Goal: Check status: Check status

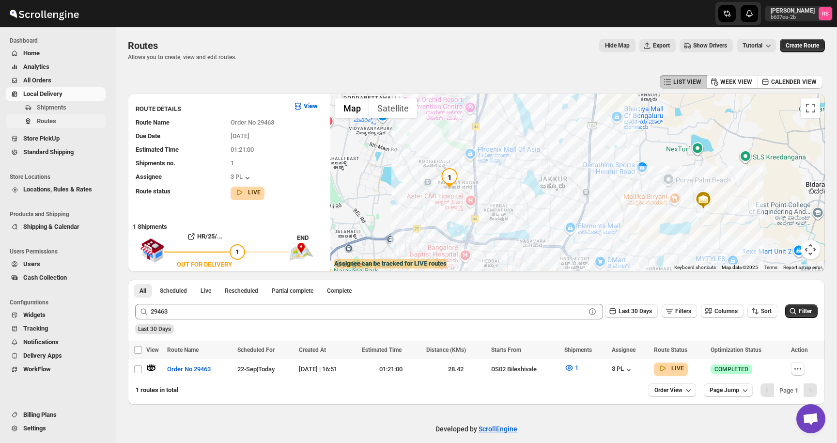
click at [63, 118] on span "Routes" at bounding box center [70, 121] width 67 height 10
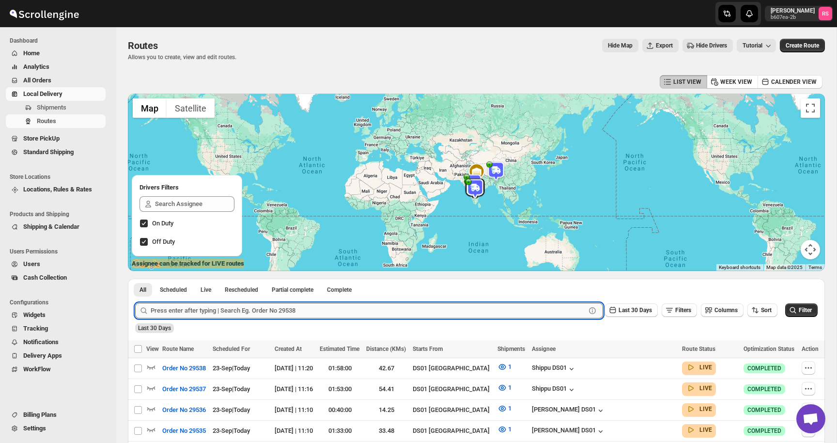
click at [208, 311] on input "text" at bounding box center [368, 310] width 435 height 15
click at [135, 278] on button "Submit" at bounding box center [149, 283] width 28 height 10
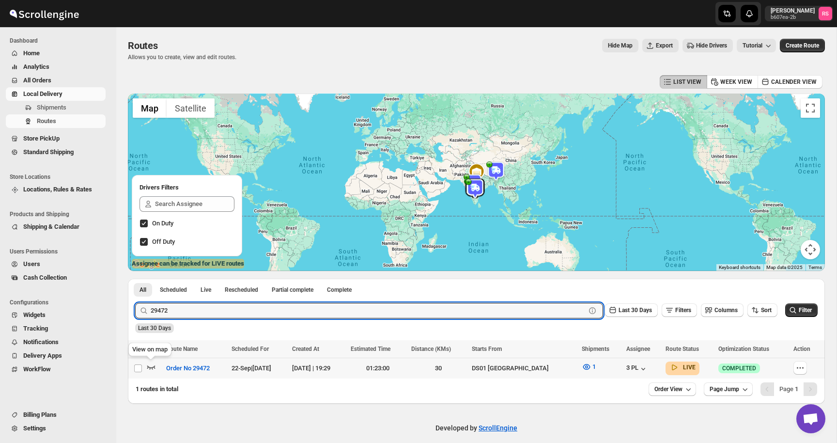
click at [154, 367] on icon "button" at bounding box center [151, 367] width 8 height 4
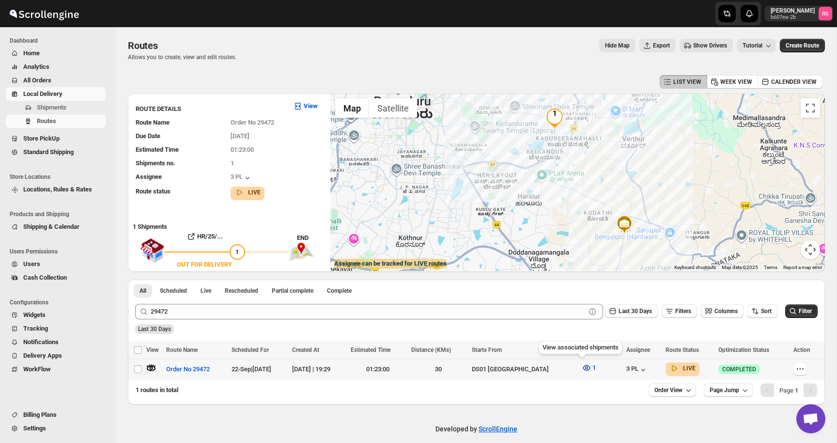
click at [584, 367] on icon "button" at bounding box center [587, 368] width 10 height 10
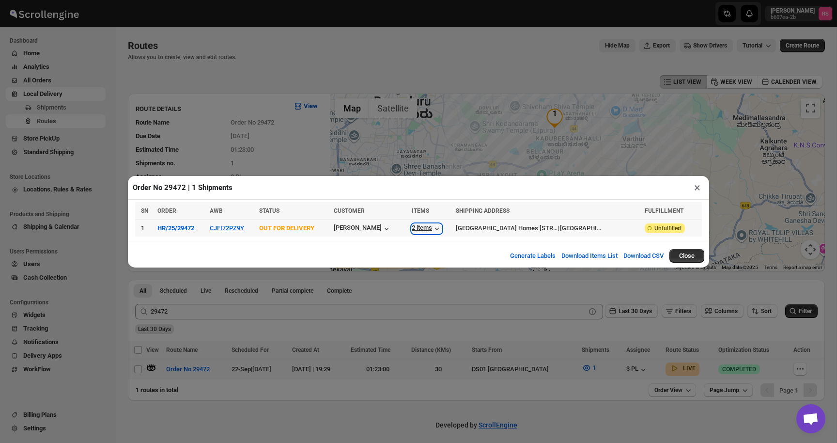
click at [440, 227] on div "2 items" at bounding box center [427, 229] width 30 height 10
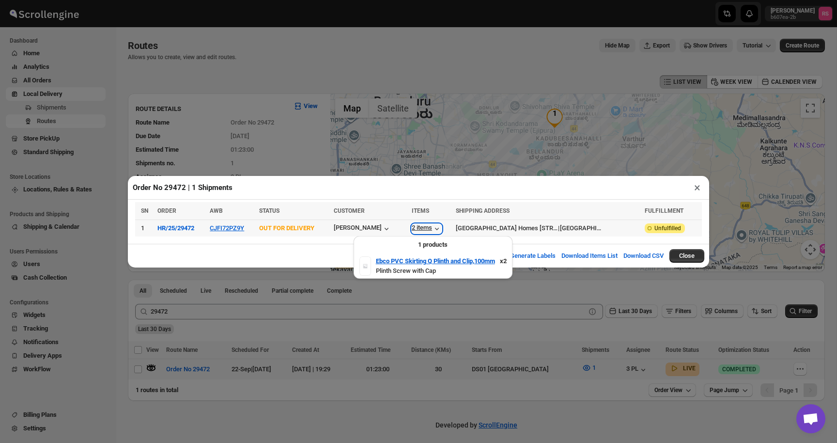
click at [440, 227] on div "2 items" at bounding box center [427, 229] width 30 height 10
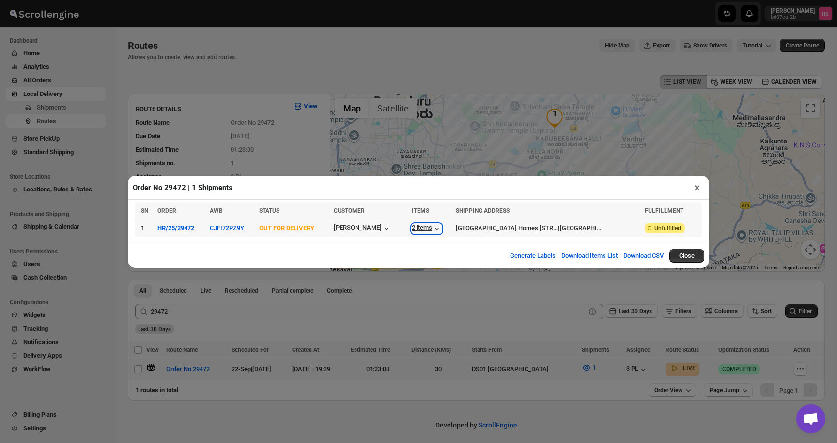
click at [440, 227] on div "2 items" at bounding box center [427, 229] width 30 height 10
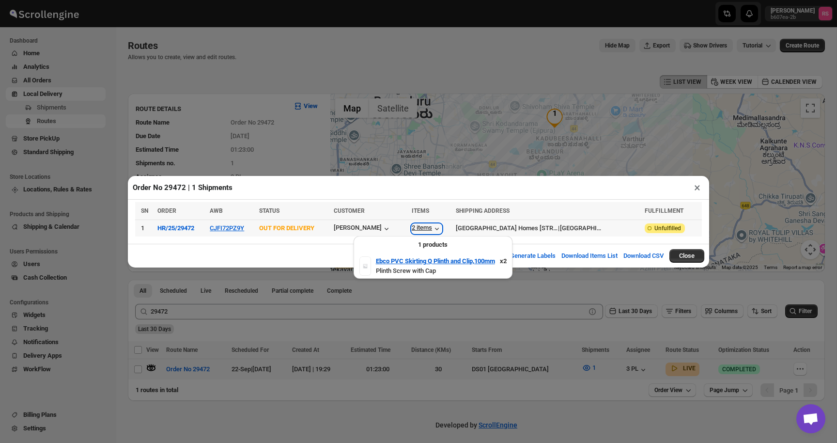
click at [440, 227] on div "2 items" at bounding box center [427, 229] width 30 height 10
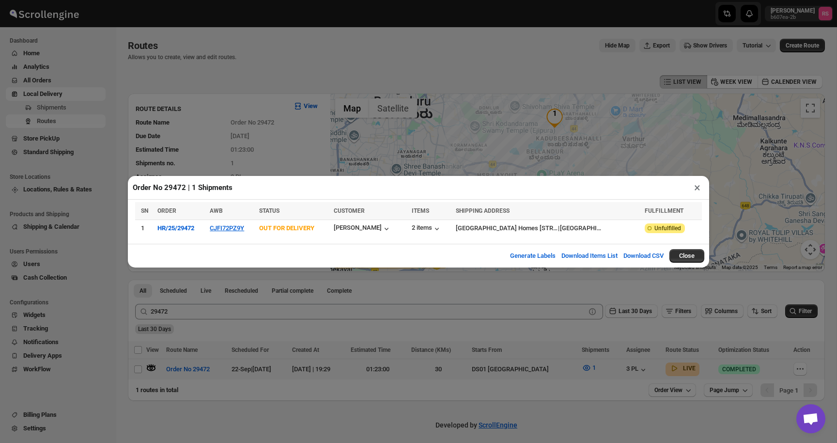
click at [697, 184] on button "×" at bounding box center [697, 188] width 14 height 14
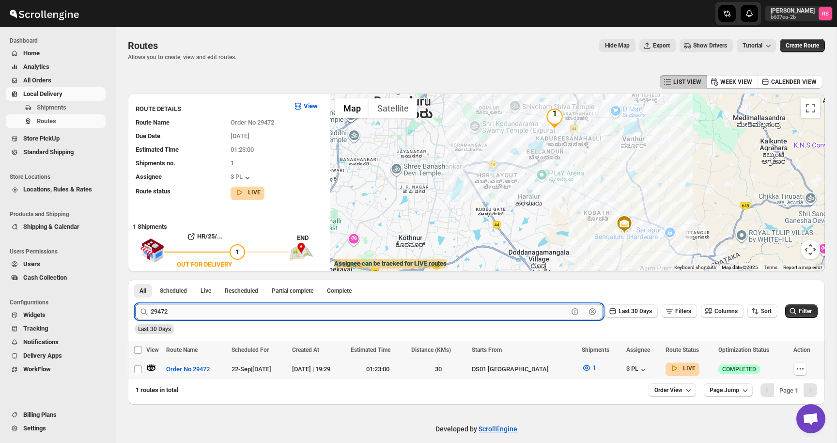
click at [181, 308] on input "29472" at bounding box center [359, 311] width 417 height 15
click at [135, 279] on button "Submit" at bounding box center [149, 284] width 28 height 10
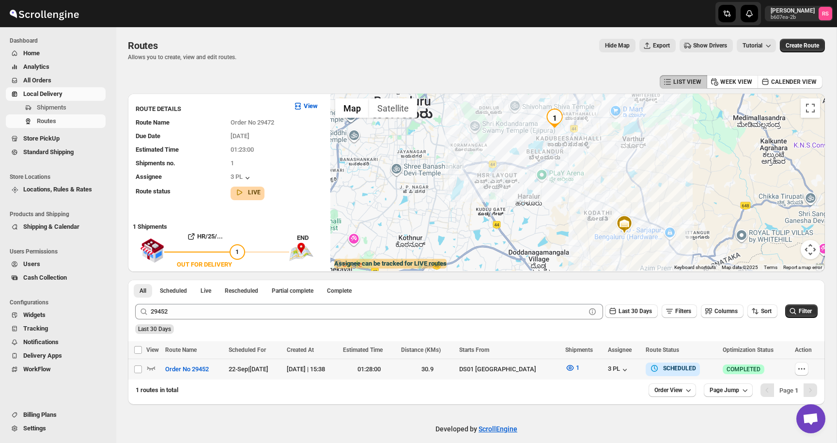
click at [157, 368] on div at bounding box center [154, 369] width 16 height 13
click at [153, 367] on icon "button" at bounding box center [151, 368] width 8 height 4
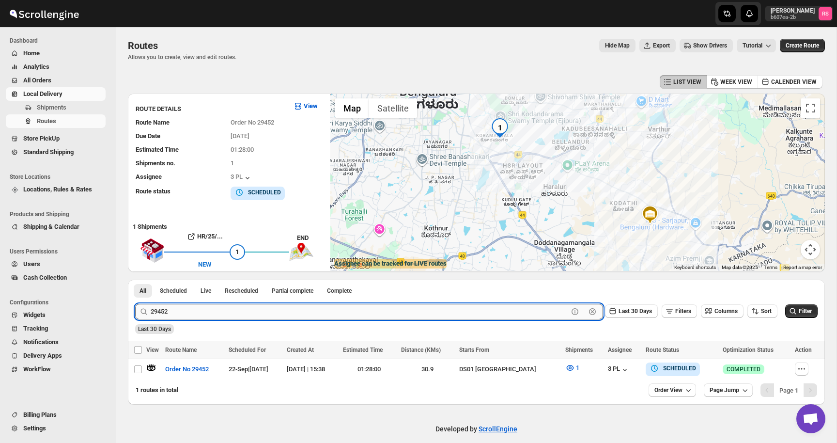
click at [173, 310] on input "29452" at bounding box center [359, 311] width 417 height 15
click at [135, 279] on button "Submit" at bounding box center [149, 284] width 28 height 10
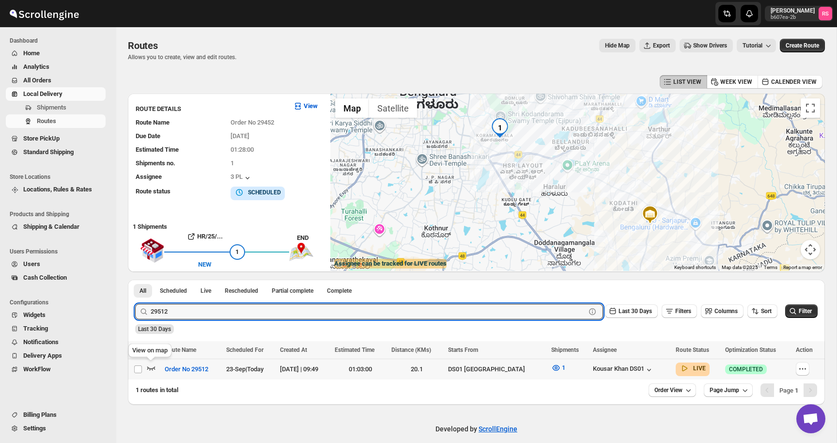
click at [150, 369] on icon "button" at bounding box center [151, 368] width 10 height 10
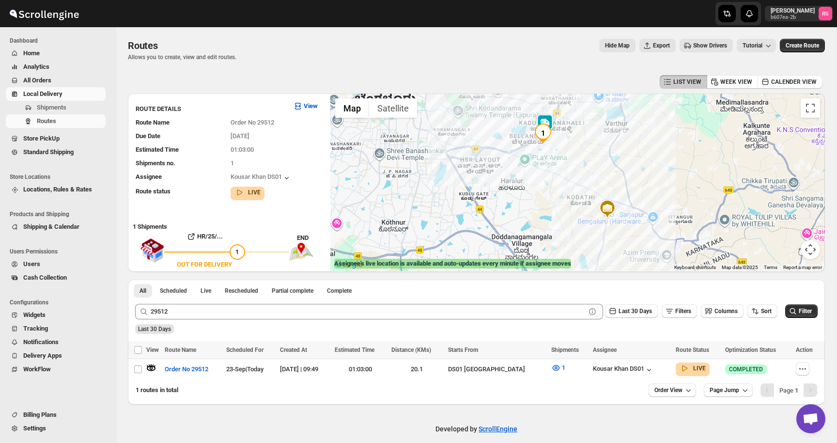
click at [544, 120] on img at bounding box center [544, 123] width 19 height 19
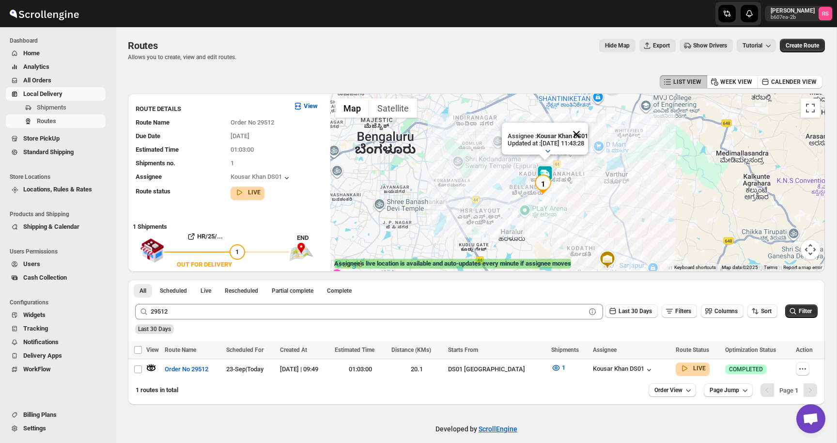
click at [588, 132] on button "Close" at bounding box center [576, 134] width 23 height 23
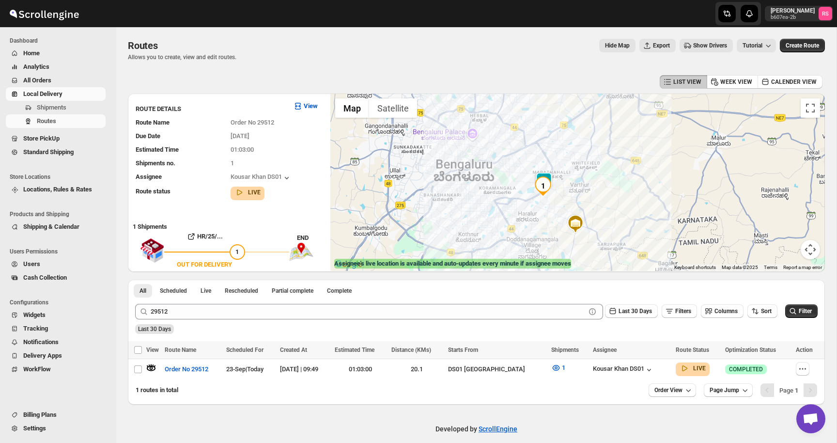
drag, startPoint x: 492, startPoint y: 211, endPoint x: 542, endPoint y: 210, distance: 50.4
click at [542, 210] on div at bounding box center [577, 181] width 494 height 177
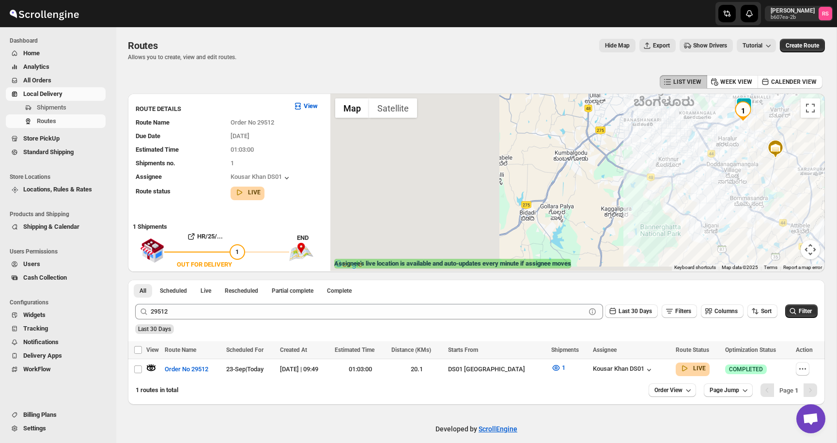
drag, startPoint x: 542, startPoint y: 210, endPoint x: 748, endPoint y: 133, distance: 220.2
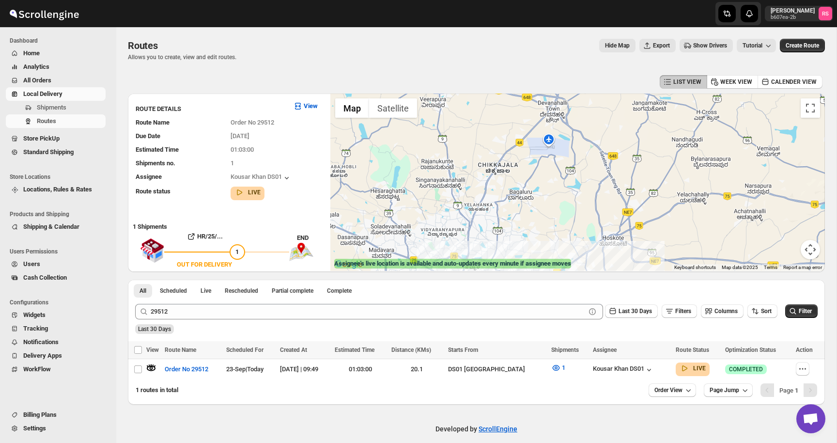
drag, startPoint x: 737, startPoint y: 137, endPoint x: 406, endPoint y: 400, distance: 422.9
click at [406, 400] on div "LIST VIEW WEEK VIEW CALENDER VIEW ROUTE DETAILS View Route Name Order No 29512 …" at bounding box center [476, 239] width 697 height 332
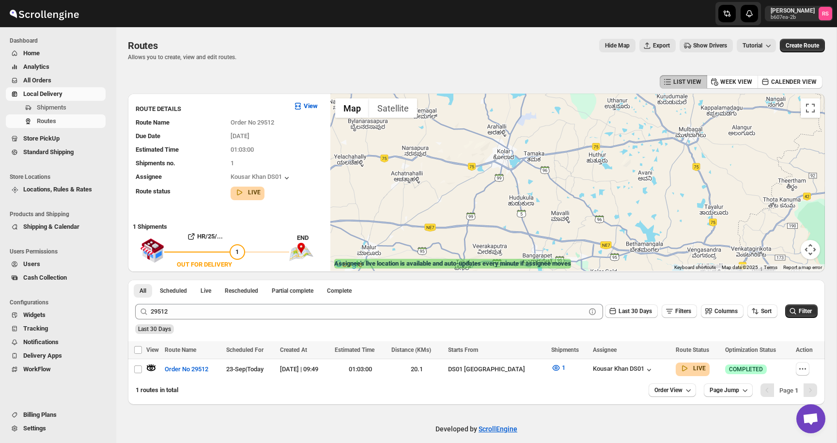
drag, startPoint x: 671, startPoint y: 188, endPoint x: 328, endPoint y: 148, distance: 344.8
click at [328, 148] on div "ROUTE DETAILS View Route Name Order No 29512 Due Date [DATE] Estimated Time 01:…" at bounding box center [476, 182] width 697 height 178
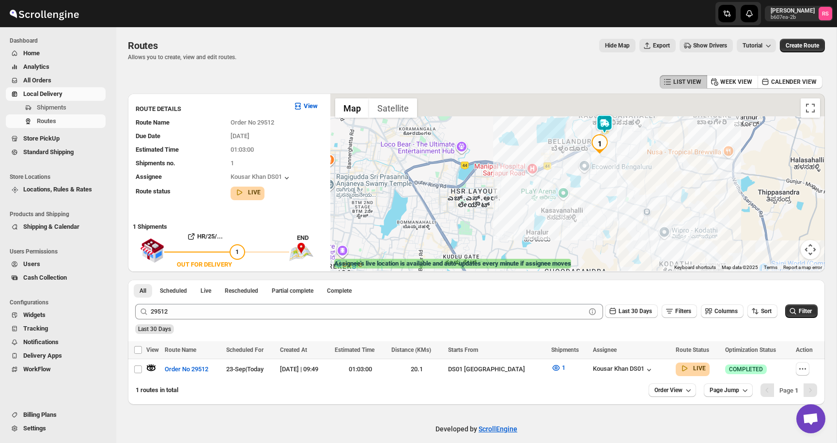
drag, startPoint x: 648, startPoint y: 113, endPoint x: 584, endPoint y: 224, distance: 128.9
click at [584, 224] on div at bounding box center [577, 181] width 494 height 177
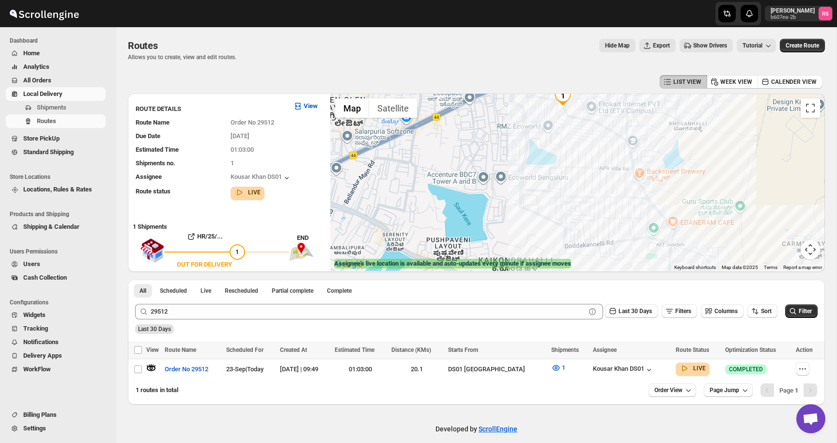
drag, startPoint x: 595, startPoint y: 167, endPoint x: 534, endPoint y: 291, distance: 138.0
click at [534, 291] on div "LIST VIEW WEEK VIEW CALENDER VIEW ROUTE DETAILS View Route Name Order No 29512 …" at bounding box center [476, 239] width 697 height 332
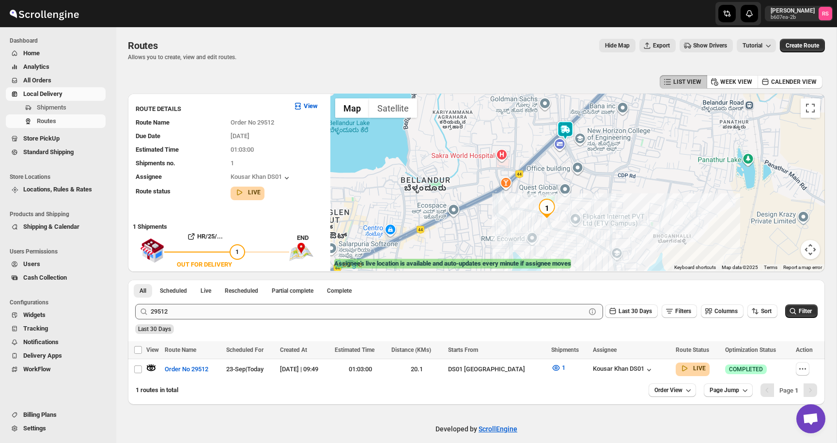
drag, startPoint x: 550, startPoint y: 193, endPoint x: 534, endPoint y: 305, distance: 113.4
click at [534, 305] on div "LIST VIEW WEEK VIEW CALENDER VIEW ROUTE DETAILS View Route Name Order No 29512 …" at bounding box center [476, 239] width 697 height 332
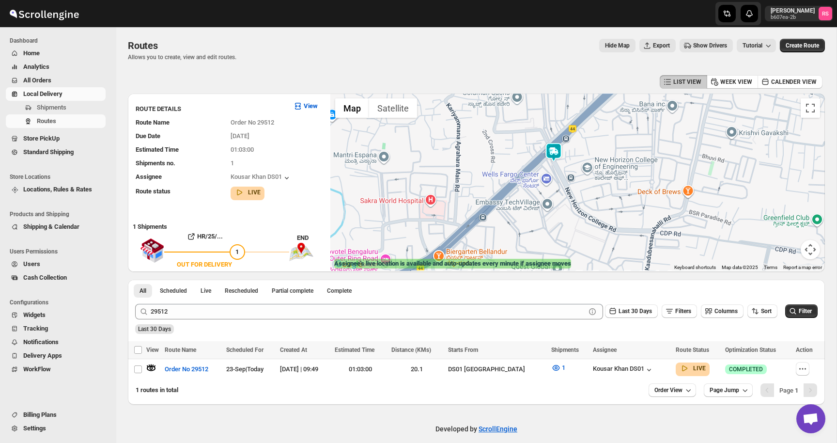
drag, startPoint x: 572, startPoint y: 160, endPoint x: 572, endPoint y: 206, distance: 46.0
click at [572, 206] on div at bounding box center [577, 181] width 494 height 177
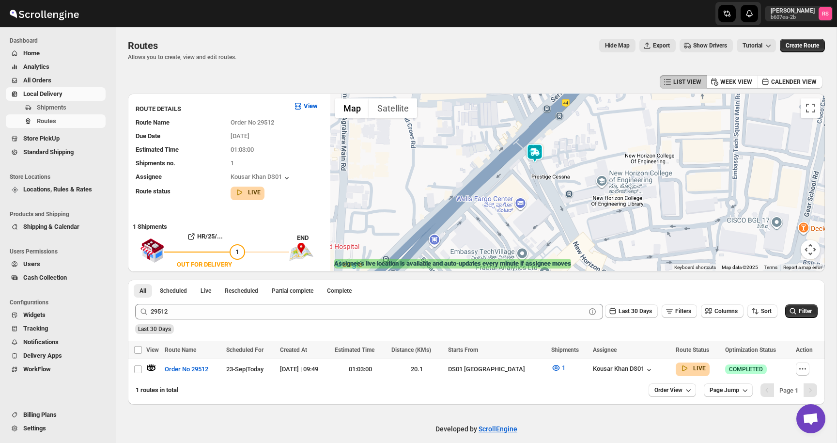
drag, startPoint x: 547, startPoint y: 171, endPoint x: 547, endPoint y: 223, distance: 51.8
click at [547, 223] on div at bounding box center [577, 181] width 494 height 177
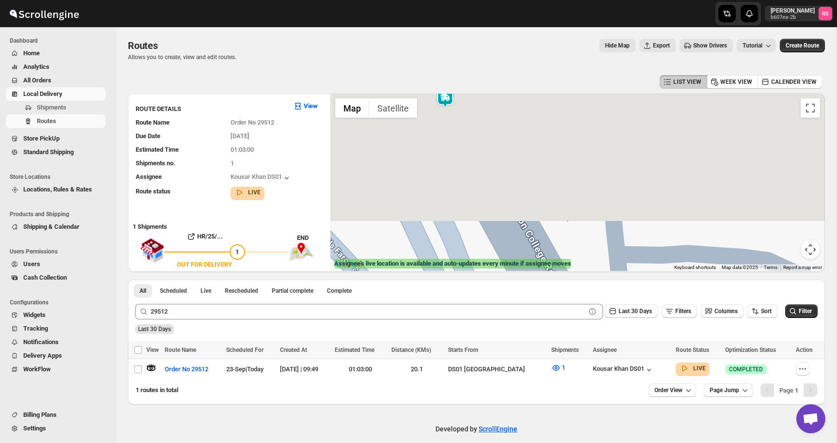
drag, startPoint x: 525, startPoint y: 143, endPoint x: 525, endPoint y: 337, distance: 194.2
click at [525, 337] on div "LIST VIEW WEEK VIEW CALENDER VIEW ROUTE DETAILS View Route Name Order No 29512 …" at bounding box center [476, 239] width 697 height 332
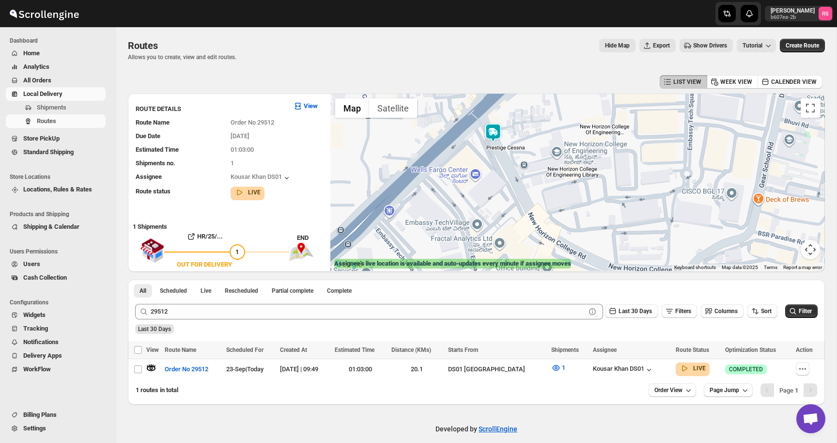
drag, startPoint x: 499, startPoint y: 205, endPoint x: 496, endPoint y: 139, distance: 66.9
click at [496, 139] on img at bounding box center [492, 132] width 19 height 19
click at [462, 97] on div "To navigate, press the arrow keys." at bounding box center [577, 181] width 494 height 177
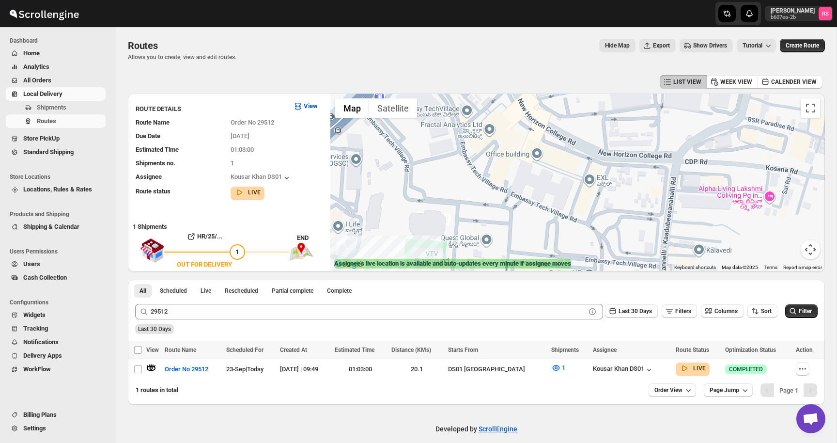
drag, startPoint x: 469, startPoint y: 207, endPoint x: 459, endPoint y: 93, distance: 114.3
click at [459, 93] on div "LIST VIEW WEEK VIEW CALENDER VIEW ROUTE DETAILS View Route Name Order No 29512 …" at bounding box center [476, 239] width 697 height 332
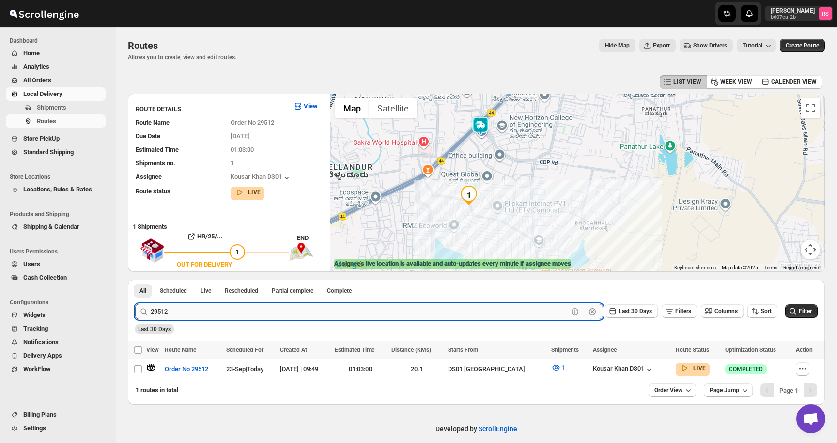
click at [265, 306] on input "29512" at bounding box center [359, 311] width 417 height 15
click at [192, 308] on input "29512" at bounding box center [359, 311] width 417 height 15
click at [135, 279] on button "Submit" at bounding box center [149, 284] width 28 height 10
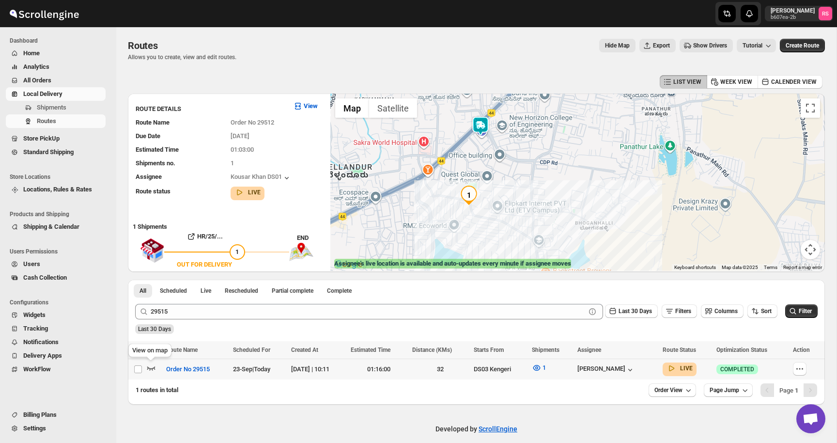
click at [153, 366] on icon "button" at bounding box center [151, 368] width 10 height 10
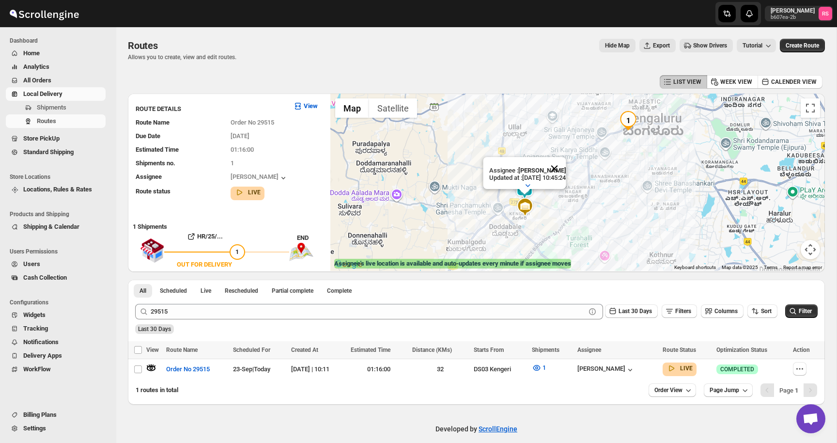
click at [563, 168] on button "Close" at bounding box center [553, 168] width 23 height 23
click at [522, 185] on img at bounding box center [524, 189] width 19 height 19
click at [527, 188] on img at bounding box center [524, 189] width 19 height 19
click at [566, 149] on button "Close" at bounding box center [553, 149] width 23 height 23
click at [528, 186] on img at bounding box center [524, 189] width 19 height 19
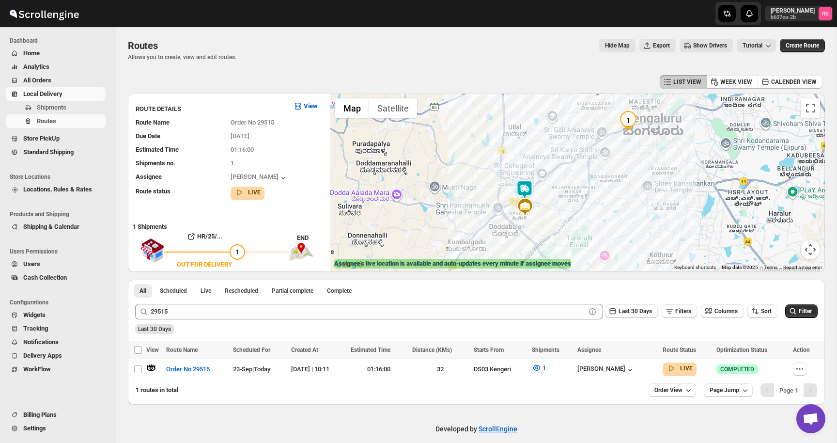
click at [528, 186] on img at bounding box center [524, 189] width 19 height 19
click at [565, 146] on button "Close" at bounding box center [553, 149] width 23 height 23
click at [154, 368] on icon "button" at bounding box center [151, 368] width 10 height 10
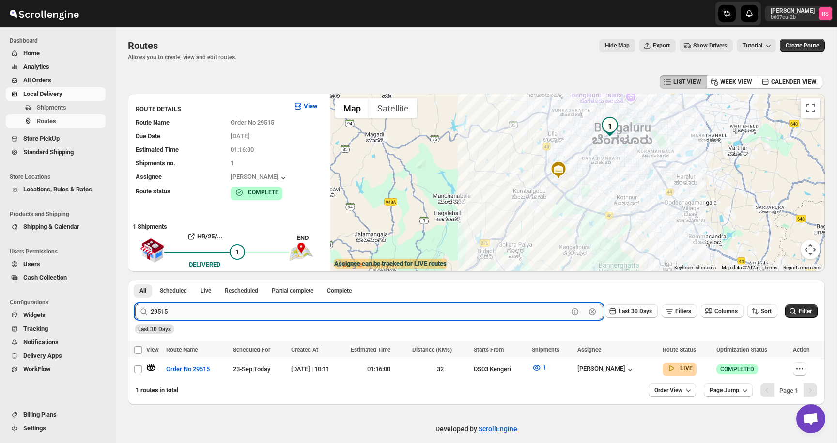
click at [171, 312] on input "29515" at bounding box center [359, 311] width 417 height 15
click at [135, 279] on button "Submit" at bounding box center [149, 284] width 28 height 10
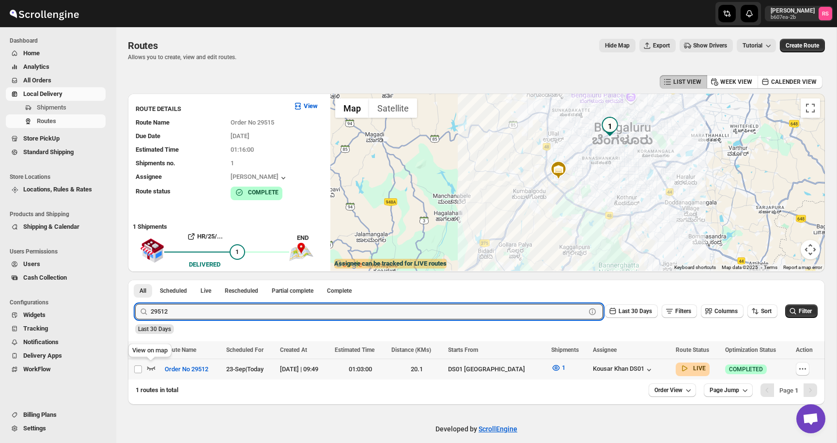
click at [152, 365] on icon "button" at bounding box center [151, 368] width 10 height 10
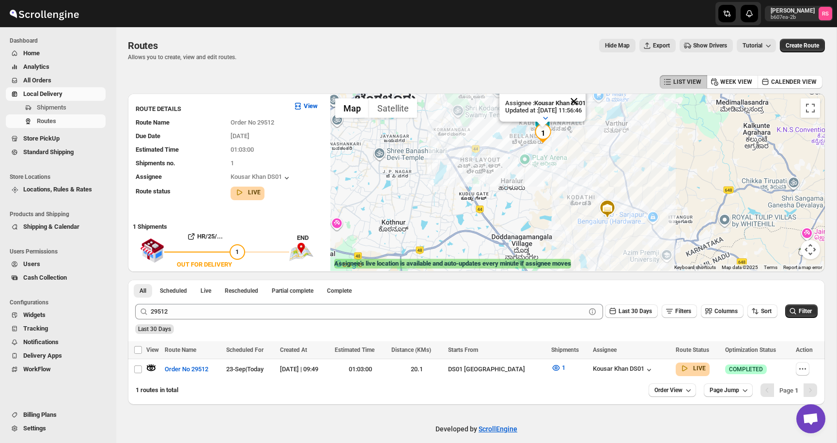
click at [582, 103] on button "Close" at bounding box center [573, 101] width 23 height 23
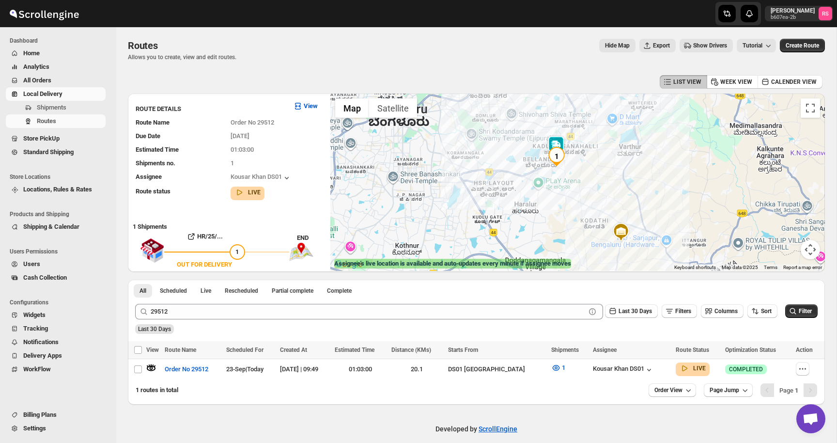
drag, startPoint x: 579, startPoint y: 147, endPoint x: 592, endPoint y: 170, distance: 26.4
click at [592, 170] on div at bounding box center [577, 181] width 494 height 177
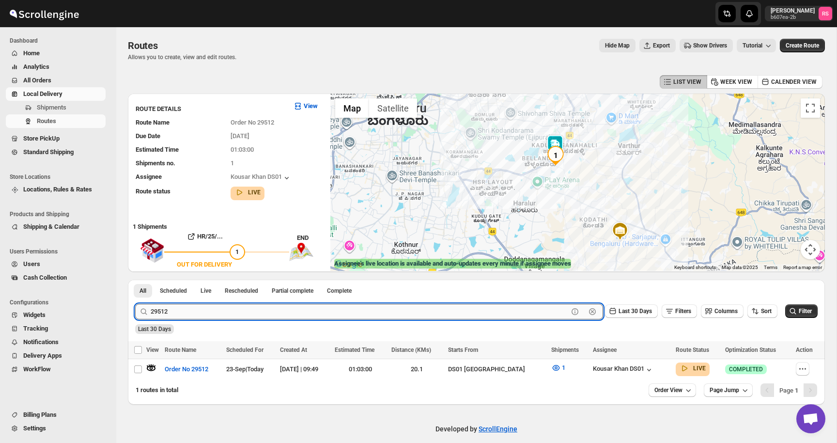
click at [175, 314] on input "29512" at bounding box center [359, 311] width 417 height 15
click at [135, 279] on button "Submit" at bounding box center [149, 284] width 28 height 10
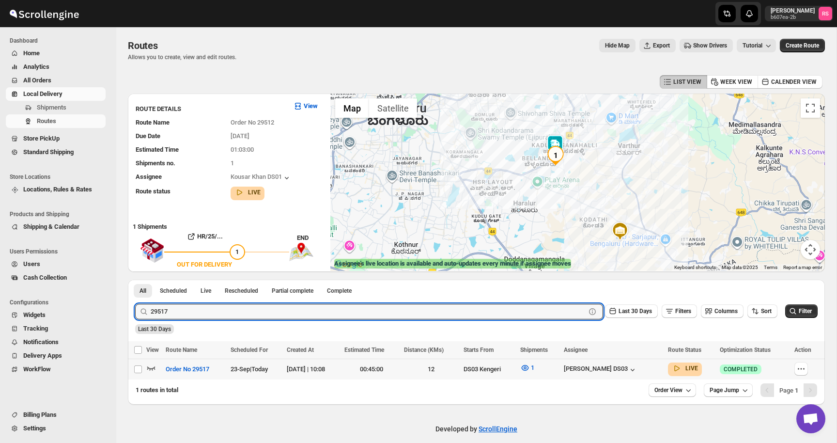
click at [151, 369] on icon "button" at bounding box center [151, 368] width 10 height 10
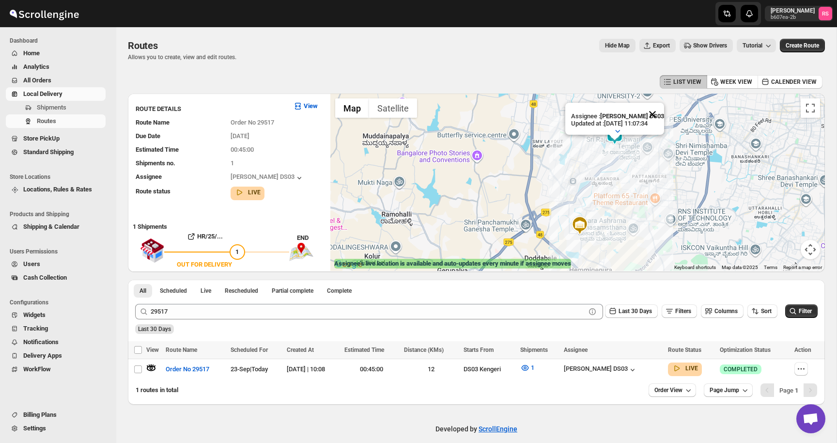
click at [653, 113] on button "Close" at bounding box center [652, 114] width 23 height 23
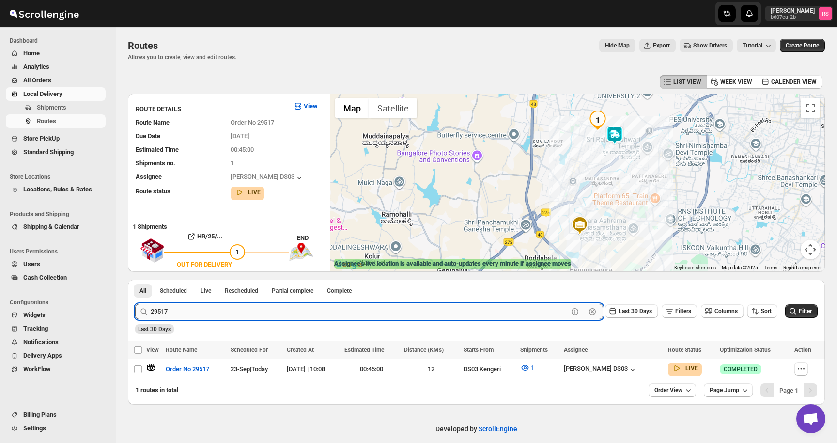
click at [222, 307] on input "29517" at bounding box center [359, 311] width 417 height 15
click at [219, 316] on input "29517" at bounding box center [359, 311] width 417 height 15
click at [135, 279] on button "Submit" at bounding box center [149, 284] width 28 height 10
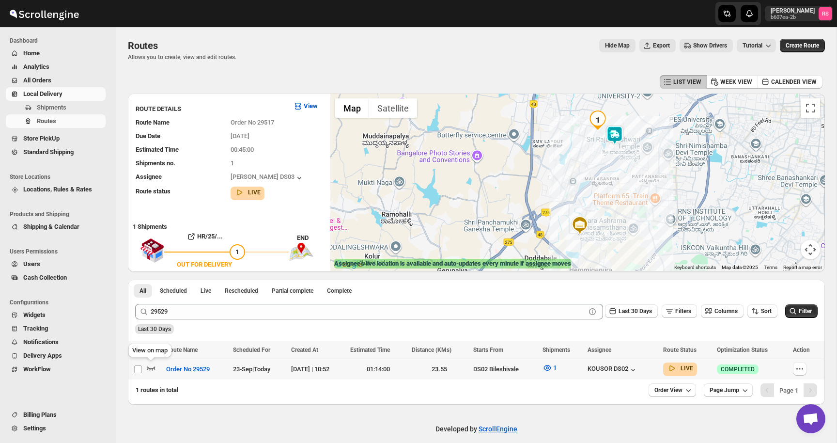
click at [152, 368] on icon "button" at bounding box center [151, 368] width 8 height 4
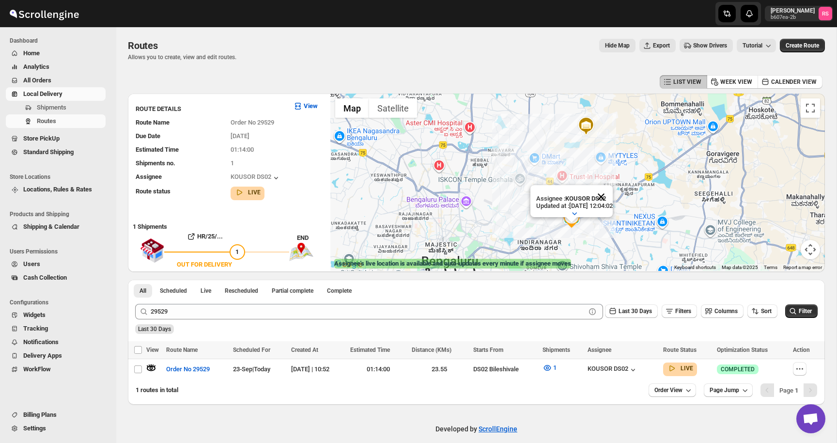
click at [611, 193] on button "Close" at bounding box center [600, 196] width 23 height 23
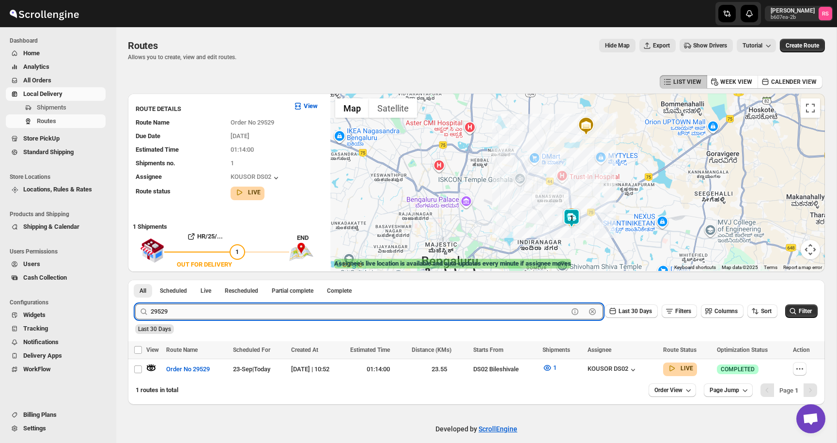
click at [295, 316] on input "29529" at bounding box center [359, 311] width 417 height 15
click at [295, 314] on input "29529" at bounding box center [359, 311] width 417 height 15
click at [135, 279] on button "Submit" at bounding box center [149, 284] width 28 height 10
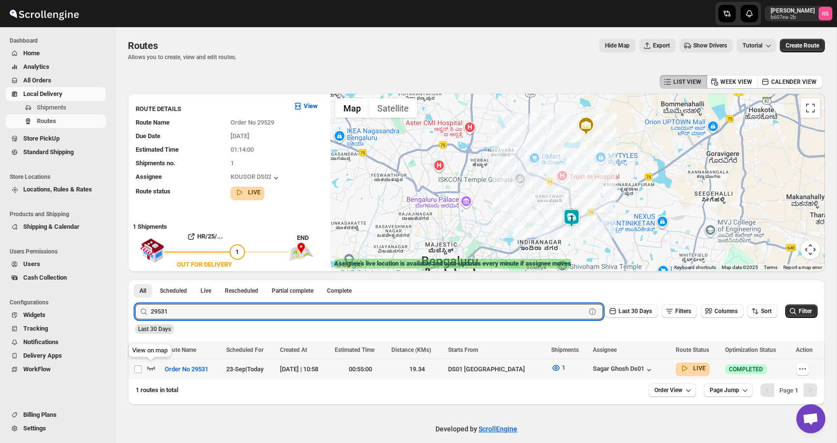
click at [150, 369] on icon "button" at bounding box center [151, 368] width 8 height 4
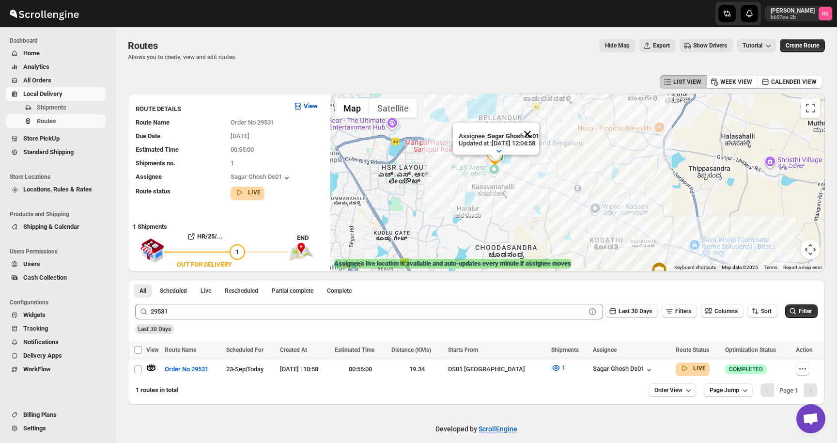
click at [534, 133] on button "Close" at bounding box center [527, 134] width 23 height 23
click at [500, 152] on img "1" at bounding box center [494, 155] width 19 height 19
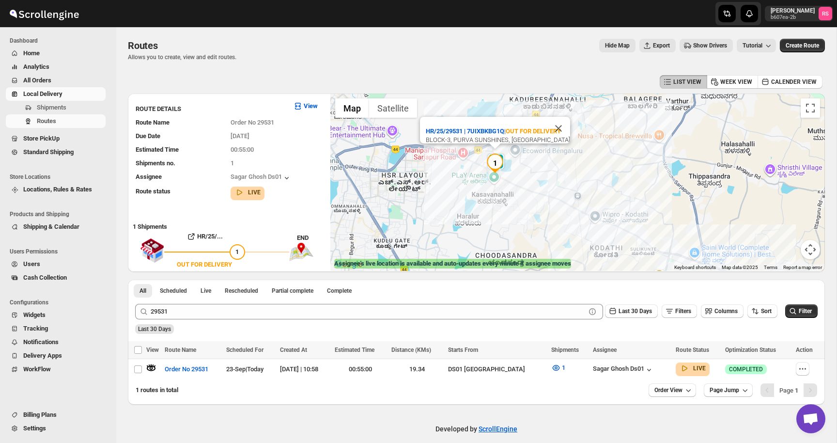
click at [501, 155] on img "1" at bounding box center [494, 163] width 19 height 19
click at [504, 154] on img "1" at bounding box center [494, 163] width 19 height 19
click at [559, 117] on button "Close" at bounding box center [558, 128] width 23 height 23
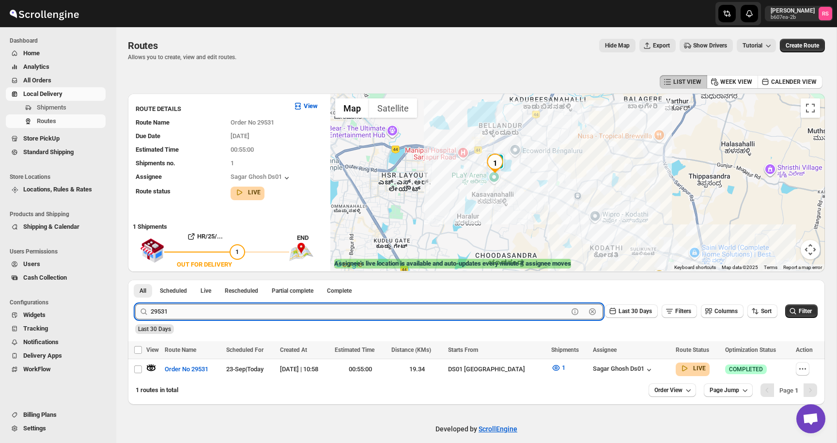
click at [170, 315] on input "29531" at bounding box center [359, 311] width 417 height 15
click at [173, 313] on input "29531" at bounding box center [359, 311] width 417 height 15
type input "29532"
click at [135, 279] on button "Submit" at bounding box center [149, 284] width 28 height 10
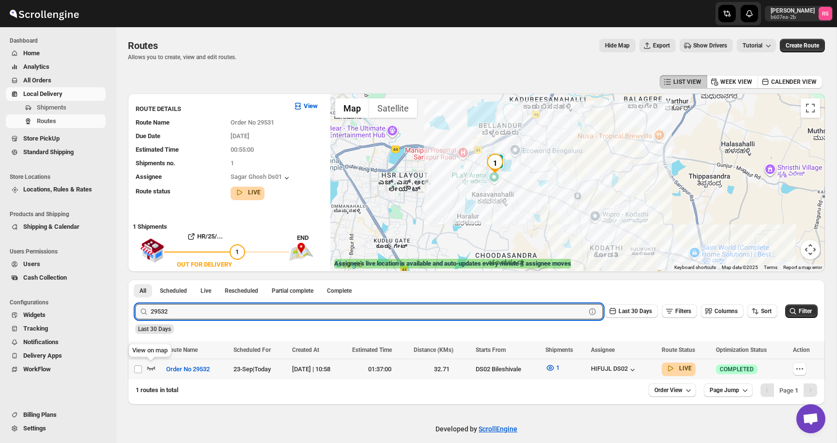
click at [151, 367] on icon "button" at bounding box center [151, 368] width 10 height 10
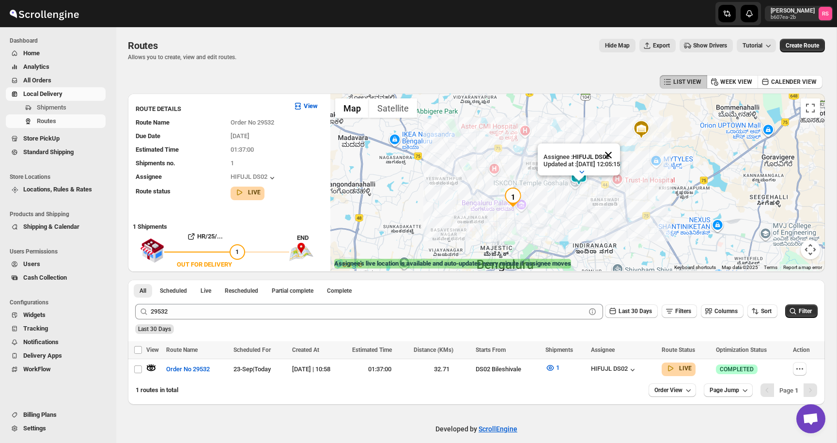
click at [618, 155] on button "Close" at bounding box center [608, 154] width 23 height 23
click at [802, 370] on icon "button" at bounding box center [800, 369] width 10 height 10
checkbox input "true"
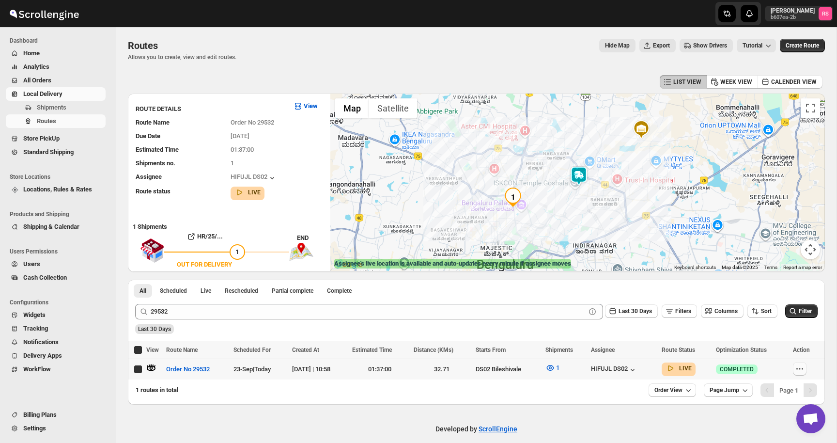
checkbox input "true"
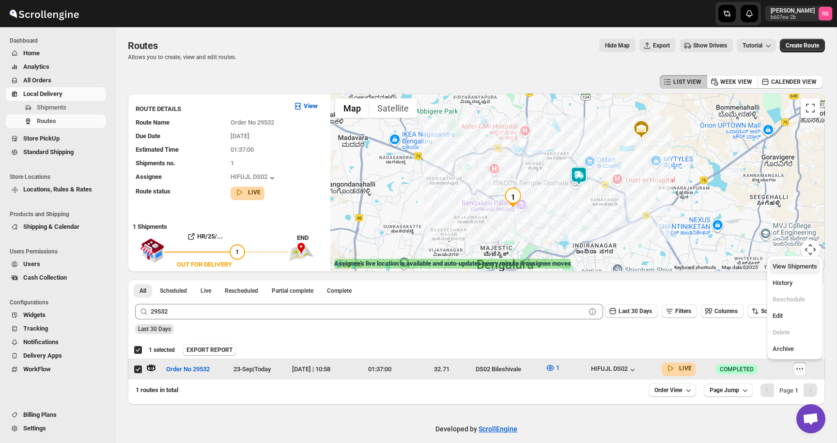
click at [785, 271] on button "View Shipments" at bounding box center [795, 266] width 50 height 15
checkbox input "false"
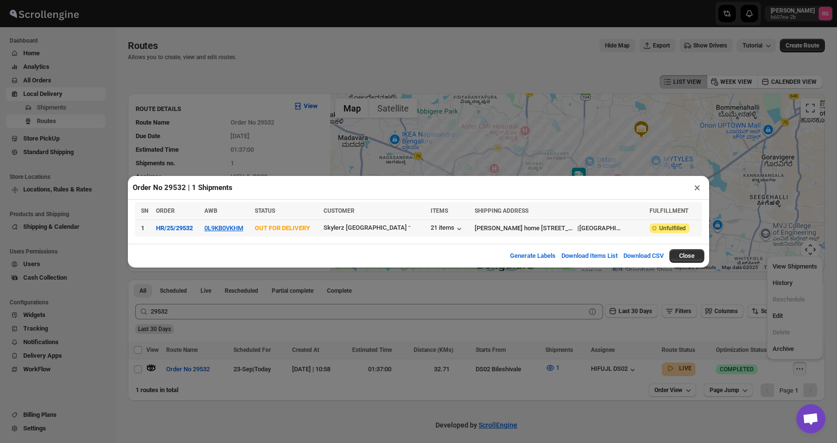
click at [431, 223] on div "21 items" at bounding box center [450, 228] width 39 height 11
click at [431, 226] on div "21 items" at bounding box center [447, 229] width 33 height 10
click at [694, 191] on button "×" at bounding box center [697, 188] width 14 height 14
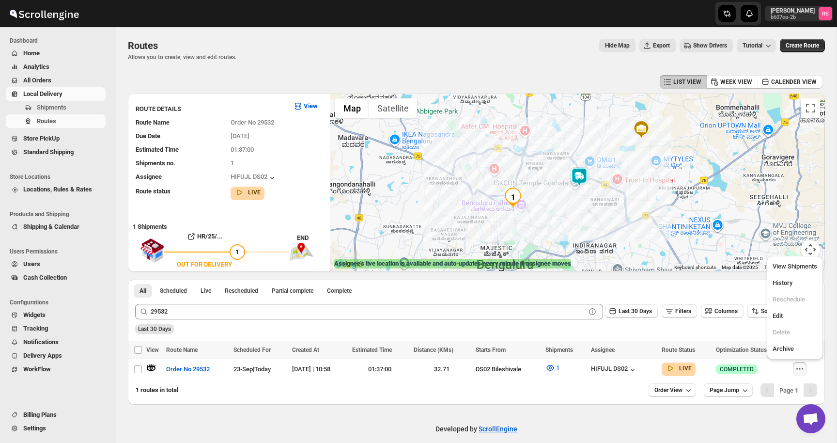
click at [583, 423] on div "Developed by ScrollEngine" at bounding box center [476, 428] width 720 height 48
click at [580, 177] on img at bounding box center [579, 177] width 19 height 19
click at [584, 173] on img at bounding box center [579, 177] width 19 height 19
click at [620, 136] on button "Close" at bounding box center [608, 137] width 23 height 23
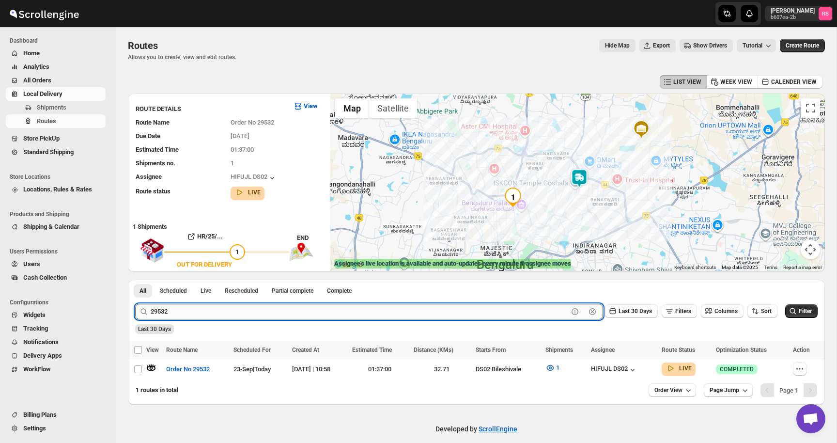
click at [169, 306] on input "29532" at bounding box center [359, 311] width 417 height 15
click at [179, 311] on input "29532" at bounding box center [359, 311] width 417 height 15
click at [135, 279] on button "Submit" at bounding box center [149, 284] width 28 height 10
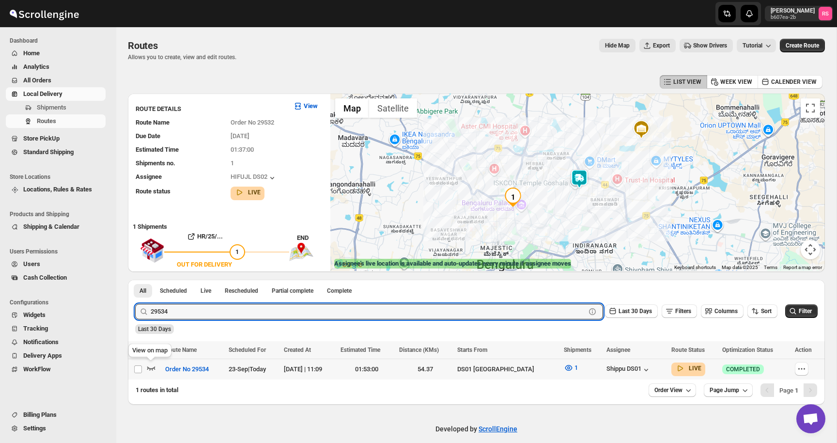
click at [151, 368] on icon "button" at bounding box center [151, 368] width 8 height 4
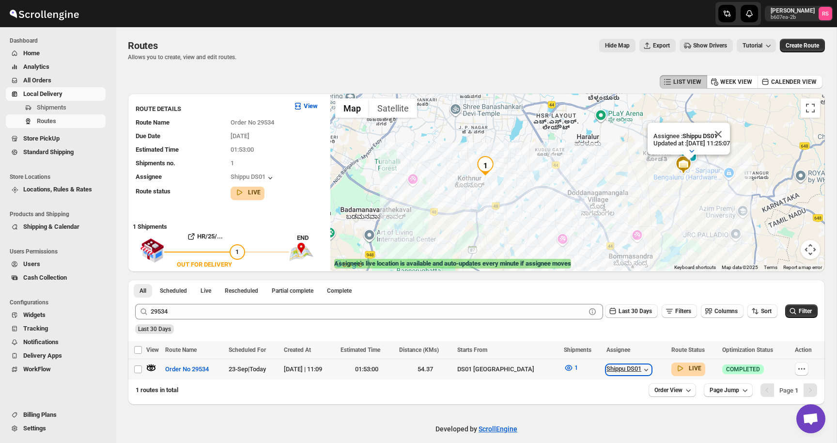
click at [641, 369] on icon "button" at bounding box center [646, 370] width 10 height 10
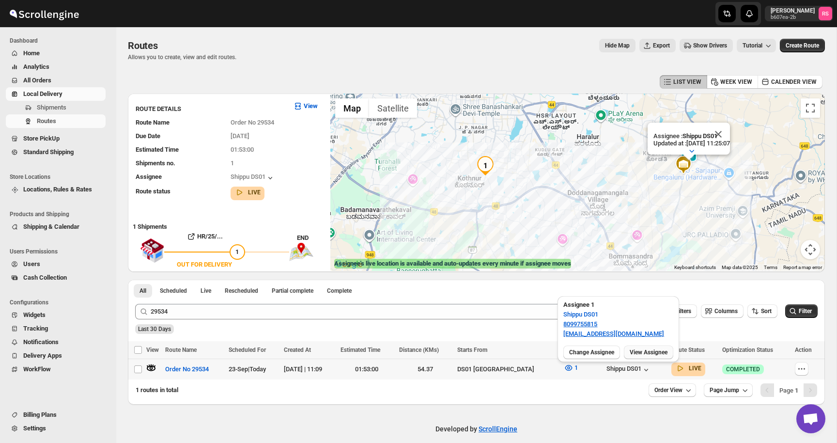
click at [637, 349] on span "View Assignee" at bounding box center [649, 352] width 38 height 8
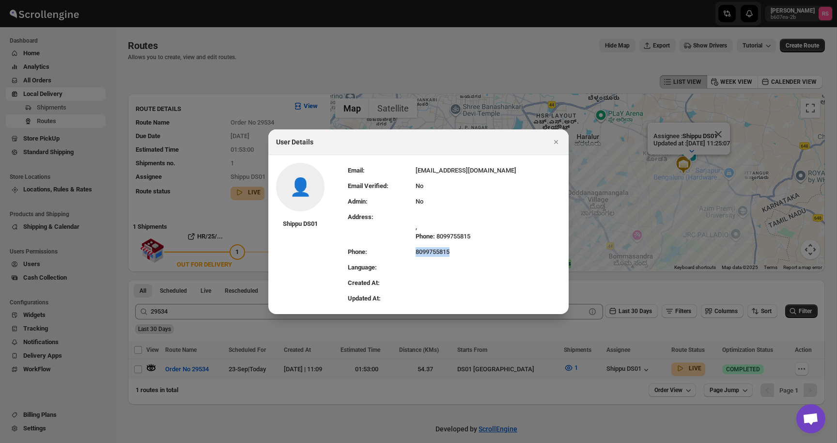
drag, startPoint x: 412, startPoint y: 251, endPoint x: 464, endPoint y: 251, distance: 52.3
click at [464, 251] on tr "Phone: [PHONE_NUMBER]" at bounding box center [454, 251] width 213 height 15
click at [558, 139] on icon "Close" at bounding box center [556, 142] width 10 height 10
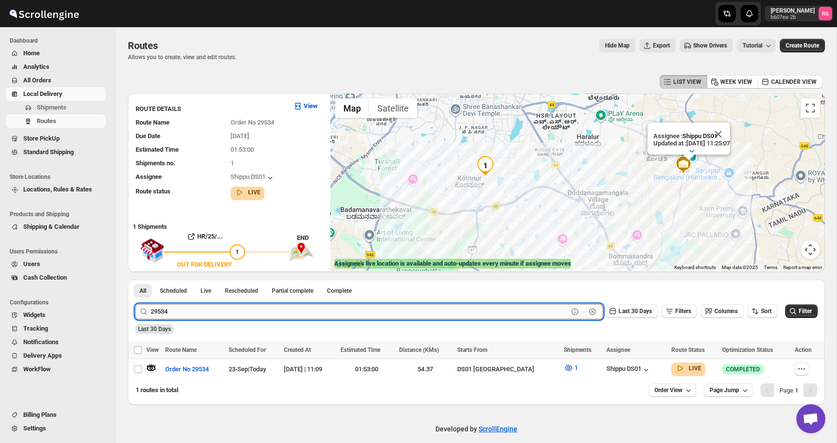
click at [179, 309] on input "29534" at bounding box center [359, 311] width 417 height 15
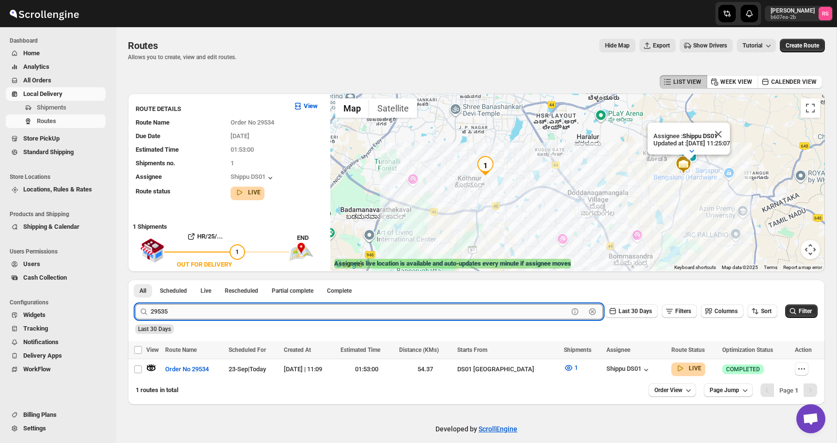
click at [135, 279] on button "Submit" at bounding box center [149, 284] width 28 height 10
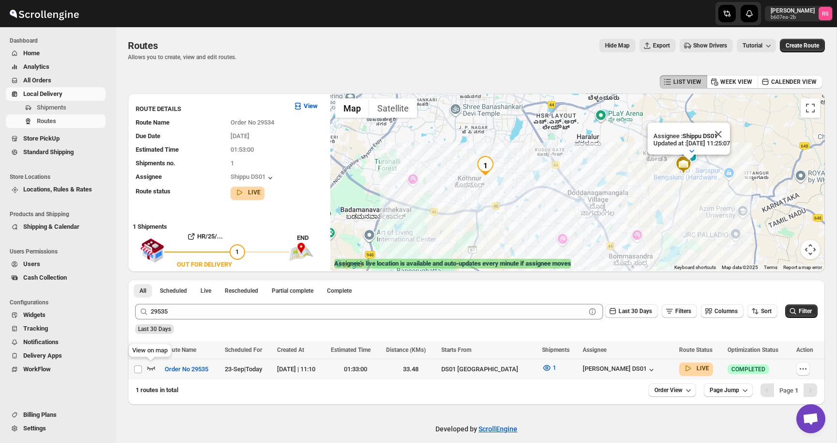
click at [150, 367] on icon "button" at bounding box center [151, 368] width 10 height 10
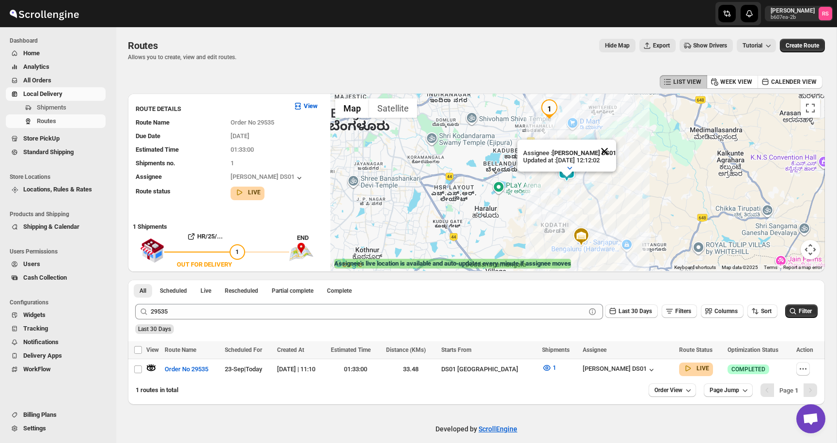
click at [610, 150] on button "Close" at bounding box center [604, 150] width 23 height 23
click at [561, 171] on img at bounding box center [566, 171] width 19 height 19
click at [565, 171] on img at bounding box center [566, 171] width 19 height 19
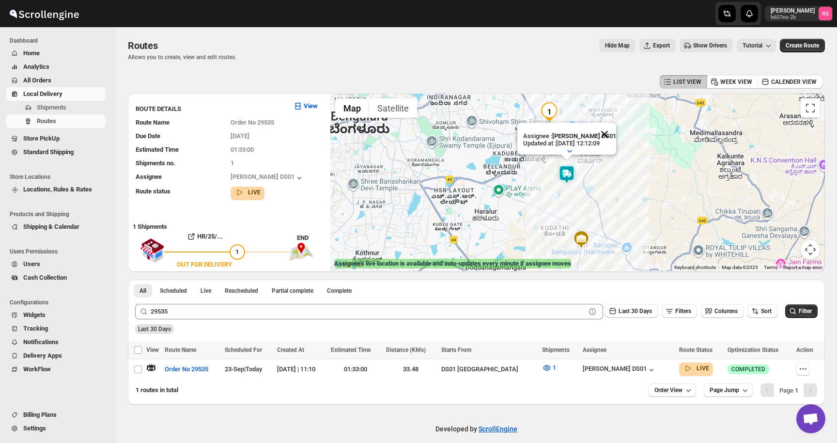
click at [604, 138] on button "Close" at bounding box center [604, 134] width 23 height 23
click at [574, 170] on img at bounding box center [566, 174] width 19 height 19
click at [570, 173] on img at bounding box center [566, 174] width 19 height 19
click at [608, 129] on button "Close" at bounding box center [604, 134] width 23 height 23
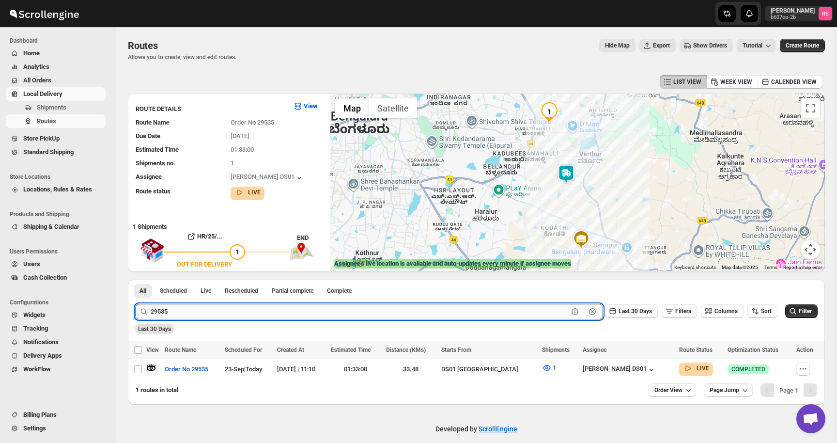
click at [166, 308] on input "29535" at bounding box center [359, 311] width 417 height 15
click at [172, 312] on input "29535" at bounding box center [359, 311] width 417 height 15
click at [135, 279] on button "Submit" at bounding box center [149, 284] width 28 height 10
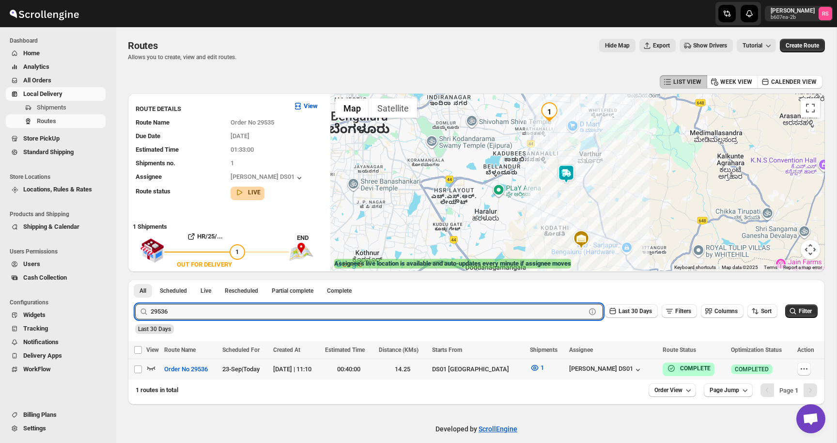
click at [154, 368] on icon "button" at bounding box center [151, 368] width 8 height 4
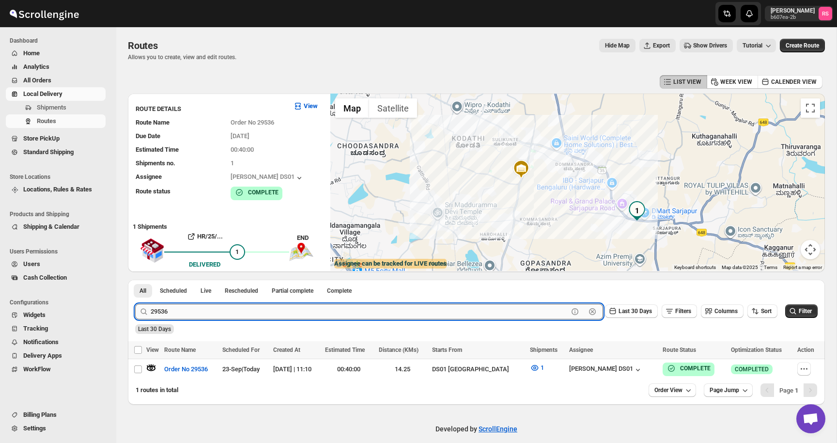
click at [179, 310] on input "29536" at bounding box center [359, 311] width 417 height 15
click at [193, 313] on input "29536" at bounding box center [359, 311] width 417 height 15
click at [135, 279] on button "Submit" at bounding box center [149, 284] width 28 height 10
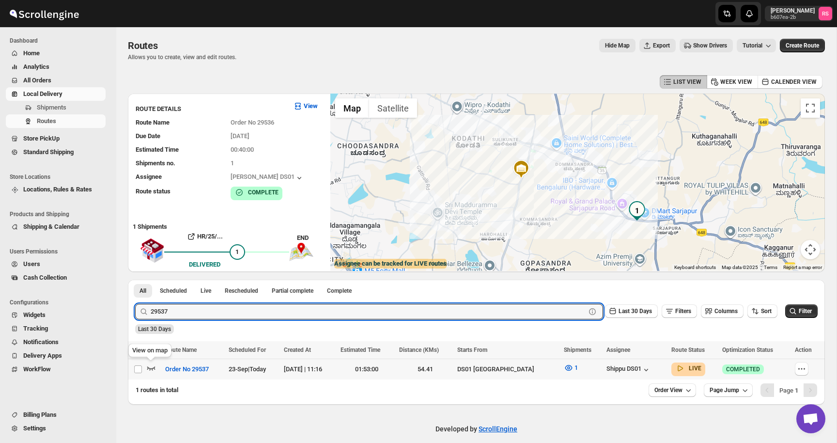
click at [153, 369] on icon "button" at bounding box center [151, 368] width 10 height 10
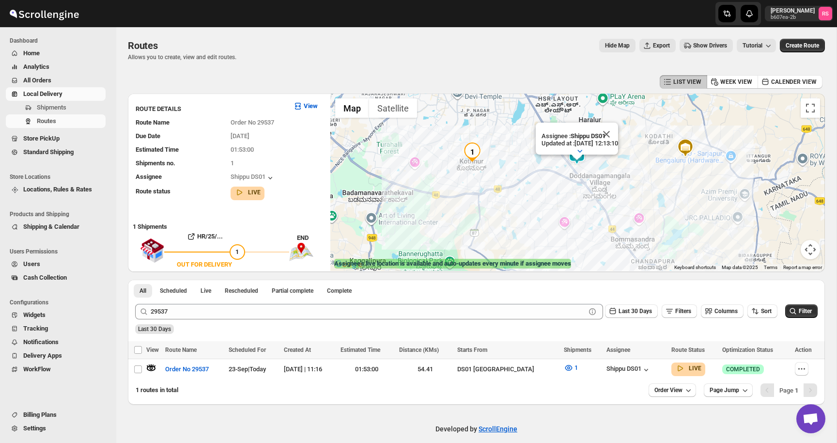
drag, startPoint x: 597, startPoint y: 152, endPoint x: 596, endPoint y: 173, distance: 20.8
click at [596, 173] on div "Assignee : Shippu DS01 Updated at : [DATE] 12:13:10 Duty mode Enabled Battery p…" at bounding box center [577, 181] width 494 height 177
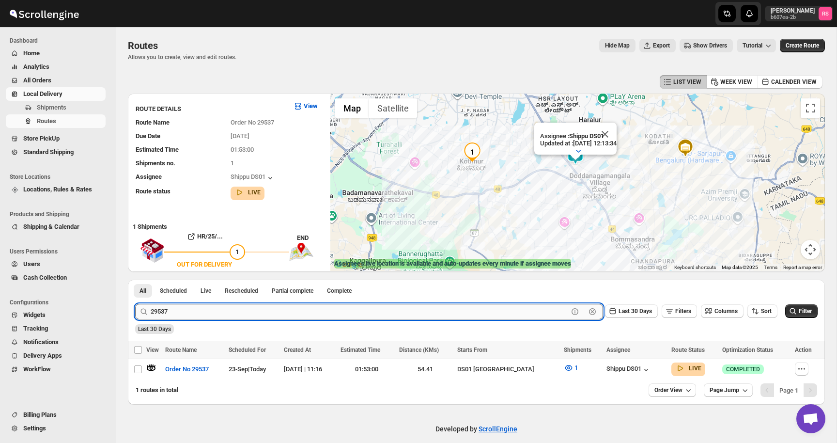
click at [234, 313] on input "29537" at bounding box center [359, 311] width 417 height 15
click at [237, 312] on input "29537" at bounding box center [359, 311] width 417 height 15
click at [135, 279] on button "Submit" at bounding box center [149, 284] width 28 height 10
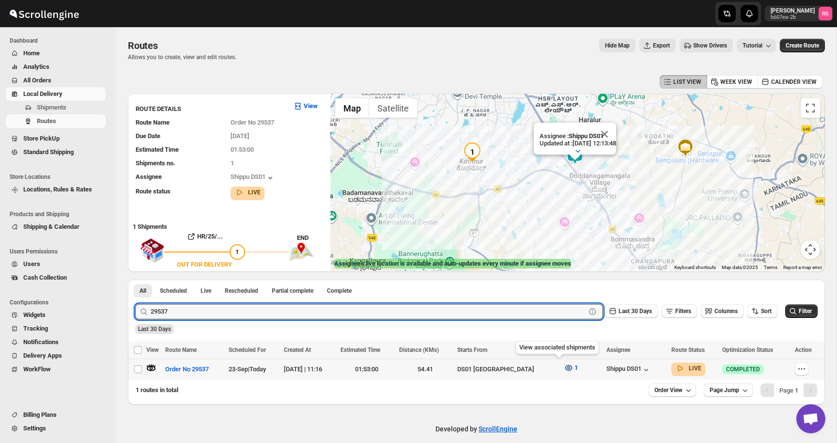
click at [562, 366] on button "1" at bounding box center [571, 367] width 26 height 15
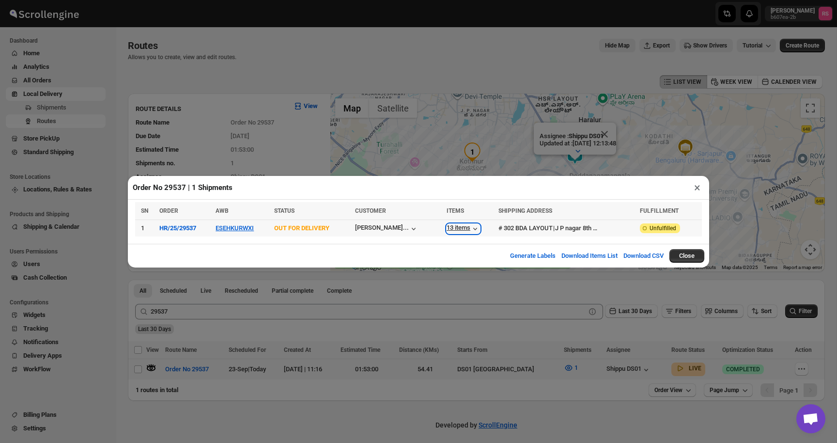
click at [455, 224] on div "13 items" at bounding box center [462, 229] width 33 height 10
click at [703, 190] on button "×" at bounding box center [697, 188] width 14 height 14
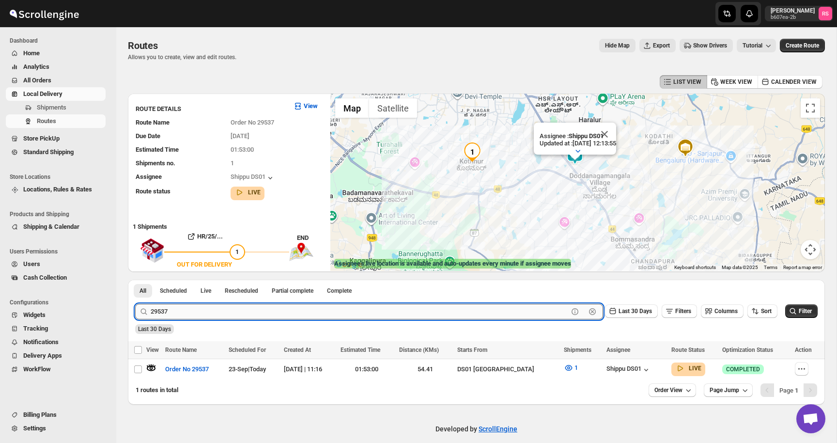
click at [233, 309] on input "29537" at bounding box center [359, 311] width 417 height 15
click at [241, 309] on input "29537" at bounding box center [359, 311] width 417 height 15
click at [135, 279] on button "Submit" at bounding box center [149, 284] width 28 height 10
click at [567, 366] on icon "button" at bounding box center [568, 367] width 3 height 3
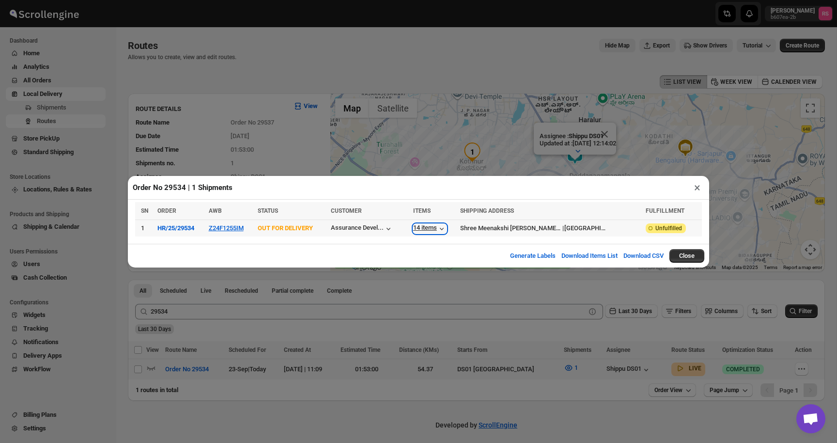
click at [446, 226] on icon "button" at bounding box center [442, 229] width 10 height 10
click at [695, 193] on button "×" at bounding box center [697, 188] width 14 height 14
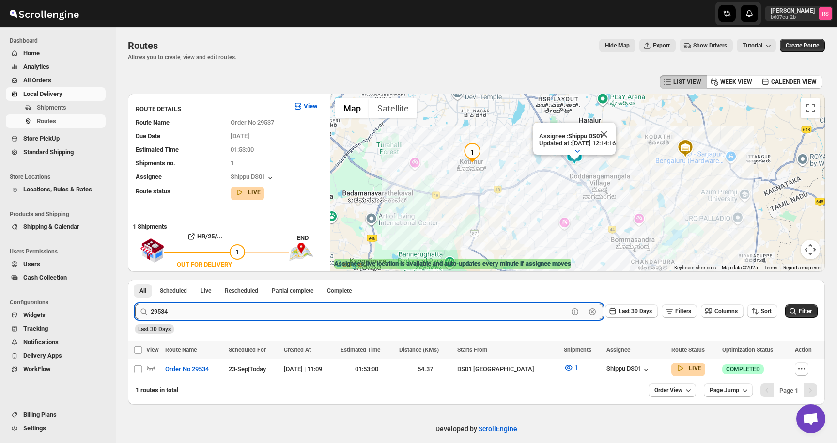
click at [176, 311] on input "29534" at bounding box center [359, 311] width 417 height 15
click at [189, 307] on input "29534" at bounding box center [359, 311] width 417 height 15
click at [135, 279] on button "Submit" at bounding box center [149, 284] width 28 height 10
click at [611, 136] on button "Close" at bounding box center [603, 134] width 23 height 23
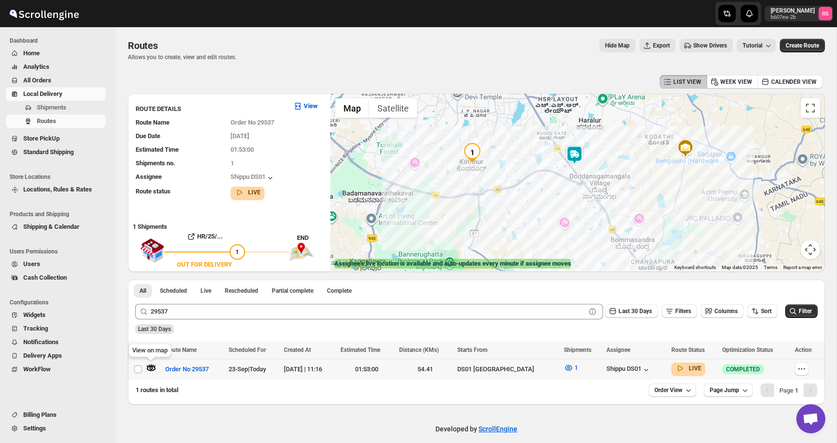
click at [148, 369] on icon "button" at bounding box center [151, 368] width 10 height 10
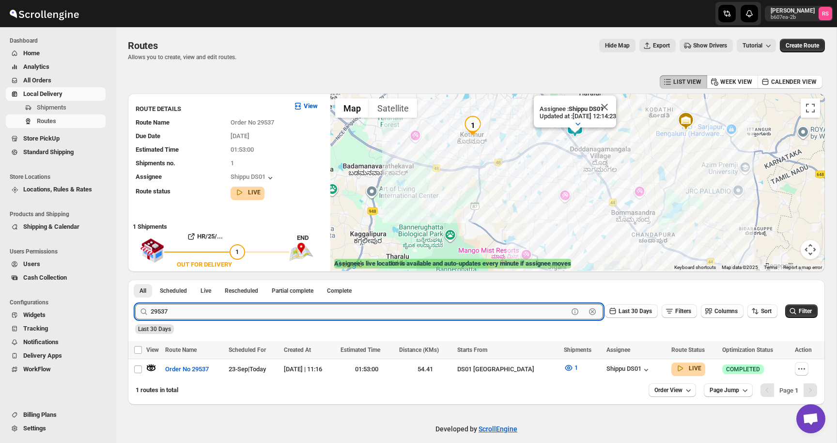
click at [196, 318] on input "29537" at bounding box center [359, 311] width 417 height 15
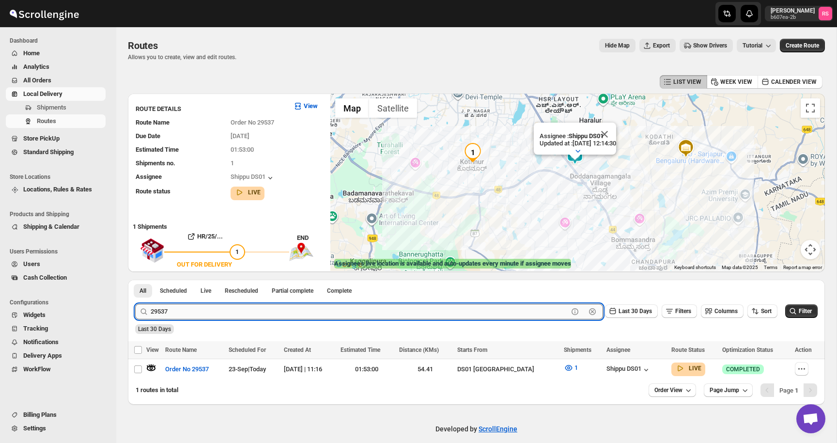
click at [198, 316] on input "29537" at bounding box center [359, 311] width 417 height 15
type input "29534"
click at [135, 279] on button "Submit" at bounding box center [149, 284] width 28 height 10
click at [154, 366] on icon "button" at bounding box center [151, 368] width 10 height 10
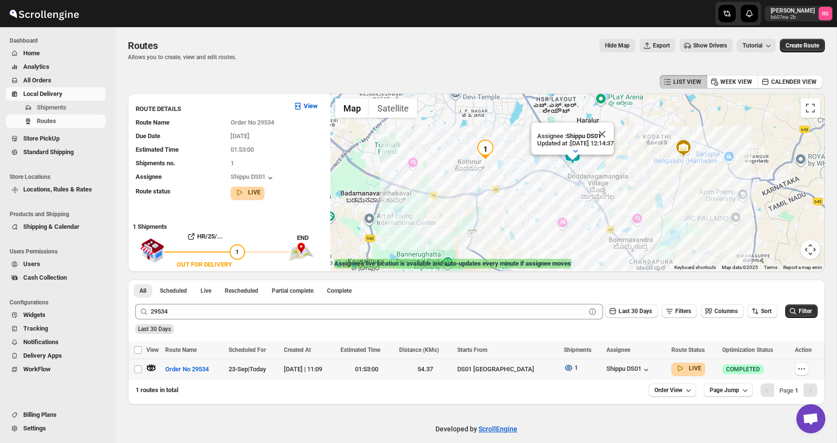
click at [574, 369] on span "1" at bounding box center [575, 367] width 3 height 7
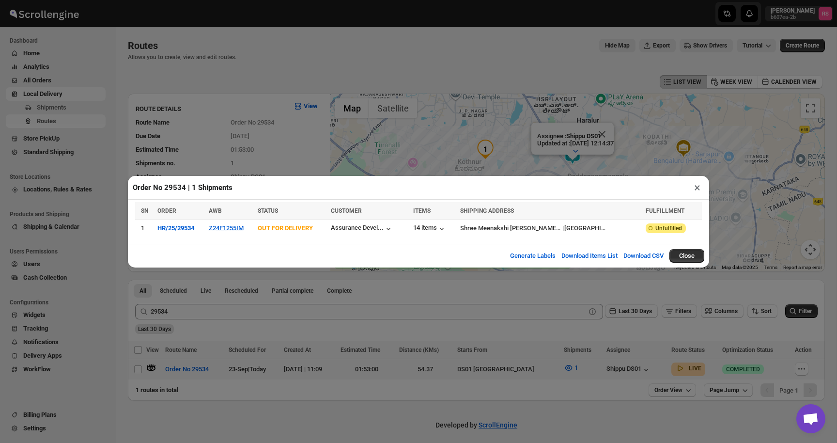
click at [701, 185] on button "×" at bounding box center [697, 188] width 14 height 14
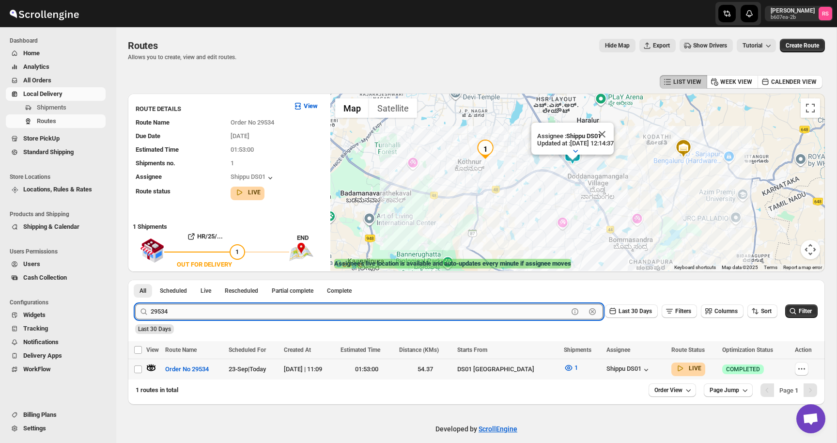
click at [378, 307] on input "29534" at bounding box center [359, 311] width 417 height 15
click at [379, 307] on input "29534" at bounding box center [359, 311] width 417 height 15
click at [135, 279] on button "Submit" at bounding box center [149, 284] width 28 height 10
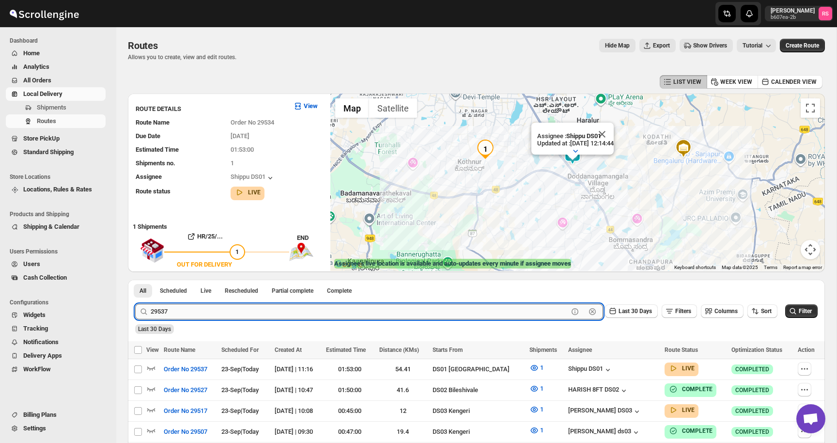
click at [135, 279] on button "Submit" at bounding box center [149, 284] width 28 height 10
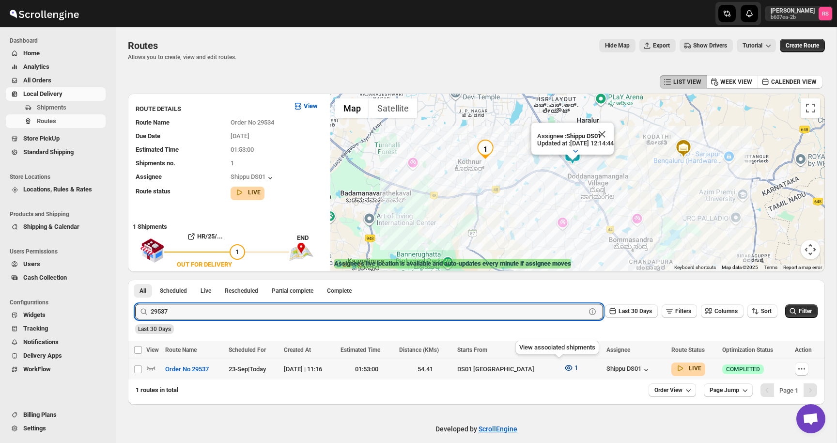
click at [563, 371] on button "1" at bounding box center [571, 367] width 26 height 15
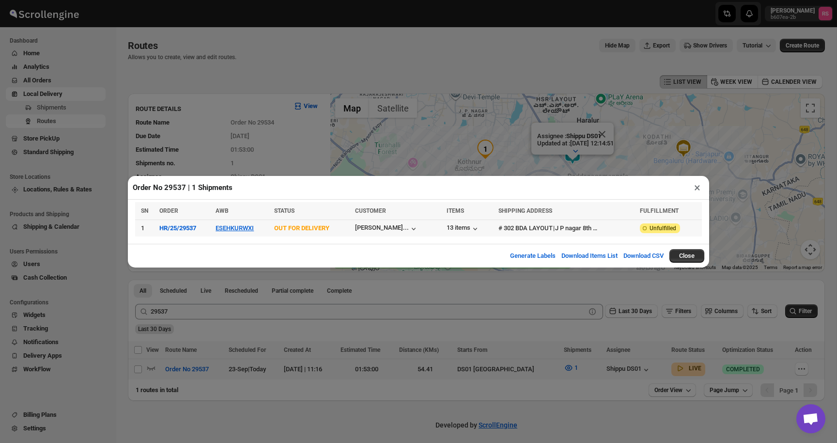
click at [526, 230] on div "# 302 BDA LAYOUT" at bounding box center [525, 228] width 54 height 10
drag, startPoint x: 514, startPoint y: 230, endPoint x: 627, endPoint y: 230, distance: 112.8
click at [538, 230] on div "# 302 BDA LAYOUT" at bounding box center [525, 228] width 54 height 10
click at [625, 229] on div "# 302 BDA LAYOUT | [GEOGRAPHIC_DATA] 8th phase [GEOGRAPHIC_DATA]" at bounding box center [566, 228] width 136 height 10
click at [684, 219] on th "FULFILLMENT" at bounding box center [669, 211] width 65 height 18
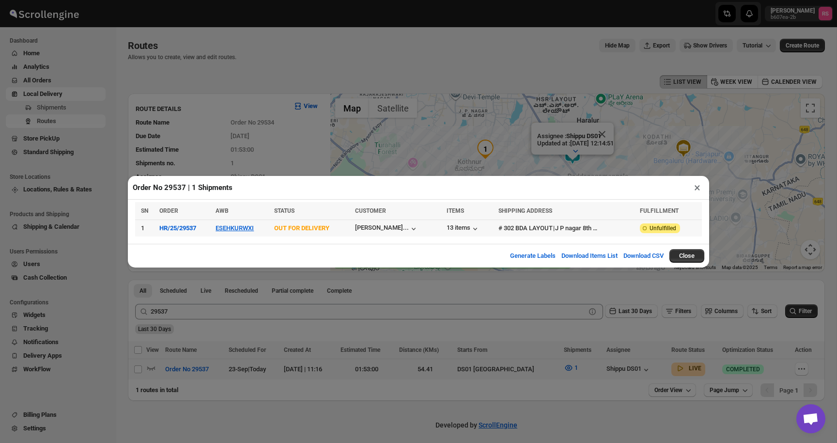
click at [672, 228] on span "Unfulfilled" at bounding box center [662, 228] width 27 height 8
click at [583, 227] on div "J P nagar 8th phase [GEOGRAPHIC_DATA]" at bounding box center [577, 228] width 44 height 10
click at [241, 228] on button "ESEHKURWXI" at bounding box center [234, 227] width 38 height 7
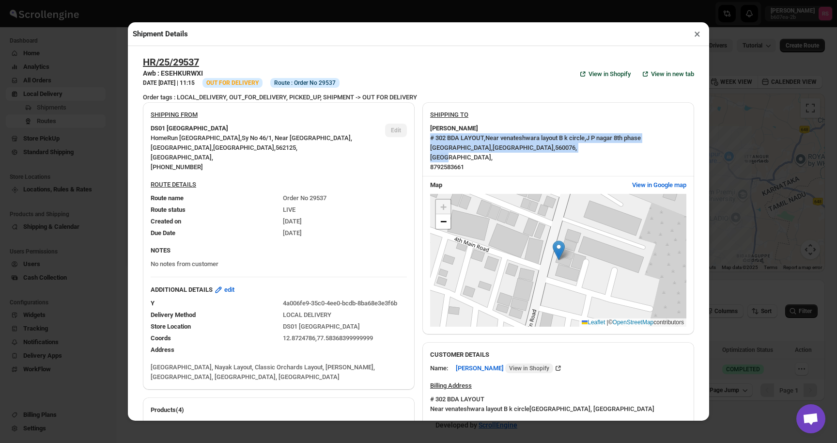
drag, startPoint x: 431, startPoint y: 138, endPoint x: 445, endPoint y: 156, distance: 22.8
click at [445, 156] on div "# [STREET_ADDRESS] , 8792583661" at bounding box center [558, 152] width 256 height 39
copy div "[STREET_ADDRESS]"
click at [695, 37] on button "×" at bounding box center [697, 34] width 14 height 14
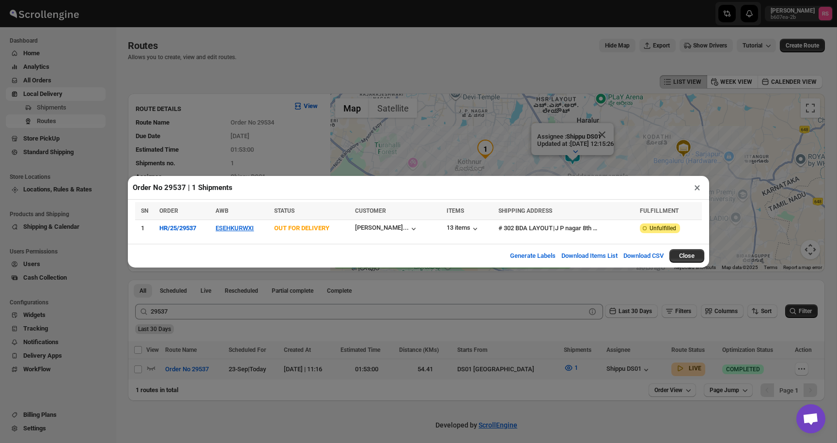
click at [695, 189] on button "×" at bounding box center [697, 188] width 14 height 14
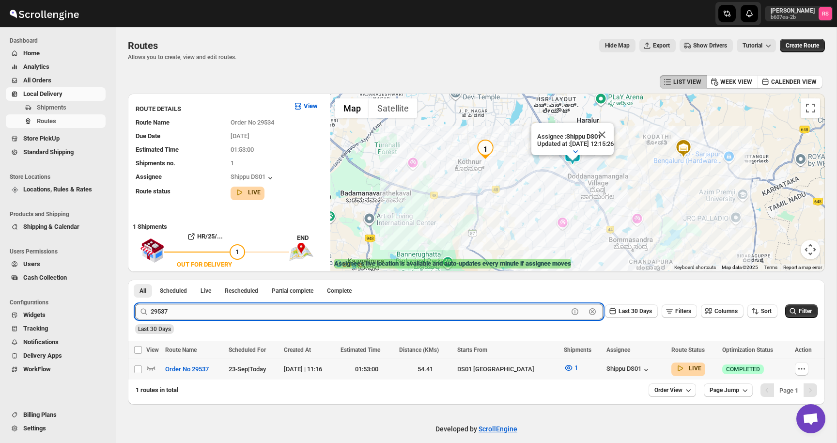
click at [343, 318] on input "29537" at bounding box center [359, 311] width 417 height 15
click at [344, 310] on input "29537" at bounding box center [359, 311] width 417 height 15
click at [135, 279] on button "Submit" at bounding box center [149, 284] width 28 height 10
click at [619, 368] on div "Shippu DS01" at bounding box center [628, 370] width 45 height 10
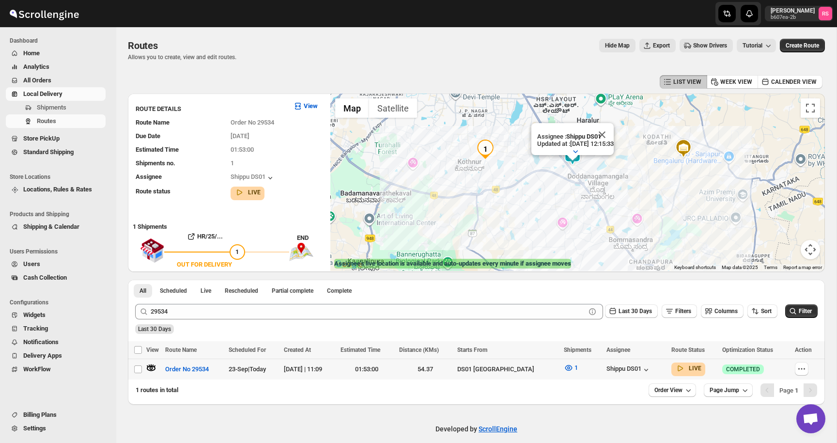
click at [539, 368] on div "DS01 [GEOGRAPHIC_DATA]" at bounding box center [507, 369] width 100 height 10
click at [564, 369] on icon "button" at bounding box center [569, 368] width 10 height 10
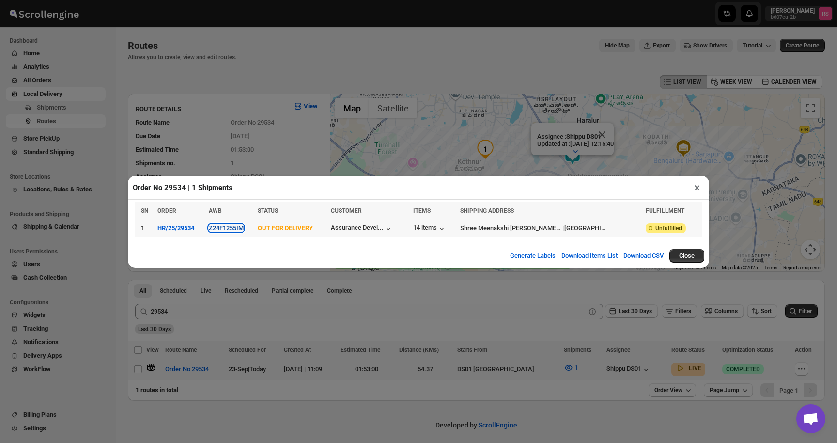
click at [236, 229] on button "Z24F1255IM" at bounding box center [226, 227] width 35 height 7
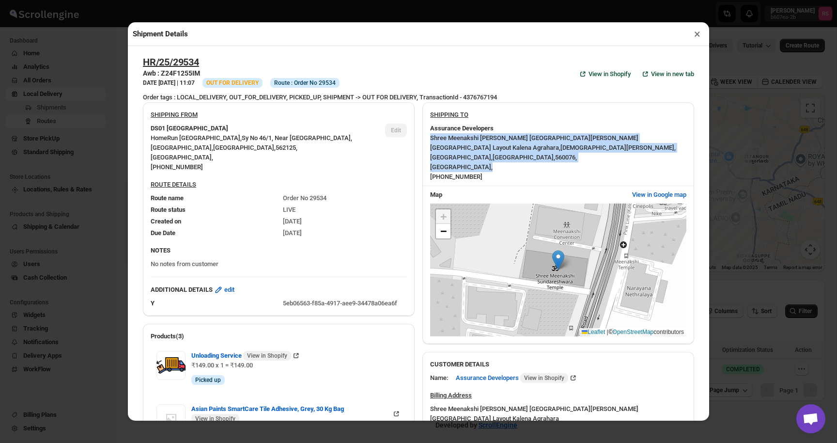
drag, startPoint x: 430, startPoint y: 136, endPoint x: 475, endPoint y: 167, distance: 54.0
click at [475, 167] on div "Shree Meenakshi [PERSON_NAME] [GEOGRAPHIC_DATA][PERSON_NAME] [GEOGRAPHIC_DATA] …" at bounding box center [558, 157] width 256 height 48
copy div "Shree Meenakshi [PERSON_NAME] [GEOGRAPHIC_DATA][PERSON_NAME] [GEOGRAPHIC_DATA] …"
click at [695, 32] on button "×" at bounding box center [697, 34] width 14 height 14
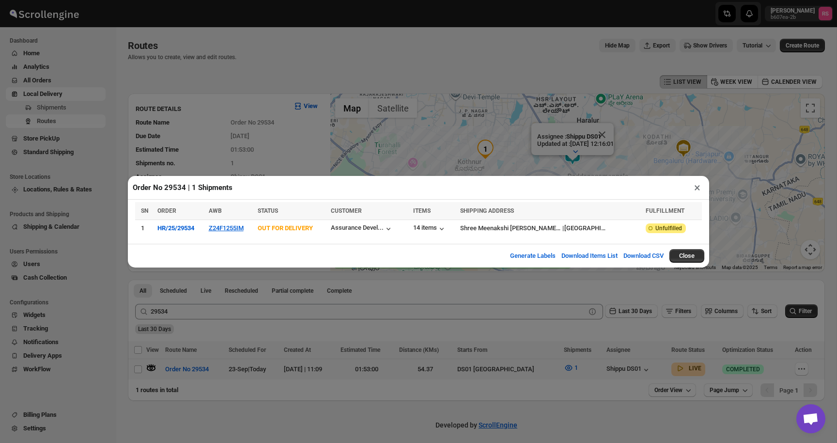
click at [698, 187] on button "×" at bounding box center [697, 188] width 14 height 14
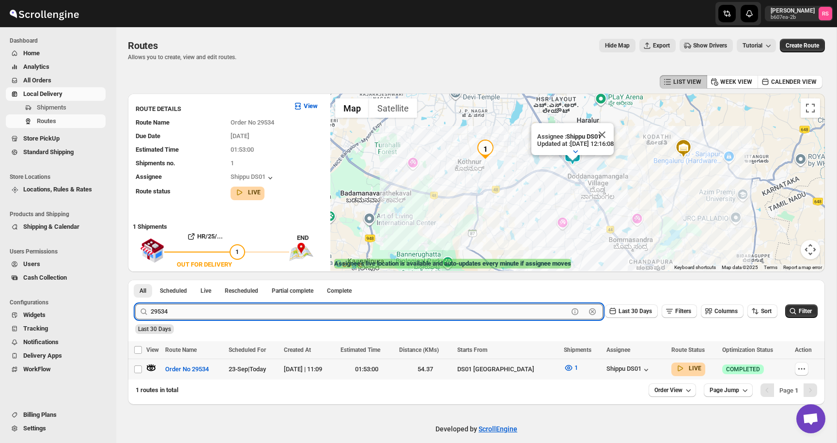
click at [242, 310] on input "29534" at bounding box center [359, 311] width 417 height 15
click at [173, 304] on input "29534" at bounding box center [359, 311] width 417 height 15
click at [181, 313] on input "29534" at bounding box center [359, 311] width 417 height 15
click at [135, 279] on button "Submit" at bounding box center [149, 284] width 28 height 10
click at [154, 360] on div "View on map" at bounding box center [149, 351] width 47 height 21
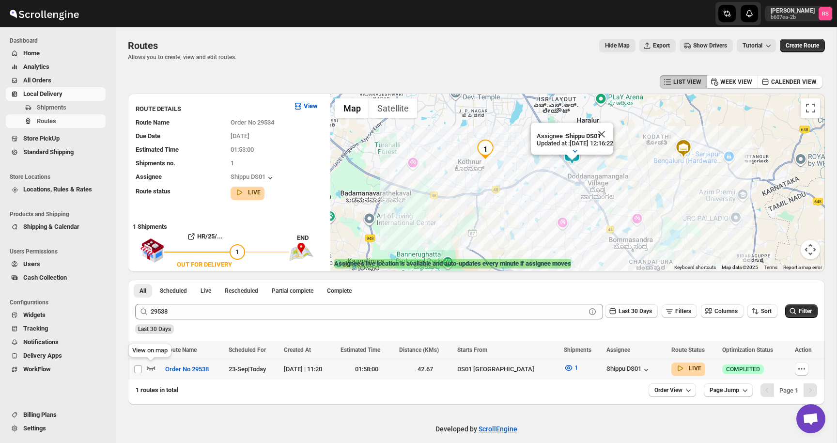
click at [154, 366] on icon "button" at bounding box center [151, 368] width 10 height 10
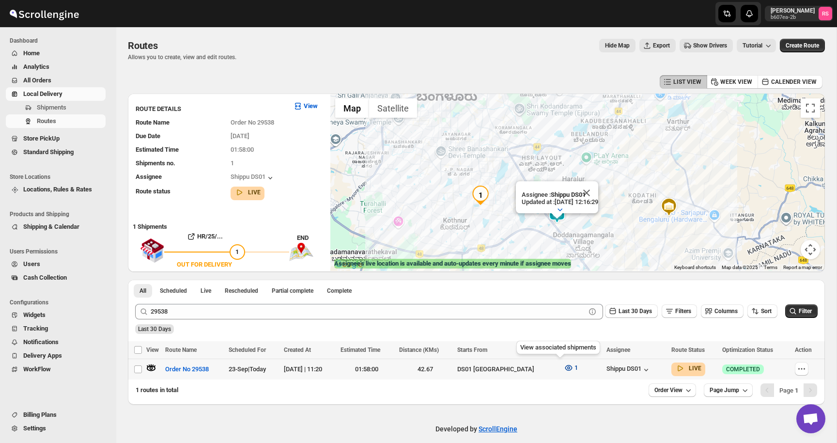
click at [565, 369] on icon "button" at bounding box center [568, 368] width 7 height 6
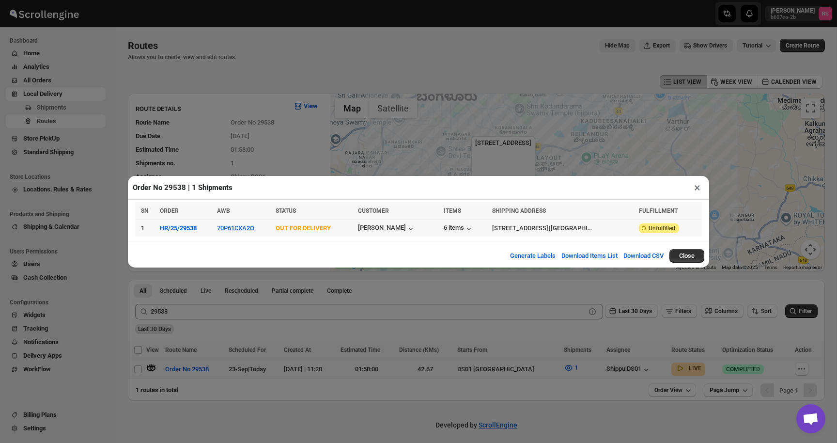
click at [492, 231] on div "[STREET_ADDRESS]" at bounding box center [520, 228] width 56 height 10
click at [444, 231] on div "6 items" at bounding box center [459, 229] width 30 height 10
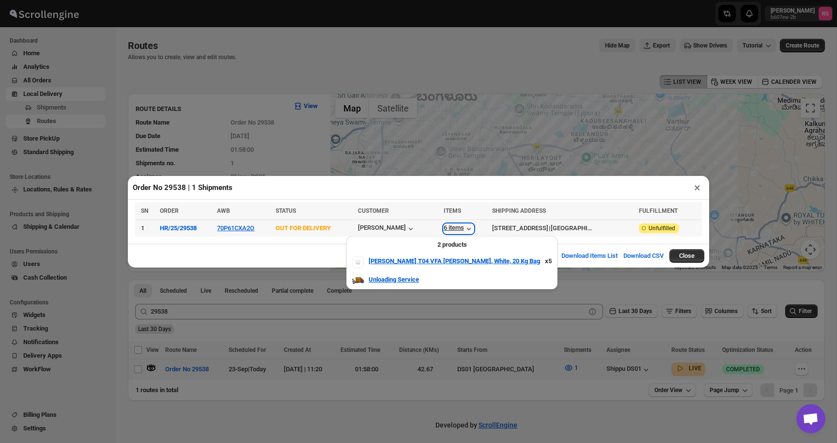
click at [444, 231] on div "6 items" at bounding box center [459, 229] width 30 height 10
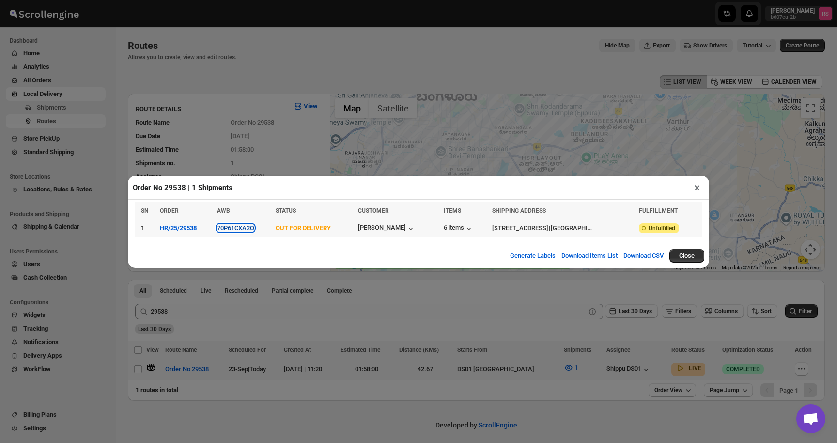
click at [254, 230] on button "70P61CXA2O" at bounding box center [235, 227] width 37 height 7
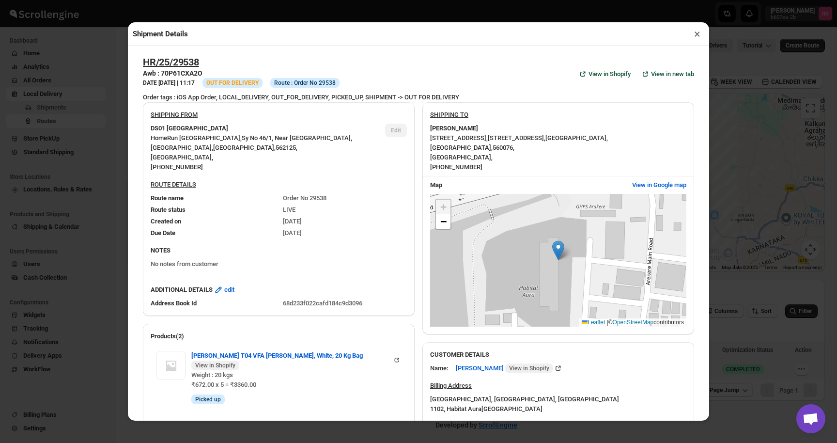
click at [695, 38] on button "×" at bounding box center [697, 34] width 14 height 14
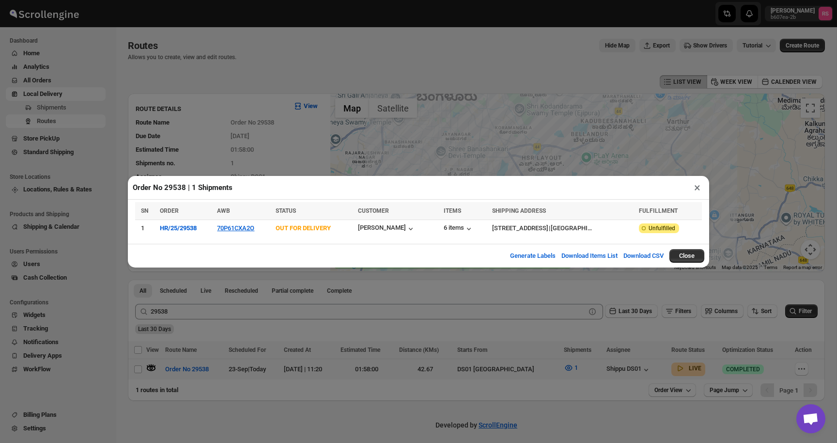
click at [697, 191] on button "×" at bounding box center [697, 188] width 14 height 14
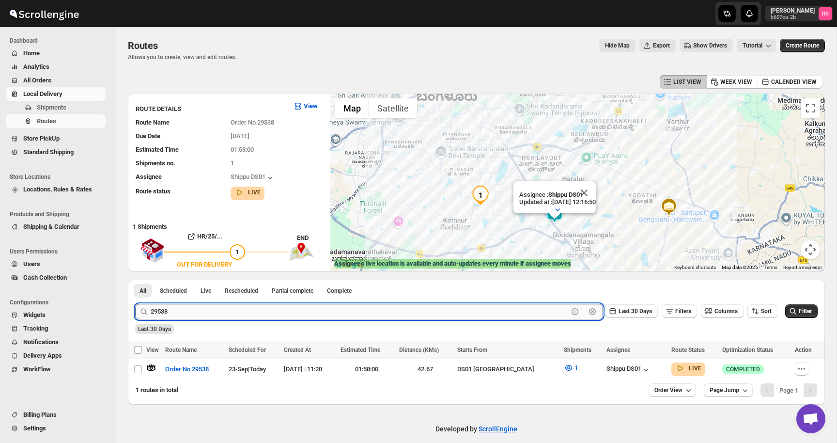
click at [175, 308] on input "29538" at bounding box center [359, 311] width 417 height 15
click at [171, 311] on input "29538" at bounding box center [359, 311] width 417 height 15
click at [135, 279] on button "Submit" at bounding box center [149, 284] width 28 height 10
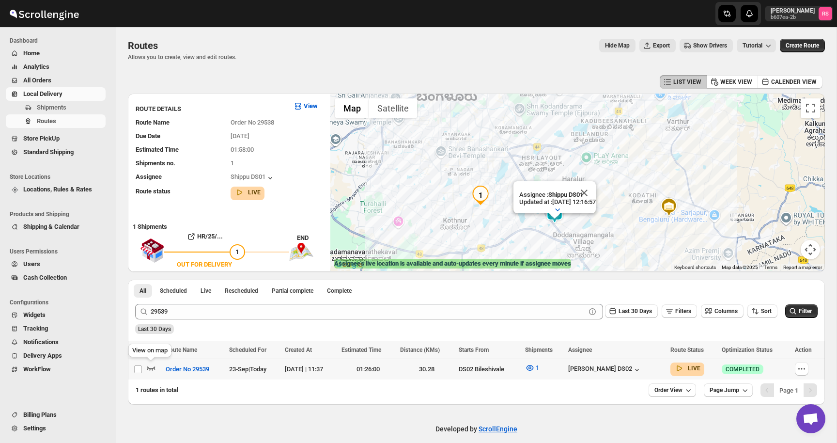
click at [149, 366] on icon "button" at bounding box center [151, 368] width 10 height 10
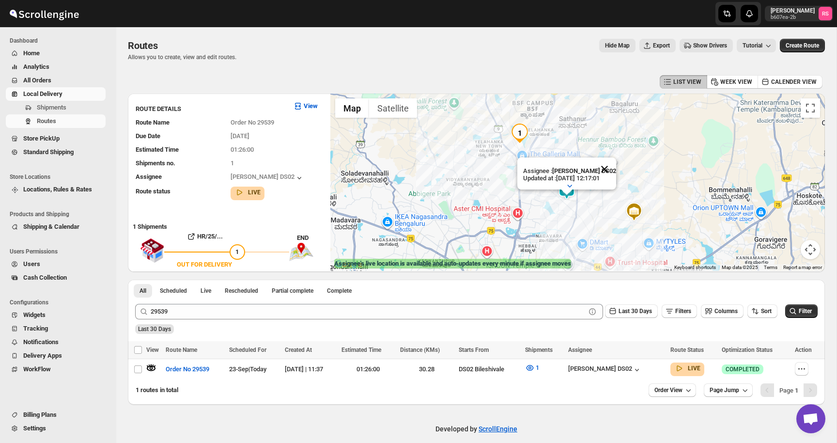
click at [609, 166] on button "Close" at bounding box center [604, 168] width 23 height 23
click at [539, 366] on span "1" at bounding box center [537, 367] width 3 height 7
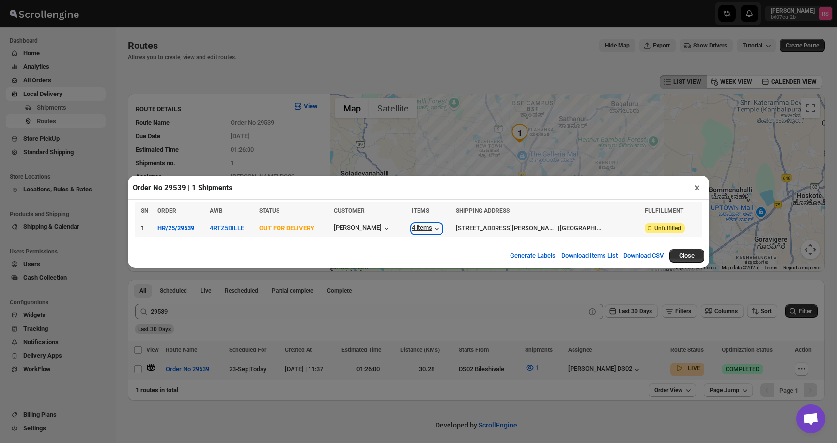
click at [442, 225] on div "4 items" at bounding box center [427, 229] width 30 height 10
click at [442, 225] on icon "button" at bounding box center [437, 229] width 10 height 10
click at [696, 188] on button "×" at bounding box center [697, 188] width 14 height 14
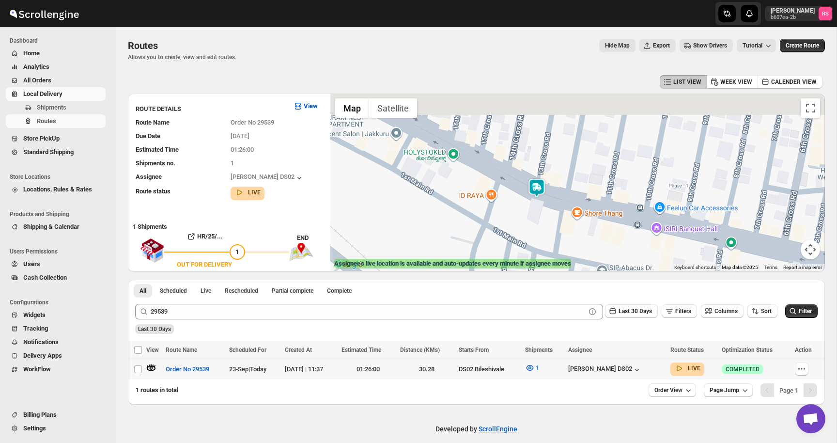
drag, startPoint x: 538, startPoint y: 158, endPoint x: 681, endPoint y: 276, distance: 184.8
click at [680, 270] on div "1 Use ⌘ + scroll to zoom the map Map Terrain Satellite Labels Keyboard shortcut…" at bounding box center [577, 181] width 494 height 177
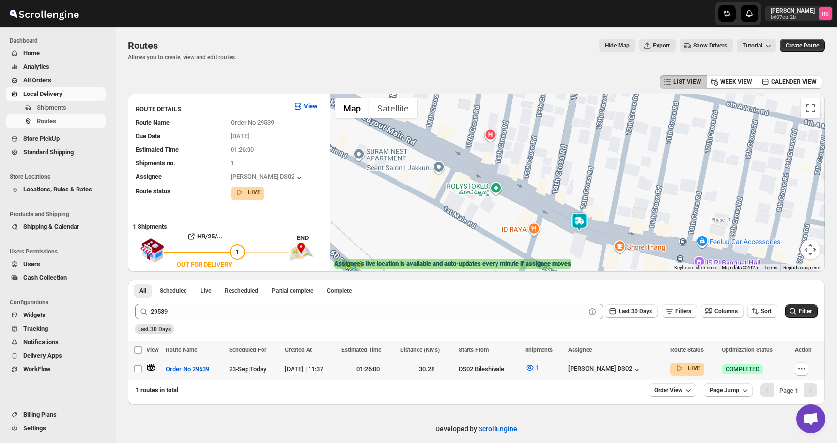
drag, startPoint x: 626, startPoint y: 219, endPoint x: 632, endPoint y: 169, distance: 51.3
click at [632, 168] on div at bounding box center [577, 181] width 494 height 177
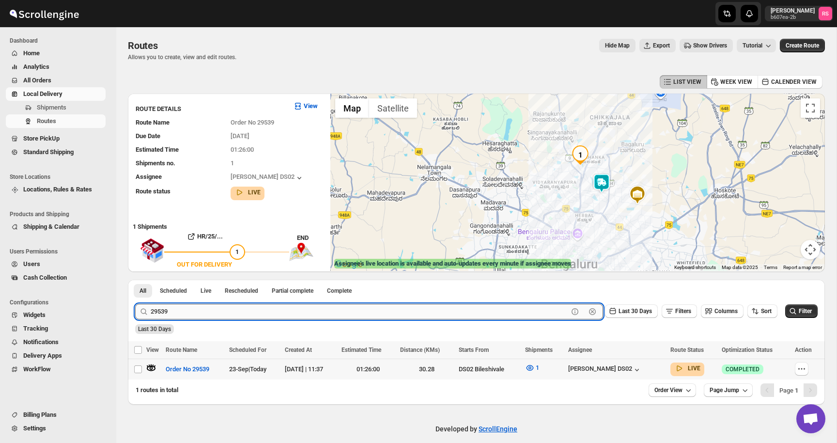
click at [164, 308] on input "29539" at bounding box center [359, 311] width 417 height 15
click at [164, 311] on input "29539" at bounding box center [359, 311] width 417 height 15
click at [178, 312] on input "29539" at bounding box center [359, 311] width 417 height 15
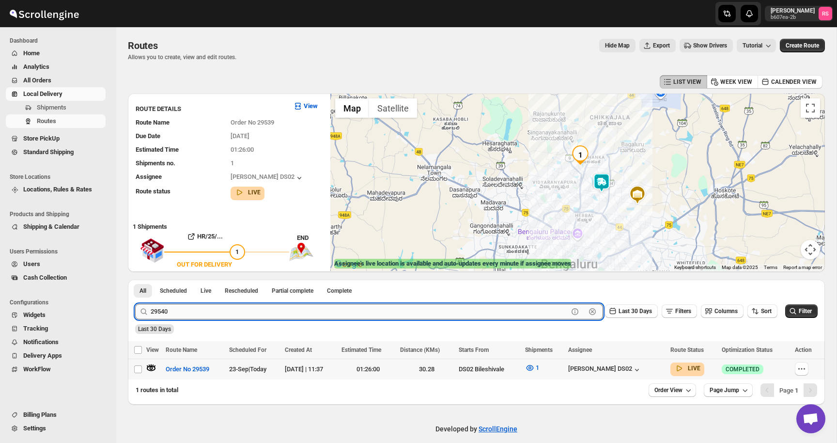
click at [135, 279] on button "Submit" at bounding box center [149, 284] width 28 height 10
click at [149, 368] on icon "button" at bounding box center [151, 368] width 8 height 4
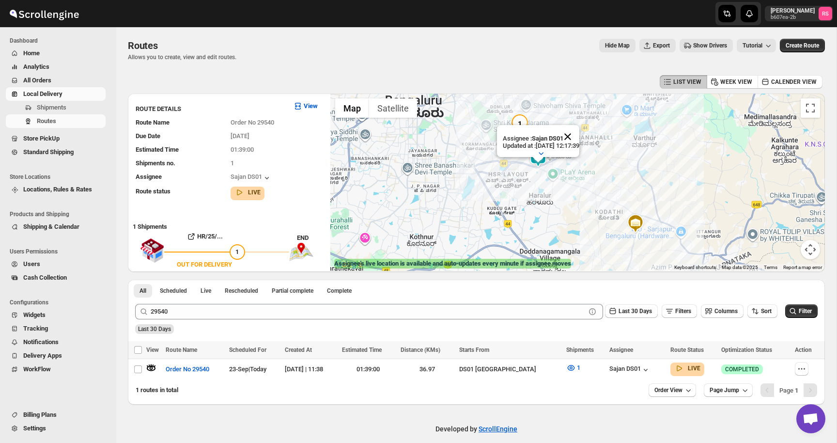
click at [577, 135] on button "Close" at bounding box center [567, 136] width 23 height 23
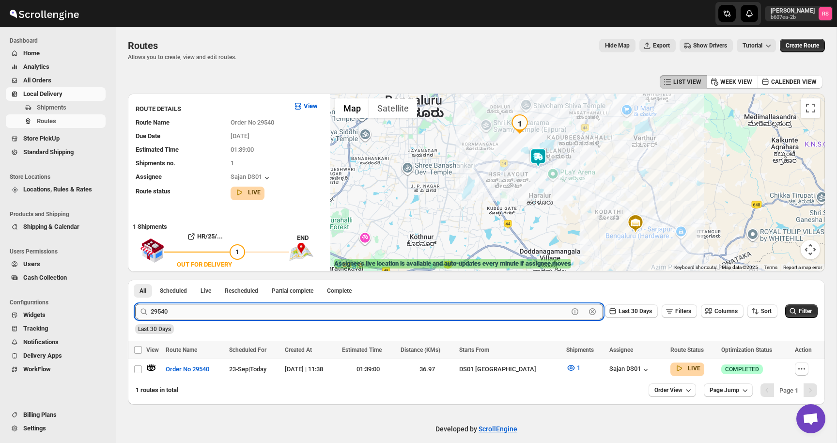
click at [188, 317] on input "29540" at bounding box center [359, 311] width 417 height 15
click at [193, 313] on input "29540" at bounding box center [359, 311] width 417 height 15
type input "29541"
click at [135, 279] on button "Submit" at bounding box center [149, 284] width 28 height 10
click at [149, 369] on icon "button" at bounding box center [151, 368] width 10 height 10
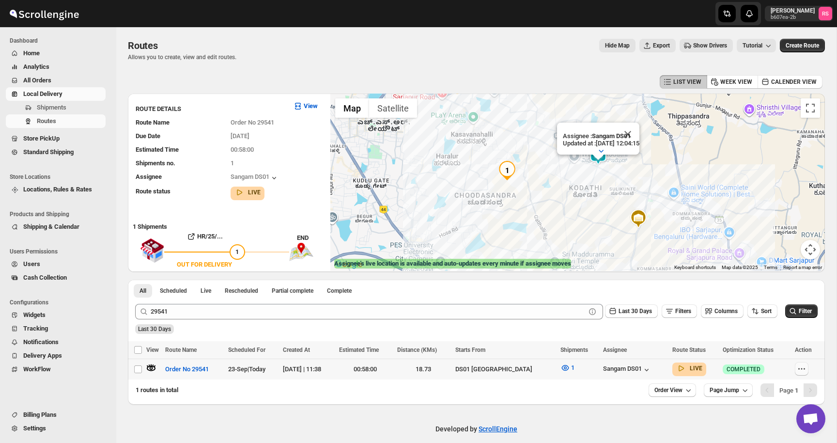
click at [798, 371] on icon "button" at bounding box center [802, 369] width 10 height 10
checkbox input "true"
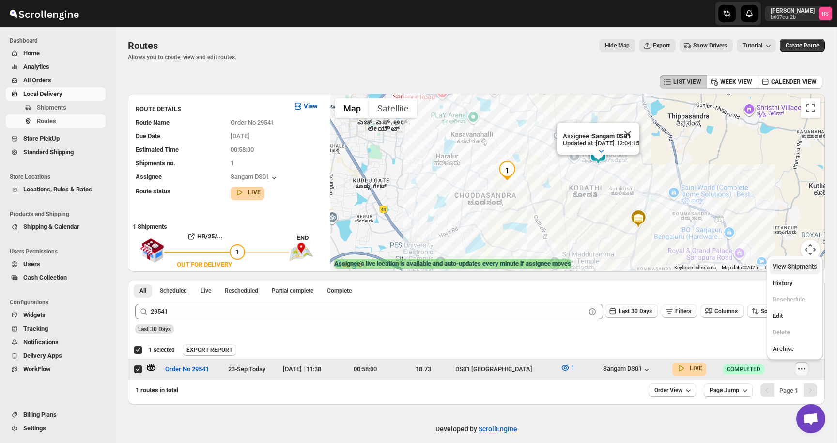
click at [797, 267] on span "View Shipments" at bounding box center [794, 265] width 45 height 7
checkbox input "false"
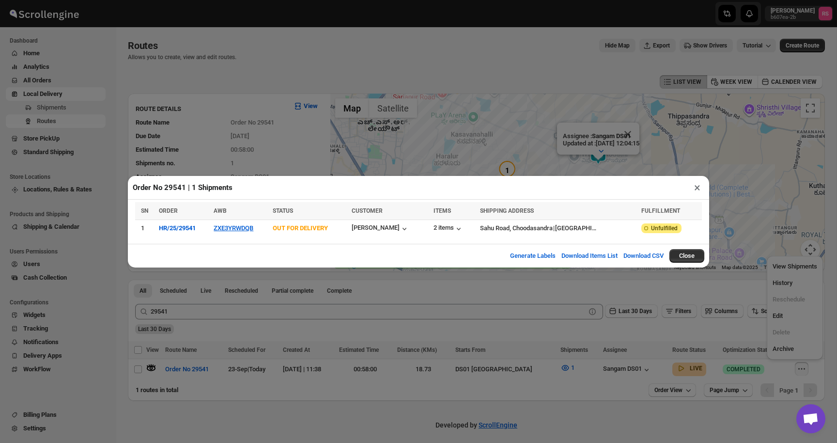
click at [699, 189] on button "×" at bounding box center [697, 188] width 14 height 14
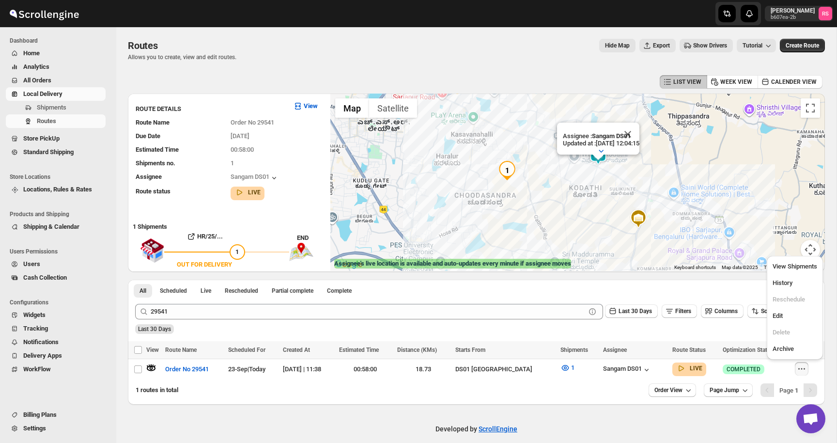
click at [638, 422] on div "Developed by ScrollEngine" at bounding box center [476, 428] width 720 height 48
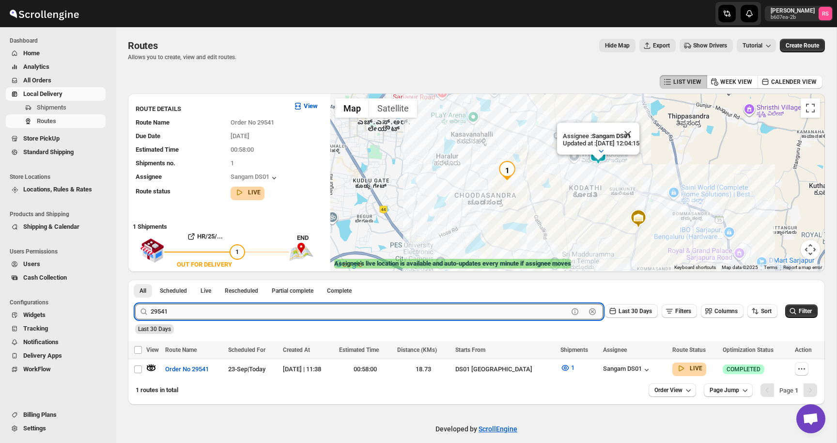
click at [181, 314] on input "29541" at bounding box center [359, 311] width 417 height 15
click at [185, 314] on input "29541" at bounding box center [359, 311] width 417 height 15
click at [135, 279] on button "Submit" at bounding box center [149, 284] width 28 height 10
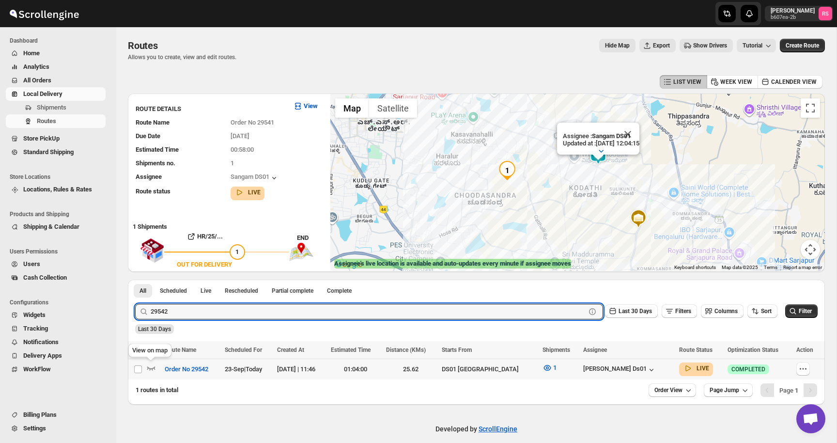
click at [154, 369] on icon "button" at bounding box center [151, 368] width 10 height 10
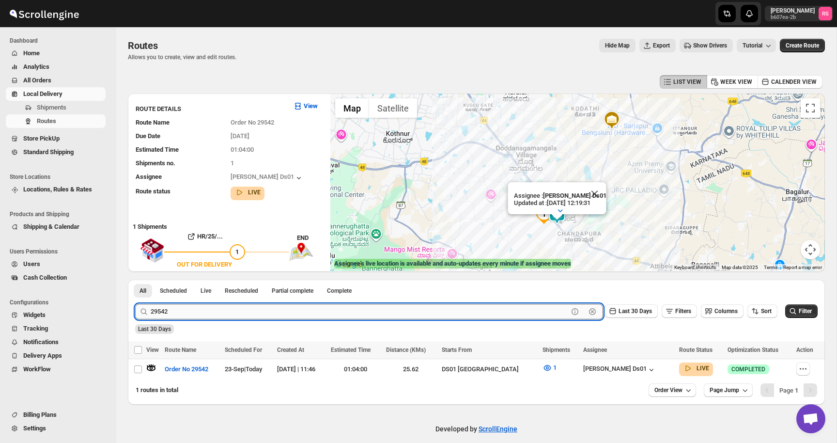
click at [193, 314] on input "29542" at bounding box center [359, 311] width 417 height 15
click at [199, 313] on input "29542" at bounding box center [359, 311] width 417 height 15
click at [135, 279] on button "Submit" at bounding box center [149, 284] width 28 height 10
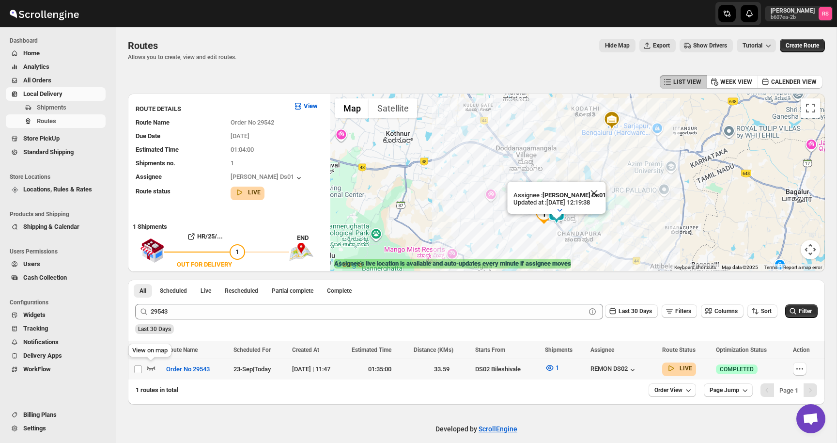
click at [153, 367] on icon "button" at bounding box center [151, 368] width 10 height 10
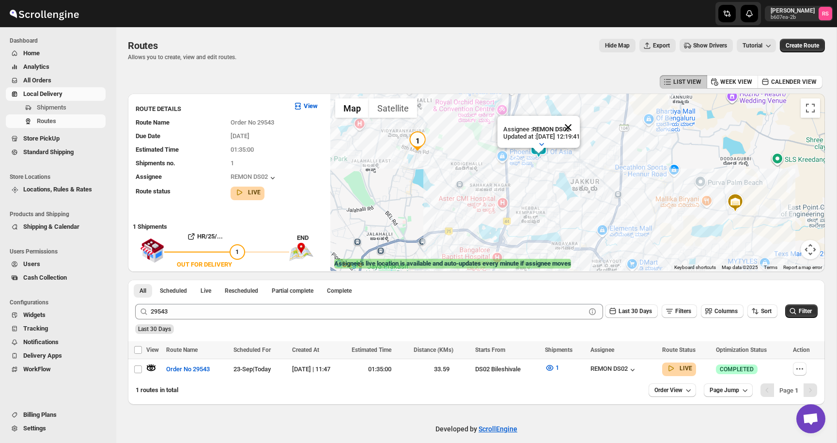
click at [580, 133] on button "Close" at bounding box center [567, 127] width 23 height 23
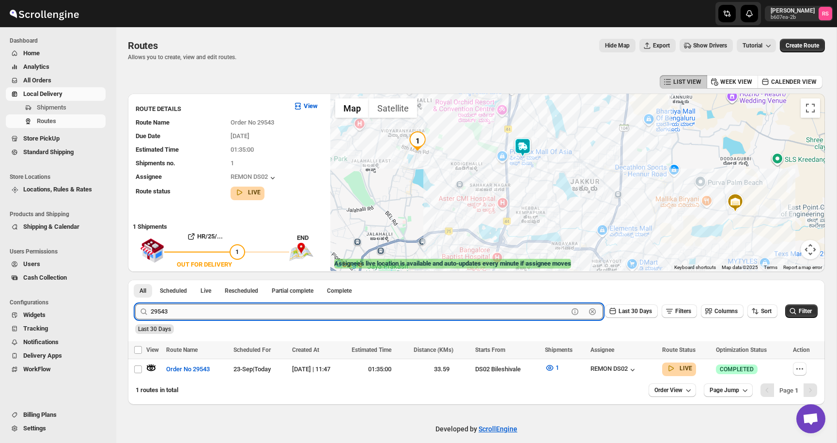
click at [179, 311] on input "29543" at bounding box center [359, 311] width 417 height 15
click at [184, 311] on input "29543" at bounding box center [359, 311] width 417 height 15
click at [135, 279] on button "Submit" at bounding box center [149, 284] width 28 height 10
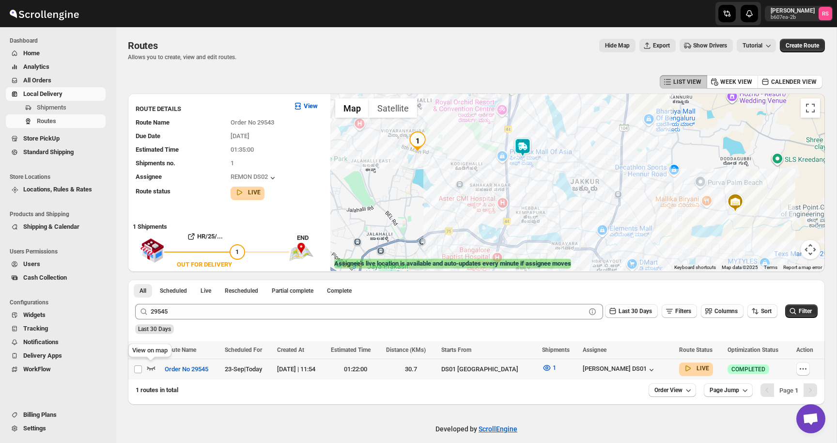
click at [147, 366] on icon "button" at bounding box center [151, 368] width 10 height 10
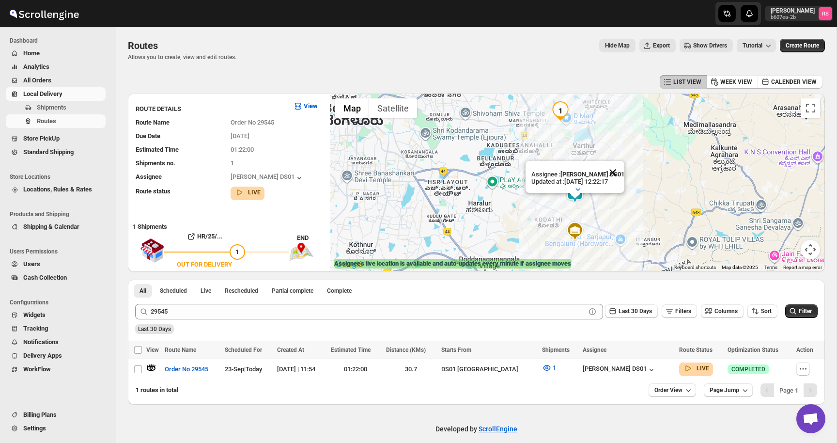
click at [616, 173] on button "Close" at bounding box center [612, 172] width 23 height 23
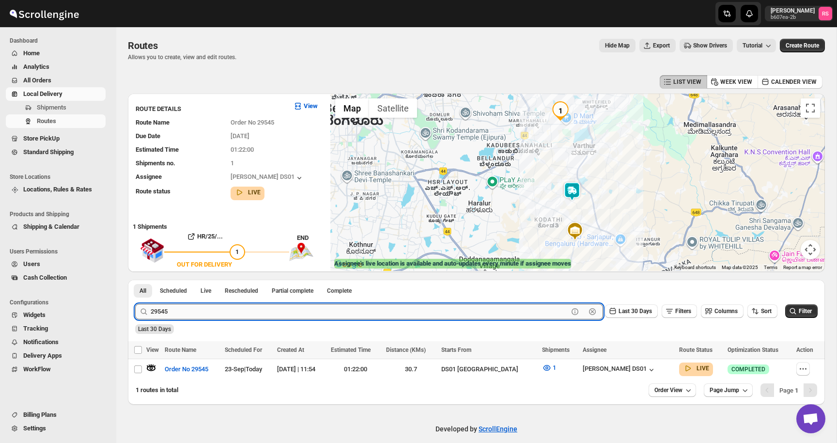
click at [189, 311] on input "29545" at bounding box center [359, 311] width 417 height 15
click at [198, 308] on input "29545" at bounding box center [359, 311] width 417 height 15
type input "29544"
click at [135, 279] on button "Submit" at bounding box center [149, 284] width 28 height 10
click at [149, 365] on icon "button" at bounding box center [151, 368] width 10 height 10
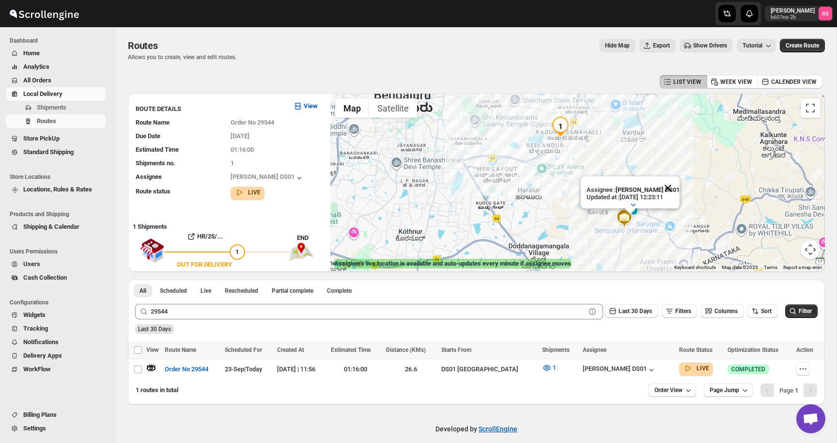
click at [672, 187] on button "Close" at bounding box center [667, 187] width 23 height 23
click at [630, 207] on img at bounding box center [629, 208] width 19 height 19
click at [630, 204] on img at bounding box center [629, 208] width 19 height 19
click at [672, 167] on button "Close" at bounding box center [667, 168] width 23 height 23
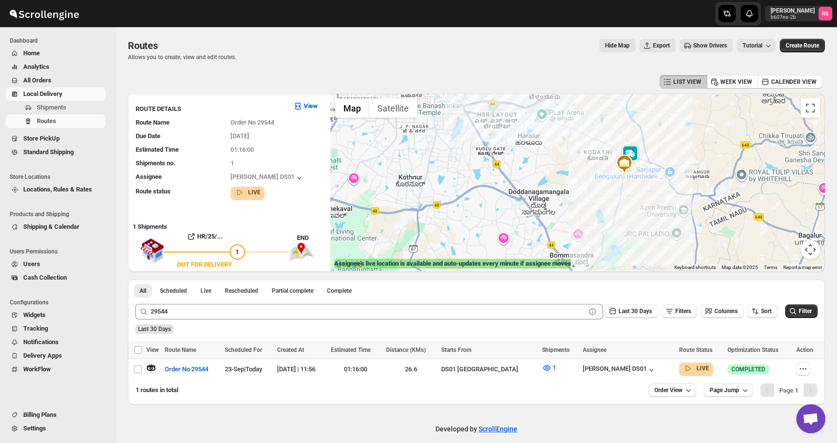
drag, startPoint x: 639, startPoint y: 220, endPoint x: 639, endPoint y: 163, distance: 56.7
click at [639, 163] on div at bounding box center [577, 181] width 494 height 177
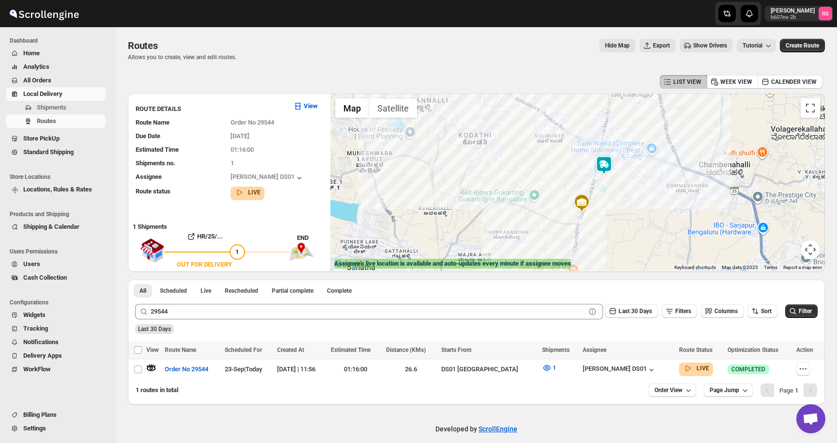
drag, startPoint x: 600, startPoint y: 184, endPoint x: 603, endPoint y: 198, distance: 14.3
click at [603, 198] on div at bounding box center [577, 181] width 494 height 177
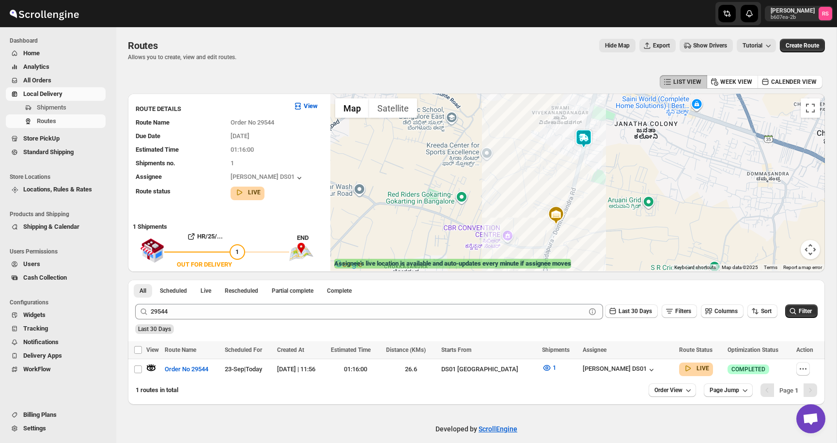
click at [583, 138] on img at bounding box center [583, 138] width 19 height 19
click at [586, 143] on img at bounding box center [583, 138] width 19 height 19
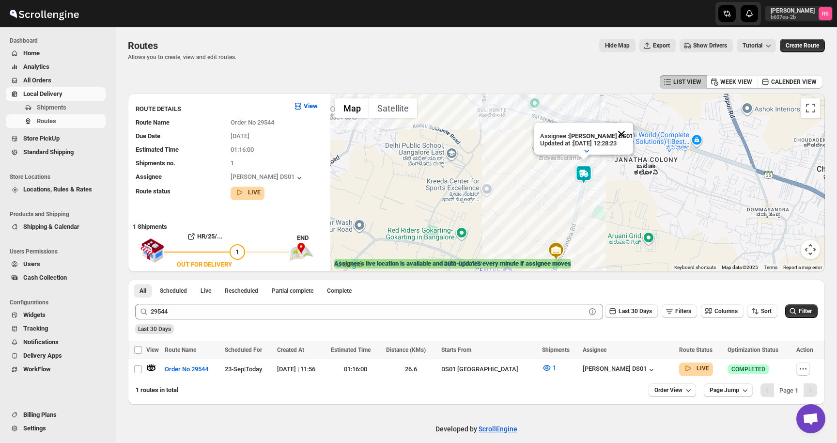
click at [624, 133] on button "Close" at bounding box center [621, 134] width 23 height 23
click at [588, 171] on img at bounding box center [583, 174] width 19 height 19
click at [628, 125] on button "Close" at bounding box center [621, 134] width 23 height 23
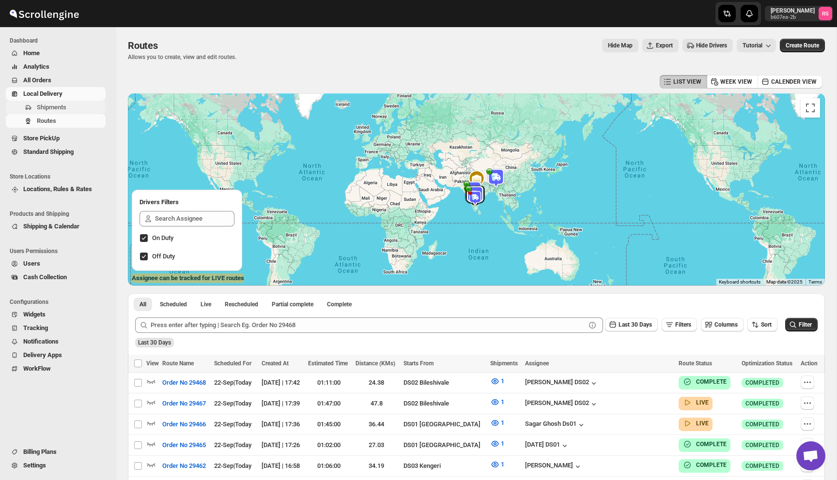
click at [66, 108] on span "Shipments" at bounding box center [52, 107] width 30 height 7
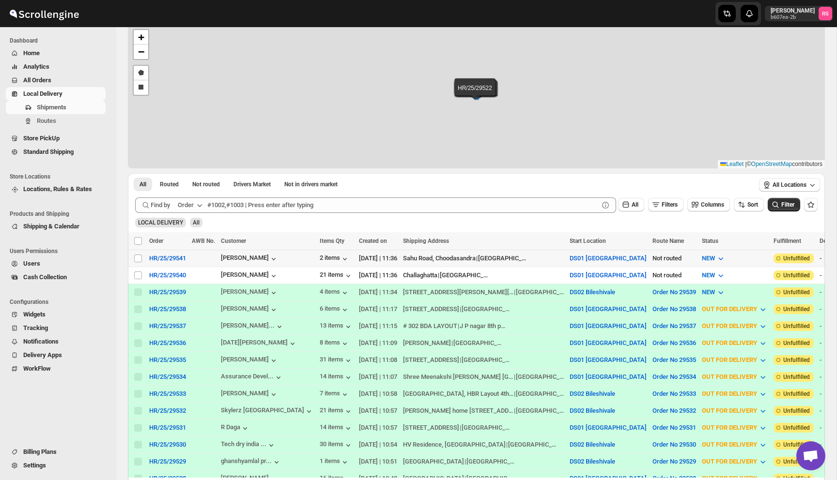
scroll to position [54, 0]
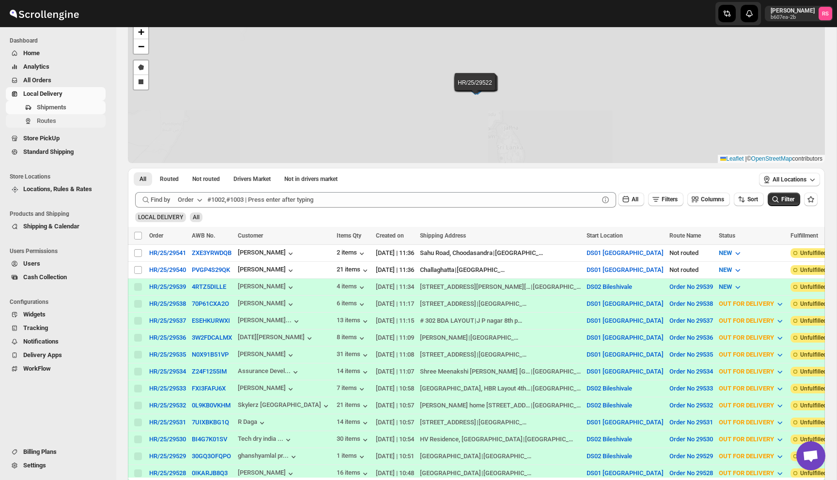
click at [97, 122] on span "Routes" at bounding box center [70, 121] width 67 height 10
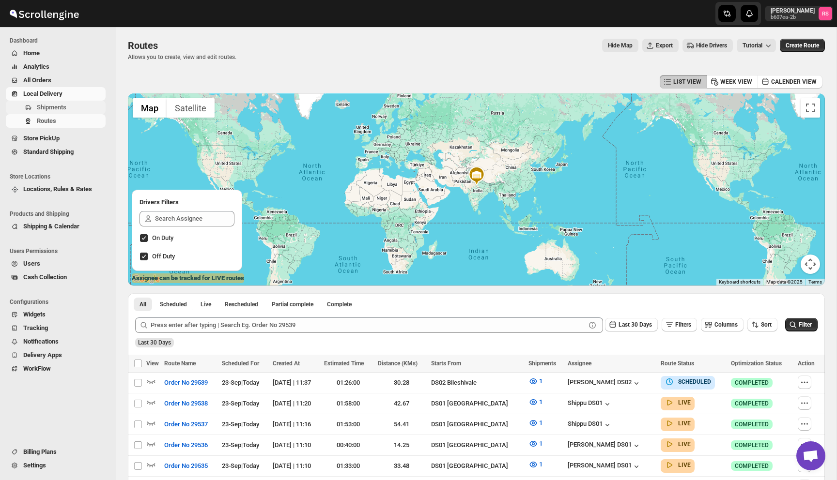
click at [92, 107] on span "Shipments" at bounding box center [70, 108] width 67 height 10
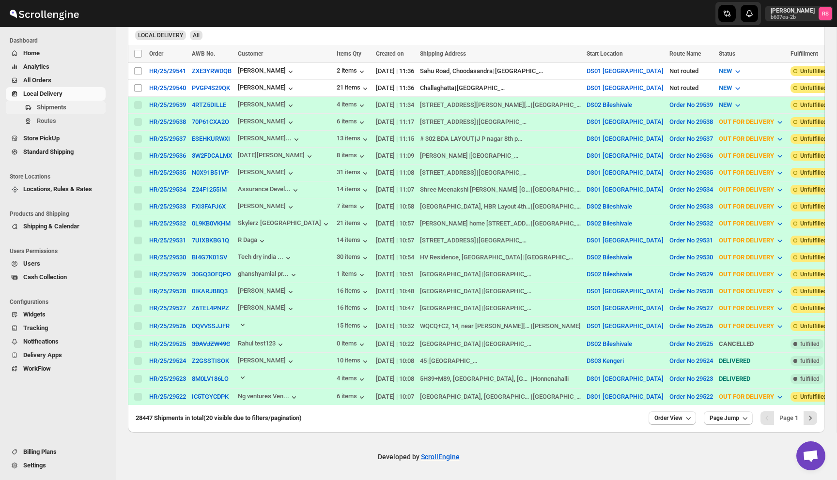
scroll to position [244, 0]
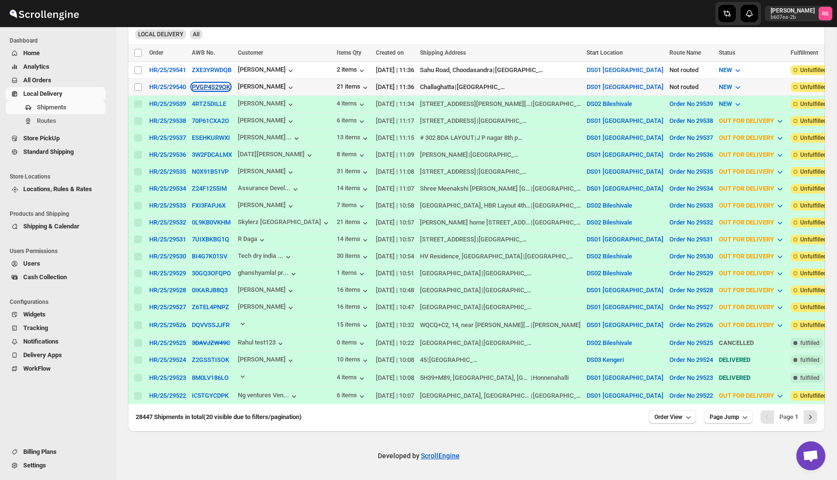
click at [223, 83] on button "PVGP4S29QK" at bounding box center [211, 86] width 38 height 7
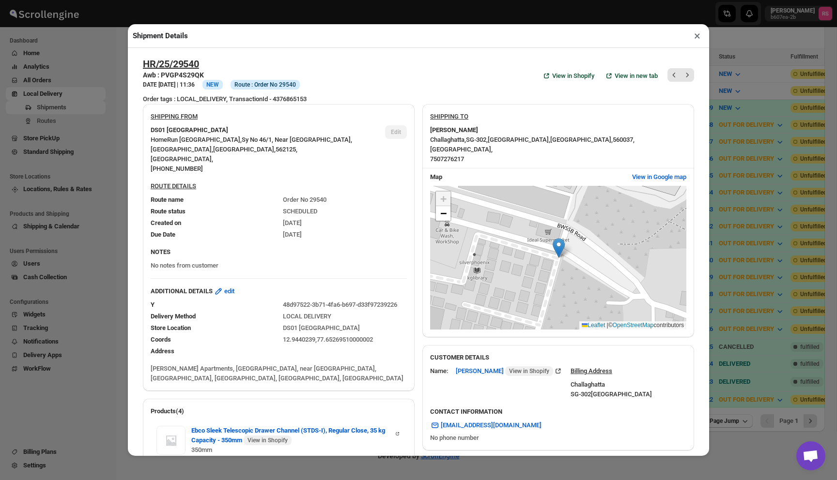
click at [795, 91] on div "Shipment Details × HR/25/29540 Awb : PVGP4S29QK DATE 23-Sep-25 | 11:36 Info NEW…" at bounding box center [418, 240] width 837 height 480
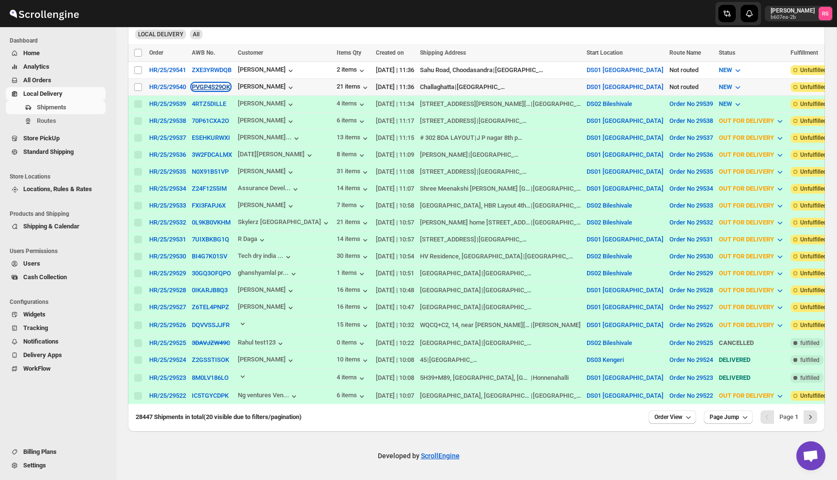
click at [225, 84] on button "PVGP4S29QK" at bounding box center [211, 86] width 38 height 7
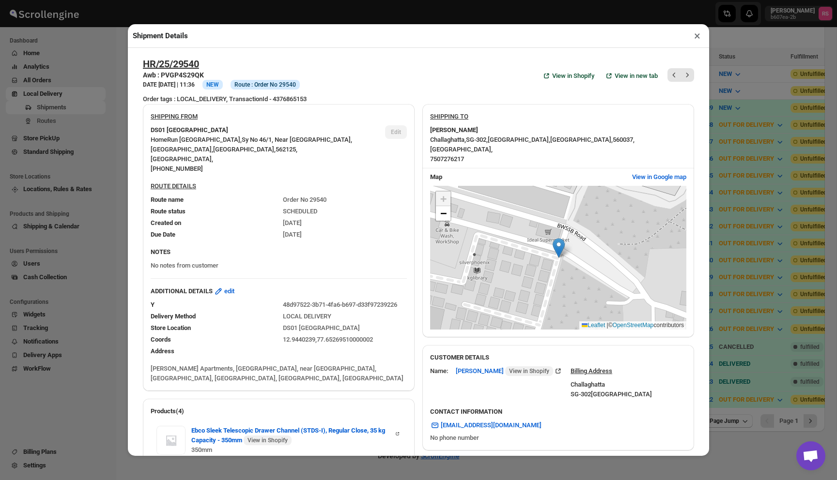
click at [499, 139] on span "Bengaluru ," at bounding box center [519, 139] width 62 height 7
click at [444, 219] on span "−" at bounding box center [443, 213] width 6 height 12
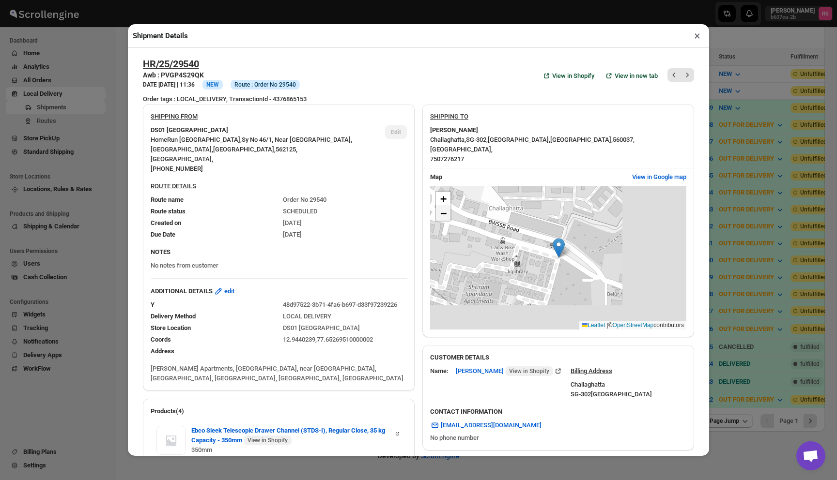
click at [444, 219] on span "−" at bounding box center [443, 213] width 6 height 12
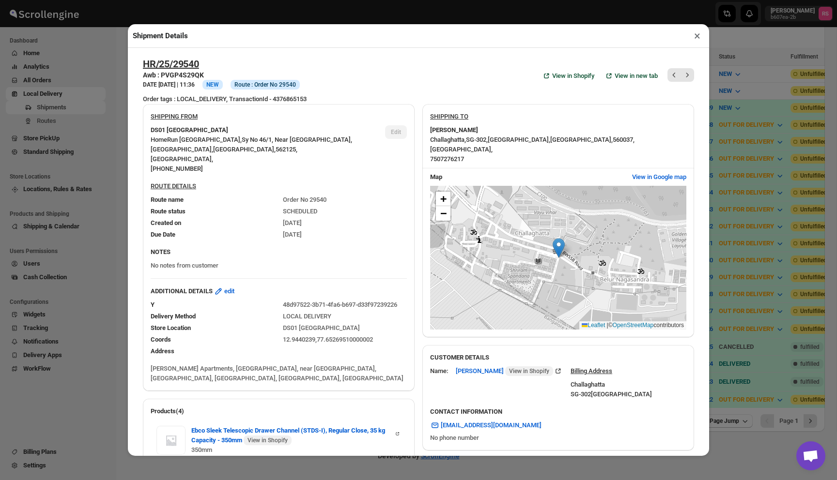
click at [222, 380] on span "Shriram Spandhana Apartments, Embassy Golf Links Road, near Embassy Golf Links …" at bounding box center [277, 373] width 253 height 17
click at [223, 379] on span "Shriram Spandhana Apartments, Embassy Golf Links Road, near Embassy Golf Links …" at bounding box center [277, 373] width 253 height 17
click at [649, 173] on span "View in Google map" at bounding box center [659, 177] width 54 height 10
click at [637, 209] on div "+ − Leaflet | © OpenStreetMap contributors" at bounding box center [558, 258] width 256 height 144
click at [695, 45] on div "Shipment Details ×" at bounding box center [418, 36] width 581 height 24
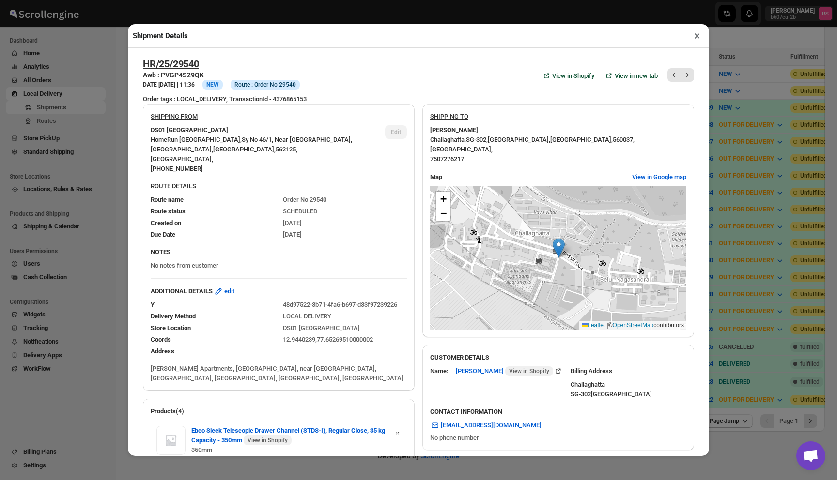
click at [694, 36] on button "×" at bounding box center [697, 36] width 14 height 14
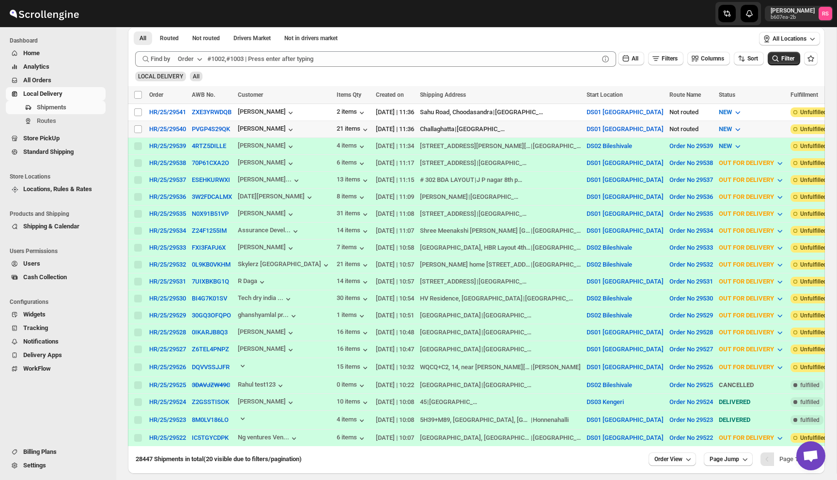
scroll to position [180, 0]
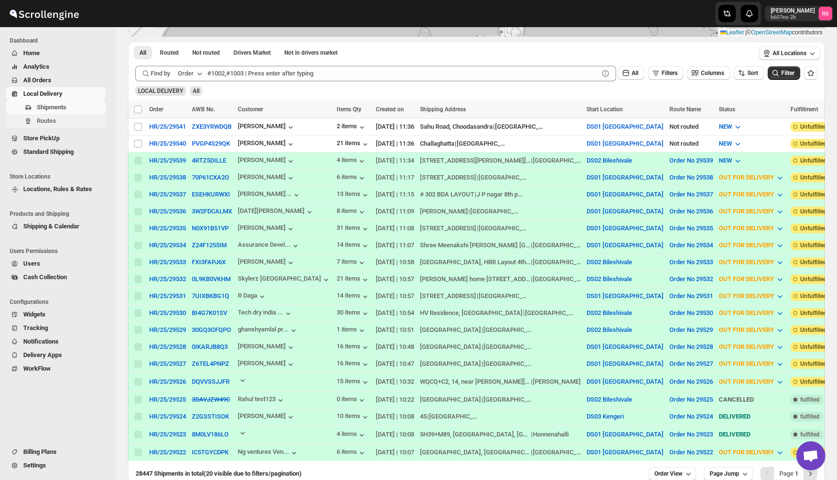
click at [92, 116] on span "Routes" at bounding box center [70, 121] width 67 height 10
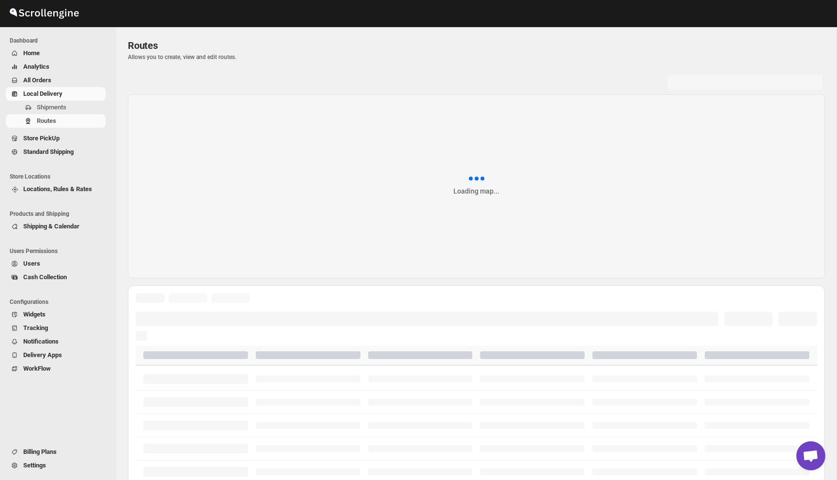
click at [92, 118] on span "Routes" at bounding box center [70, 121] width 67 height 10
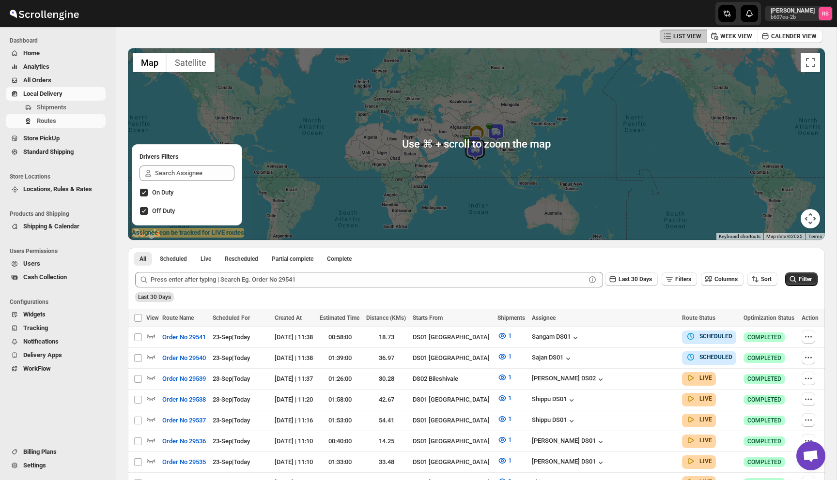
scroll to position [48, 0]
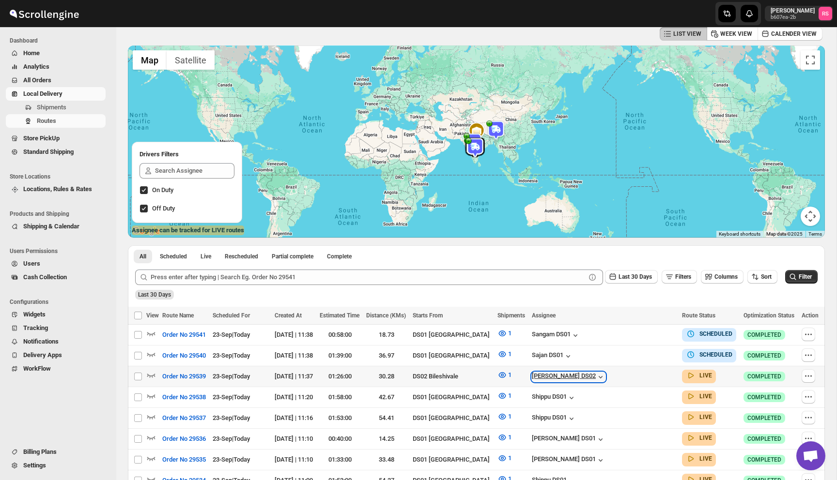
click at [605, 375] on icon "button" at bounding box center [601, 377] width 10 height 10
click at [642, 352] on div "Sajan DS01" at bounding box center [604, 356] width 144 height 11
click at [92, 114] on button "Routes" at bounding box center [56, 121] width 100 height 14
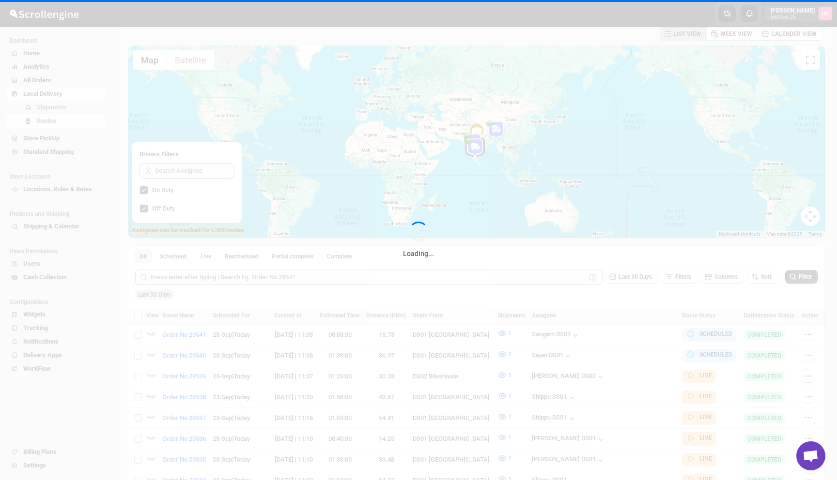
click at [84, 105] on div "Loading..." at bounding box center [418, 240] width 837 height 480
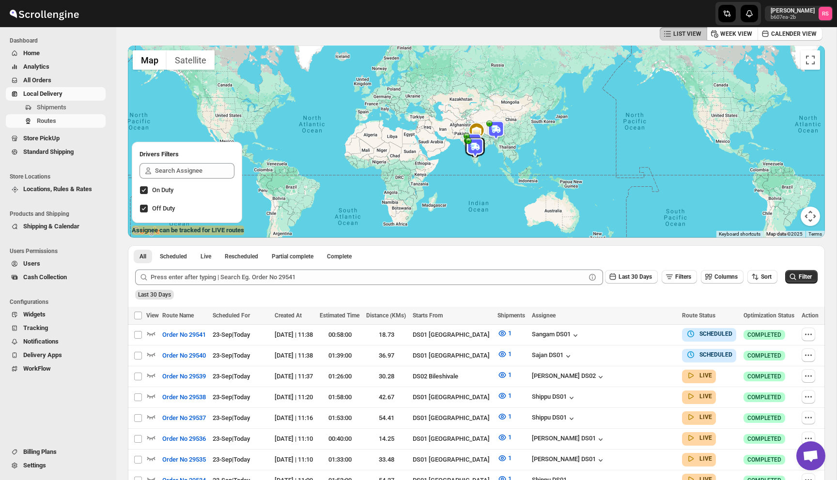
scroll to position [0, 0]
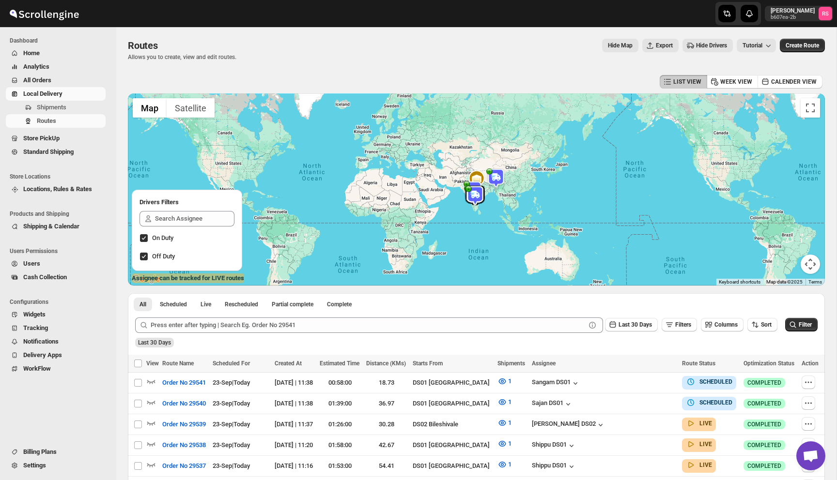
click at [84, 105] on span "Shipments" at bounding box center [70, 108] width 67 height 10
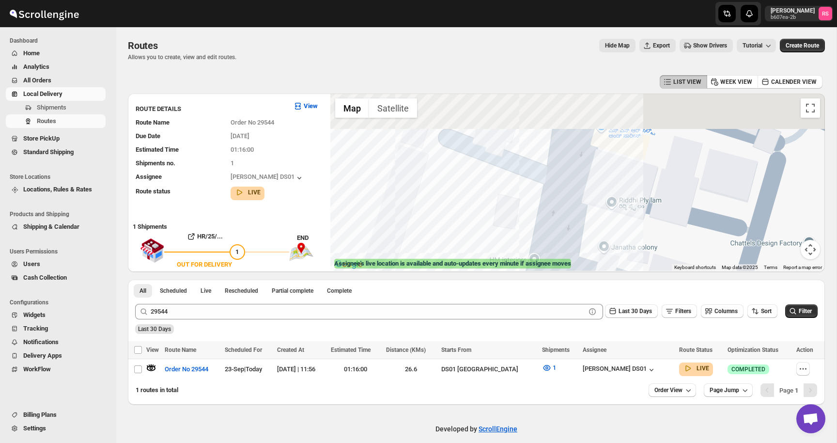
drag, startPoint x: 565, startPoint y: 206, endPoint x: 547, endPoint y: 325, distance: 120.5
click at [547, 325] on div "LIST VIEW WEEK VIEW CALENDER VIEW ROUTE DETAILS View Route Name Order No 29544 …" at bounding box center [476, 239] width 697 height 332
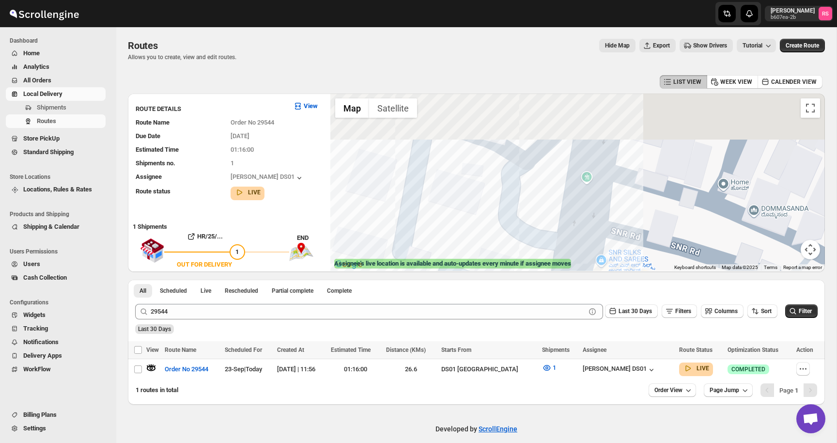
drag, startPoint x: 576, startPoint y: 121, endPoint x: 574, endPoint y: 283, distance: 161.8
click at [574, 283] on div "LIST VIEW WEEK VIEW CALENDER VIEW ROUTE DETAILS View Route Name Order No 29544 …" at bounding box center [476, 239] width 697 height 332
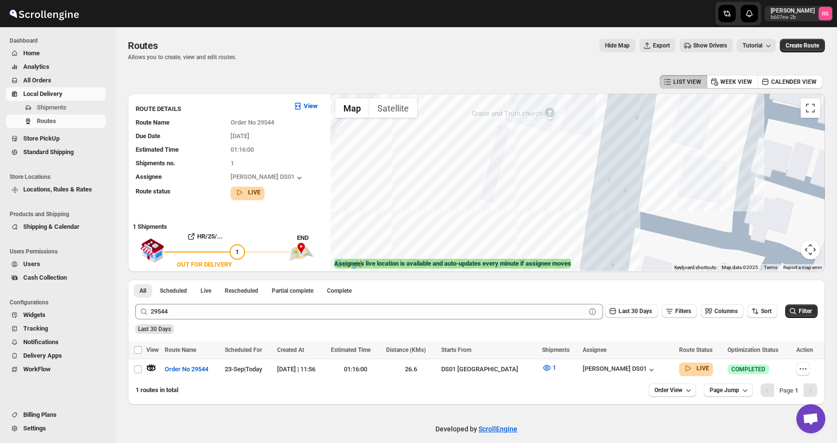
drag, startPoint x: 595, startPoint y: 131, endPoint x: 588, endPoint y: 349, distance: 218.0
click at [588, 349] on div "LIST VIEW WEEK VIEW CALENDER VIEW ROUTE DETAILS View Route Name Order No 29544 …" at bounding box center [476, 239] width 697 height 332
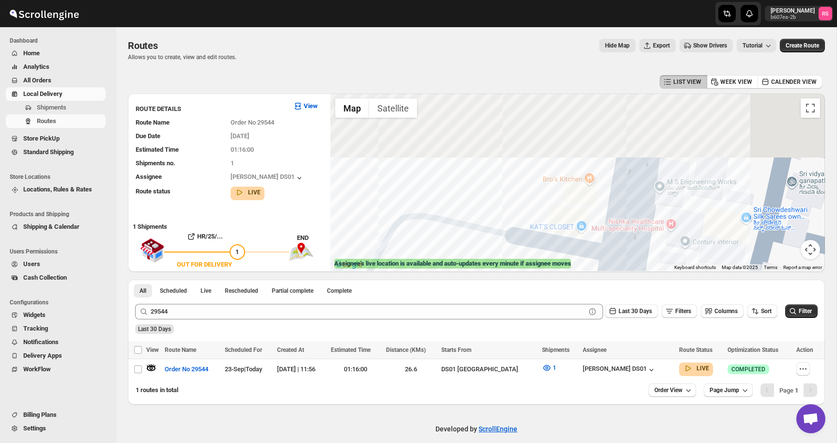
drag, startPoint x: 609, startPoint y: 160, endPoint x: 592, endPoint y: 339, distance: 179.5
click at [592, 339] on div "LIST VIEW WEEK VIEW CALENDER VIEW ROUTE DETAILS View Route Name Order No 29544 …" at bounding box center [476, 239] width 697 height 332
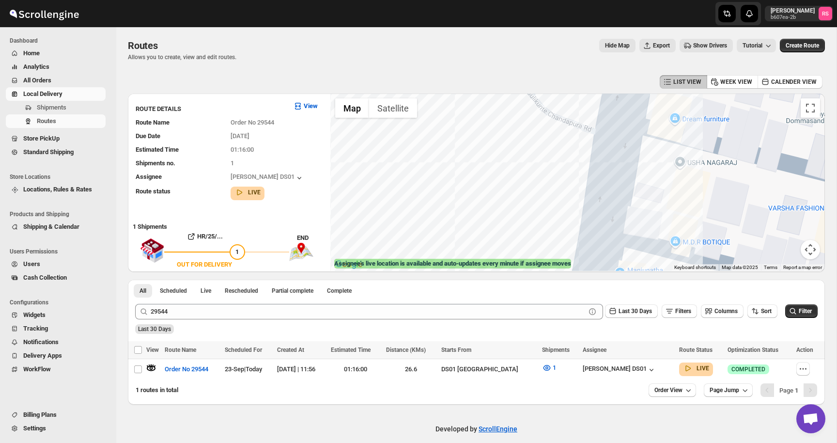
drag, startPoint x: 628, startPoint y: 179, endPoint x: 659, endPoint y: -19, distance: 200.1
click at [659, 0] on html "Skip to content Romil Seth b607ea-2b RS Dashboard Home Analytics All Orders Loc…" at bounding box center [418, 221] width 837 height 443
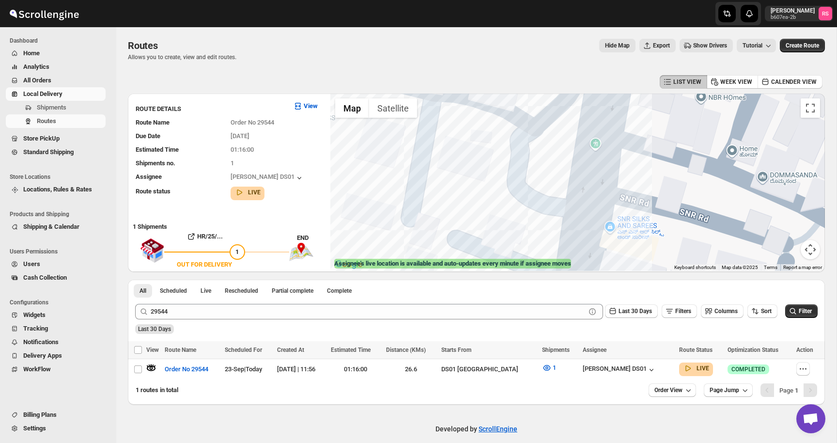
drag, startPoint x: 626, startPoint y: 174, endPoint x: 625, endPoint y: -61, distance: 234.9
click at [625, 0] on html "Skip to content Romil Seth b607ea-2b RS Dashboard Home Analytics All Orders Loc…" at bounding box center [418, 221] width 837 height 443
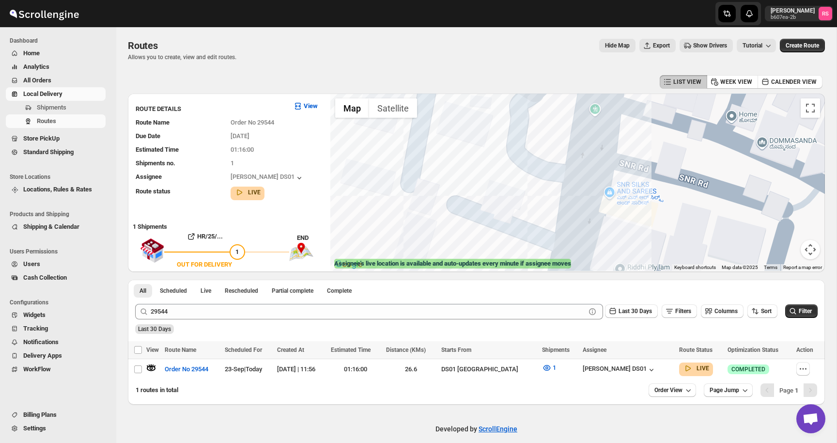
drag, startPoint x: 583, startPoint y: 195, endPoint x: 591, endPoint y: 39, distance: 155.7
click at [591, 39] on div "Routes. This page is ready Routes Allows you to create, view and edit routes. H…" at bounding box center [476, 215] width 720 height 377
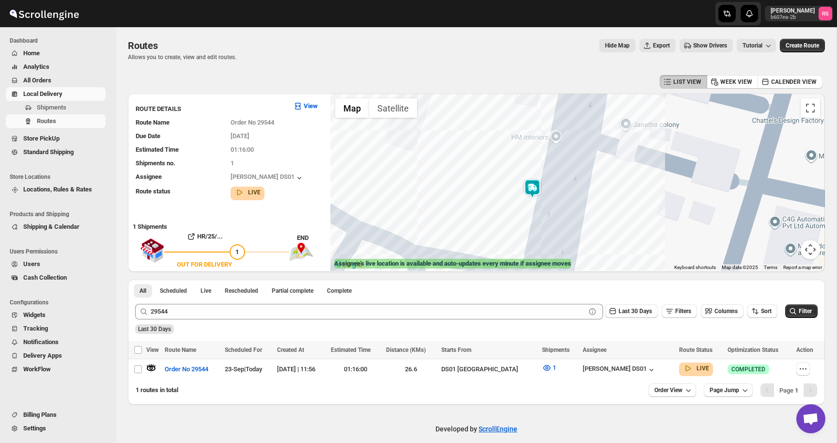
drag, startPoint x: 548, startPoint y: 255, endPoint x: 552, endPoint y: 177, distance: 78.5
click at [552, 177] on div at bounding box center [577, 181] width 494 height 177
click at [559, 108] on div at bounding box center [577, 181] width 494 height 177
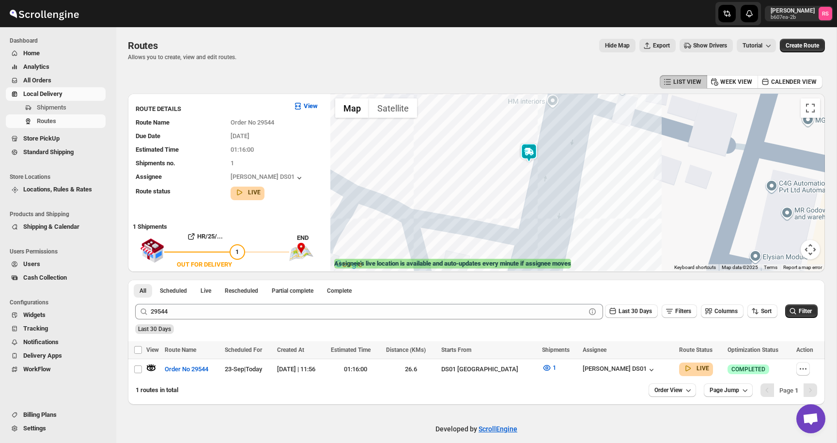
drag, startPoint x: 562, startPoint y: 176, endPoint x: 561, endPoint y: 139, distance: 36.8
click at [561, 139] on div at bounding box center [577, 181] width 494 height 177
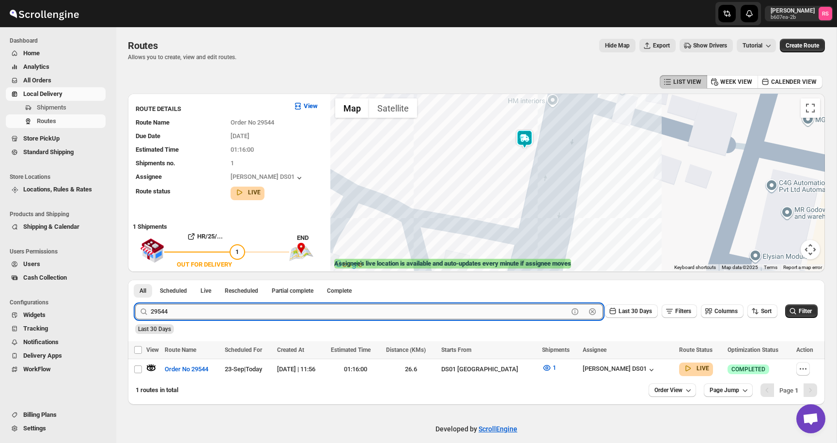
click at [183, 311] on input "29544" at bounding box center [359, 311] width 417 height 15
click at [193, 311] on input "29544" at bounding box center [359, 311] width 417 height 15
click at [135, 279] on button "Submit" at bounding box center [149, 284] width 28 height 10
click at [152, 365] on icon "button" at bounding box center [151, 368] width 10 height 10
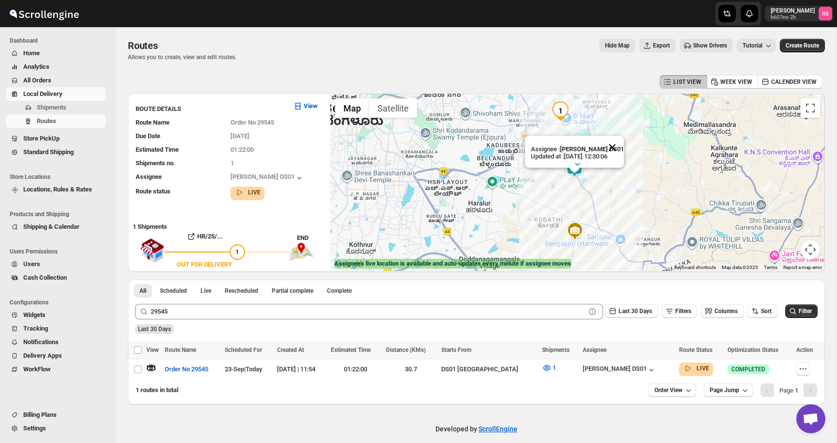
click at [617, 146] on button "Close" at bounding box center [611, 147] width 23 height 23
click at [576, 163] on img at bounding box center [574, 167] width 19 height 19
click at [575, 165] on img at bounding box center [574, 167] width 19 height 19
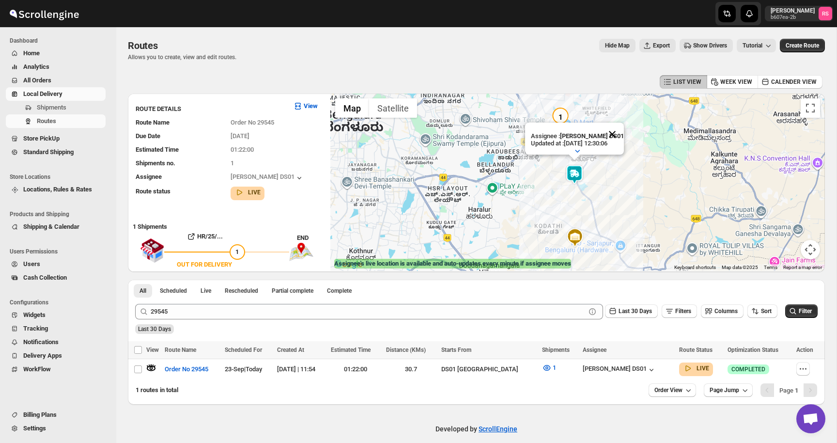
click at [613, 133] on button "Close" at bounding box center [611, 134] width 23 height 23
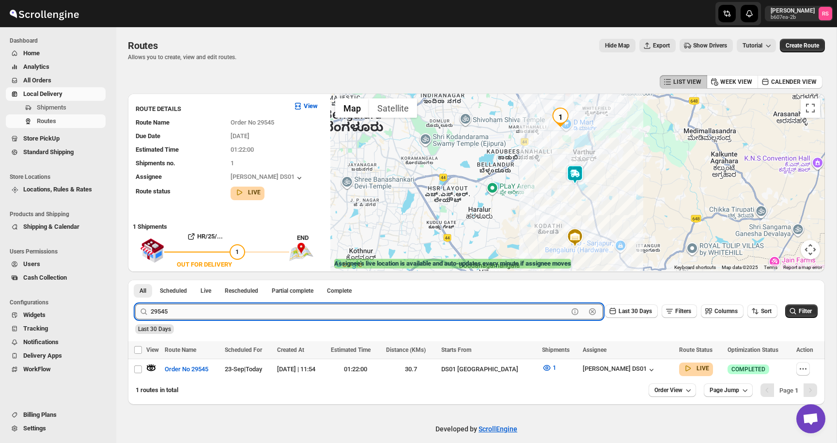
click at [180, 312] on input "29545" at bounding box center [359, 311] width 417 height 15
click at [187, 312] on input "29545" at bounding box center [359, 311] width 417 height 15
click at [135, 279] on button "Submit" at bounding box center [149, 284] width 28 height 10
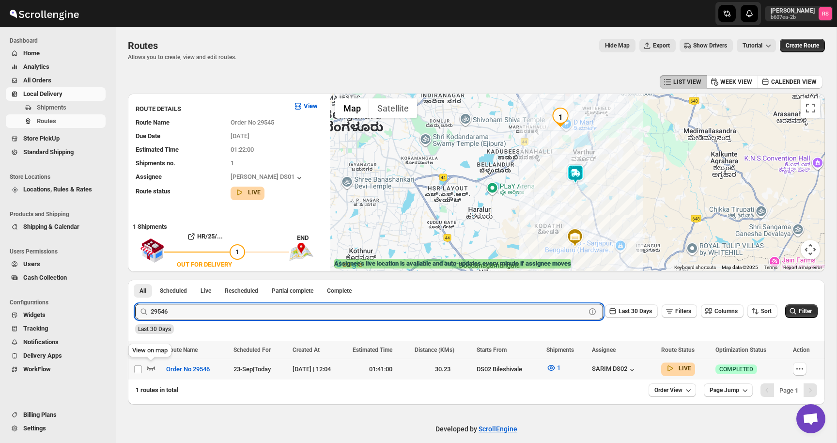
click at [152, 367] on icon "button" at bounding box center [151, 368] width 10 height 10
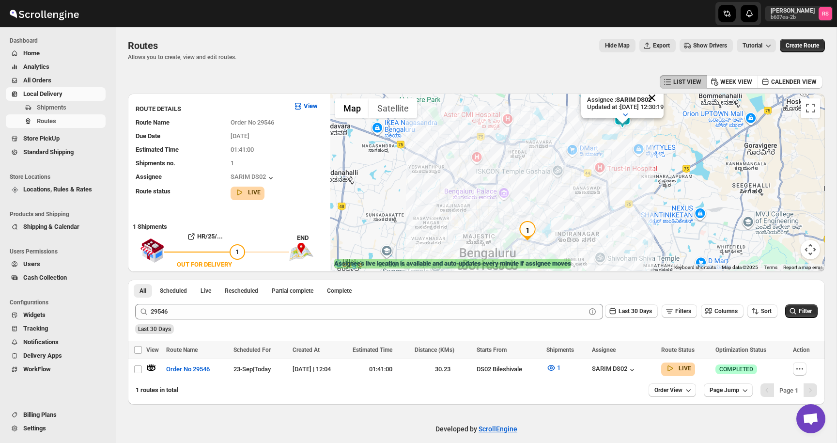
click at [662, 96] on button "Close" at bounding box center [651, 97] width 23 height 23
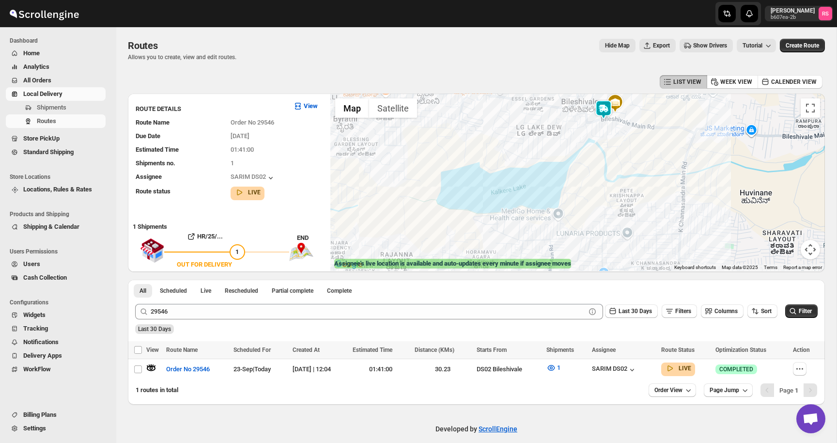
drag, startPoint x: 625, startPoint y: 132, endPoint x: 618, endPoint y: 195, distance: 63.3
click at [618, 195] on div at bounding box center [577, 181] width 494 height 177
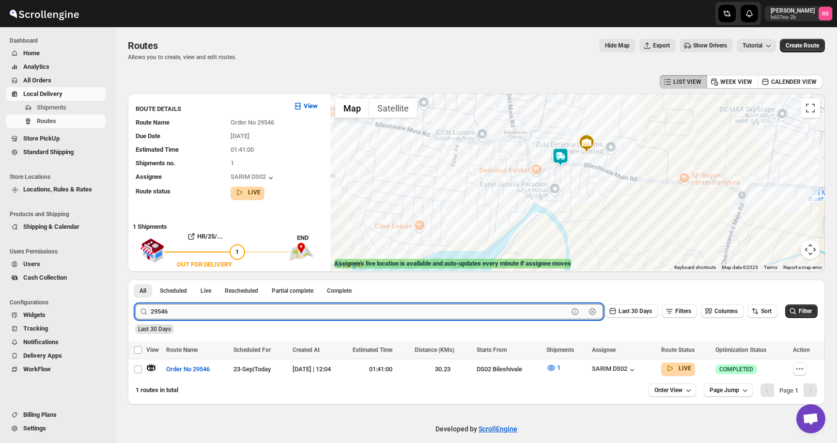
click at [176, 313] on input "29546" at bounding box center [359, 311] width 417 height 15
click at [190, 308] on input "29546" at bounding box center [359, 311] width 417 height 15
click at [135, 279] on button "Submit" at bounding box center [149, 284] width 28 height 10
click at [149, 369] on icon "button" at bounding box center [151, 368] width 8 height 4
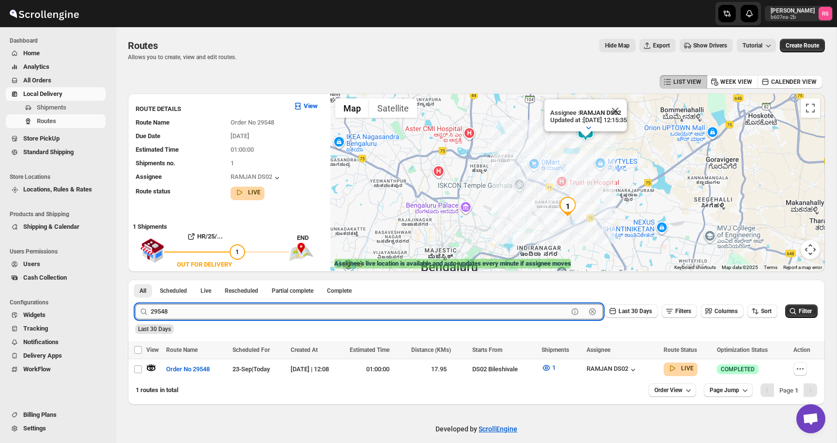
click at [500, 308] on input "29548" at bounding box center [359, 311] width 417 height 15
click at [135, 279] on button "Submit" at bounding box center [149, 284] width 28 height 10
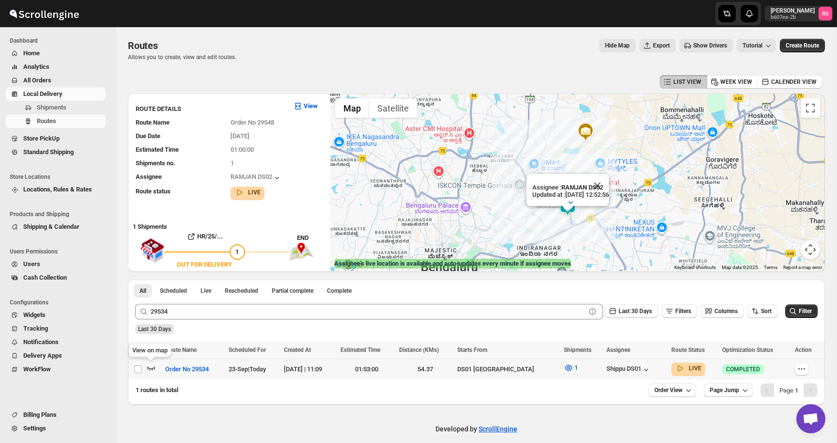
click at [152, 366] on icon "button" at bounding box center [151, 368] width 10 height 10
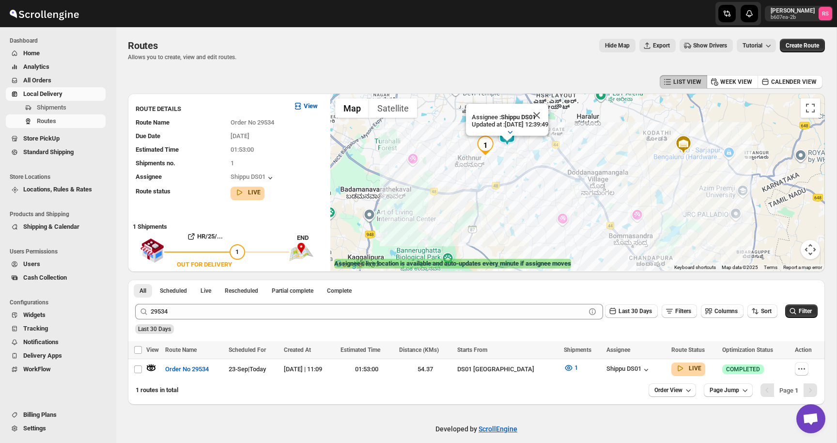
drag, startPoint x: 532, startPoint y: 128, endPoint x: 532, endPoint y: 153, distance: 24.7
click at [532, 153] on div "Assignee : Shippu DS01 Updated at : 23/09/2025, 12:39:49 Duty mode Enabled Batt…" at bounding box center [577, 181] width 494 height 177
click at [548, 117] on button "Close" at bounding box center [536, 115] width 23 height 23
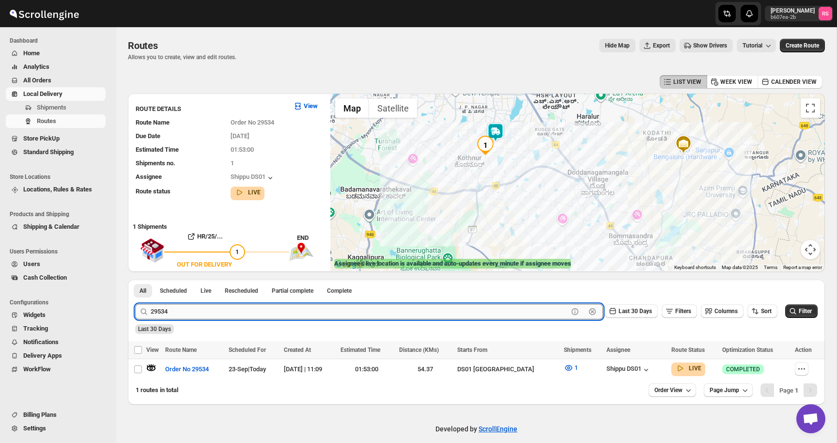
click at [172, 308] on input "29534" at bounding box center [359, 311] width 417 height 15
click at [169, 309] on input "29534" at bounding box center [359, 311] width 417 height 15
type input "29537"
click at [135, 279] on button "Submit" at bounding box center [149, 284] width 28 height 10
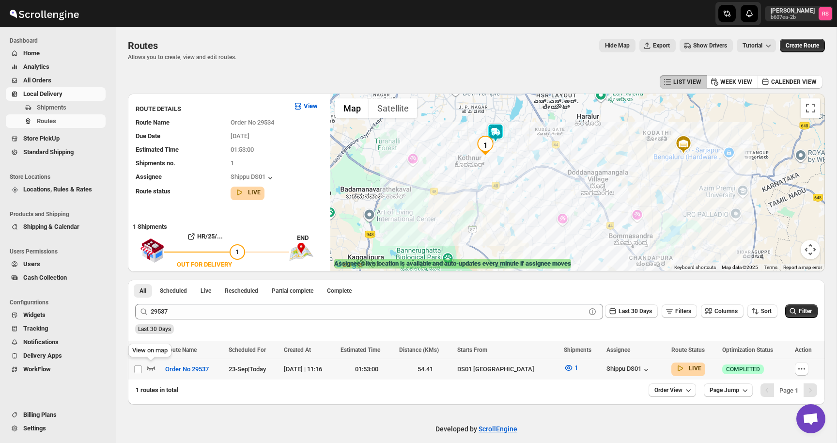
click at [152, 368] on icon "button" at bounding box center [151, 368] width 8 height 4
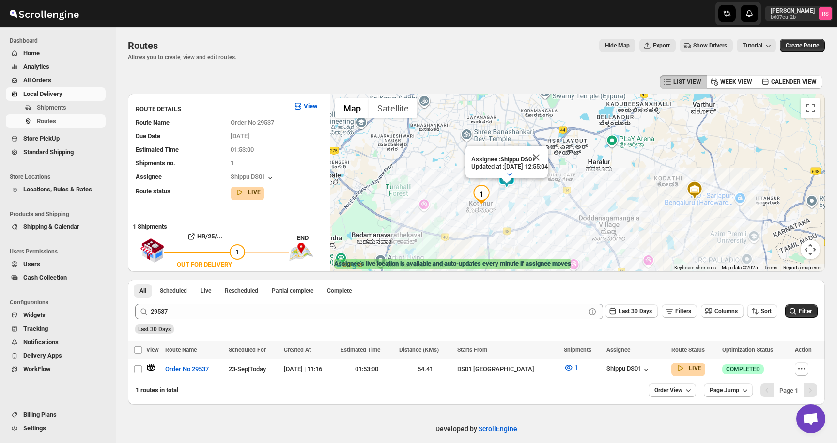
drag, startPoint x: 508, startPoint y: 160, endPoint x: 517, endPoint y: 230, distance: 69.8
click at [517, 230] on div "Assignee : Shippu DS01 Updated at : 23/09/2025, 12:55:04 Duty mode Enabled Batt…" at bounding box center [577, 181] width 494 height 177
